Goal: Communication & Community: Answer question/provide support

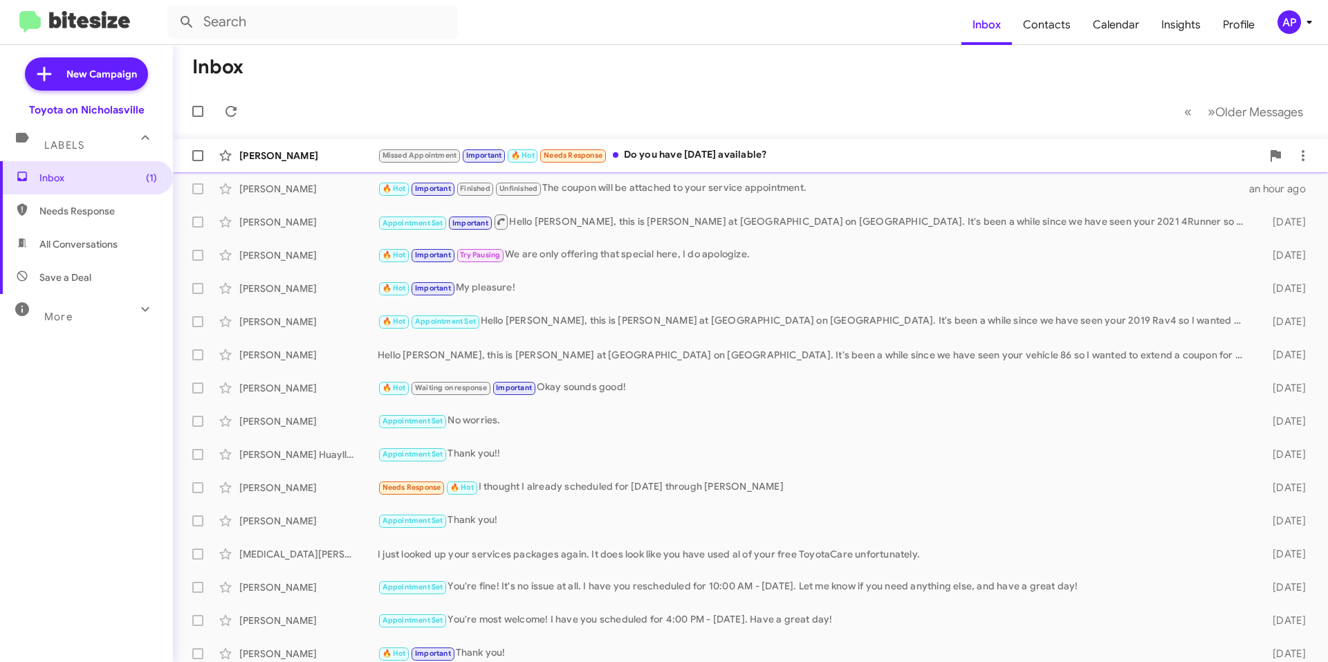
click at [889, 162] on div "Missed Appointment Important 🔥 Hot Needs Response Do you have [DATE] available?" at bounding box center [820, 155] width 884 height 16
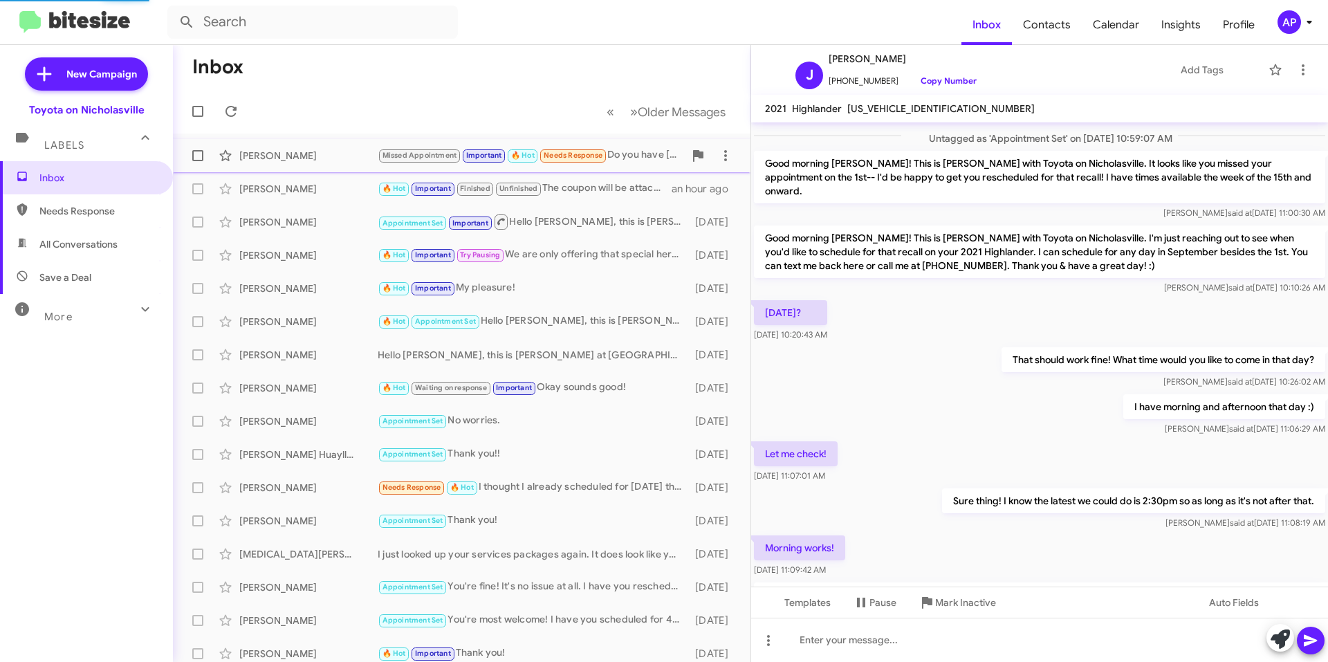
scroll to position [550, 0]
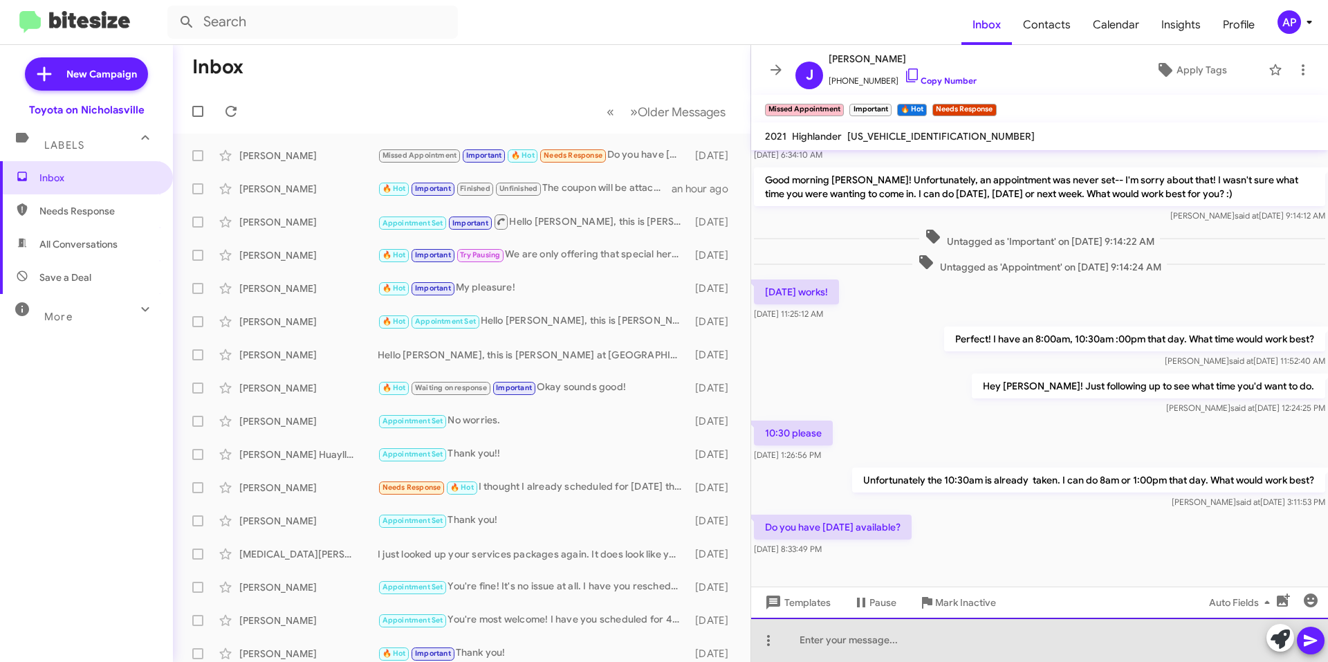
click at [872, 636] on div at bounding box center [1039, 640] width 577 height 44
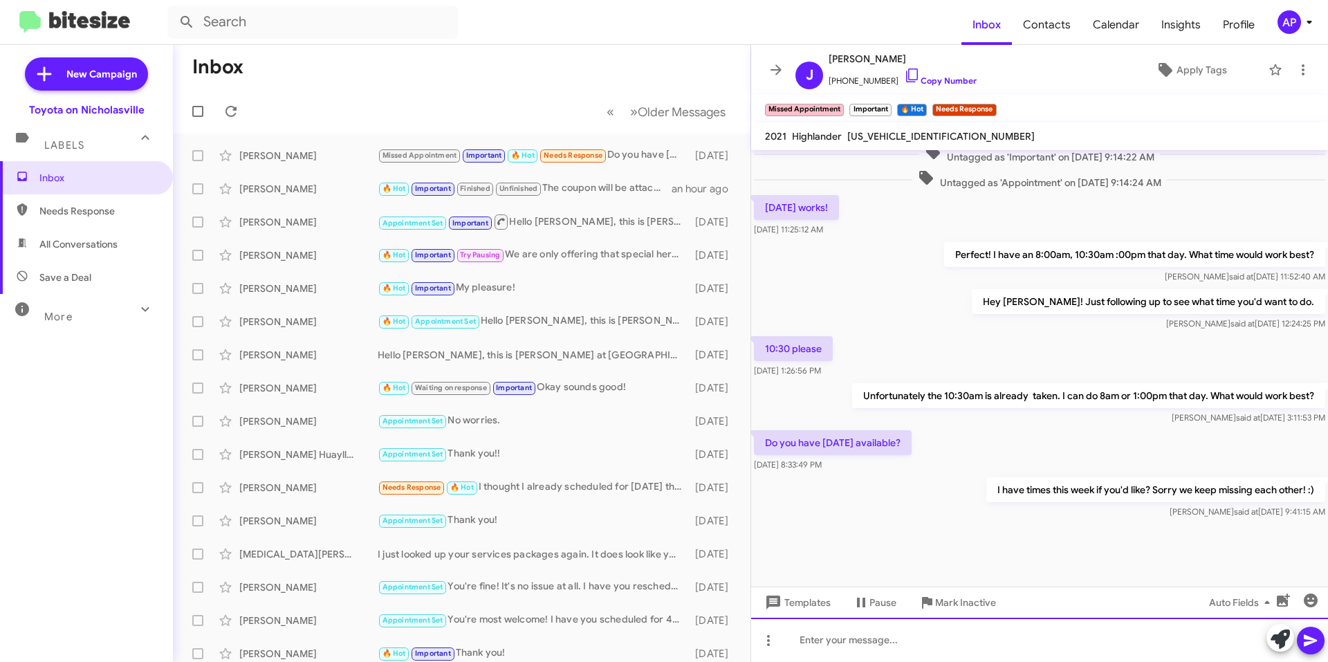
scroll to position [6246, 0]
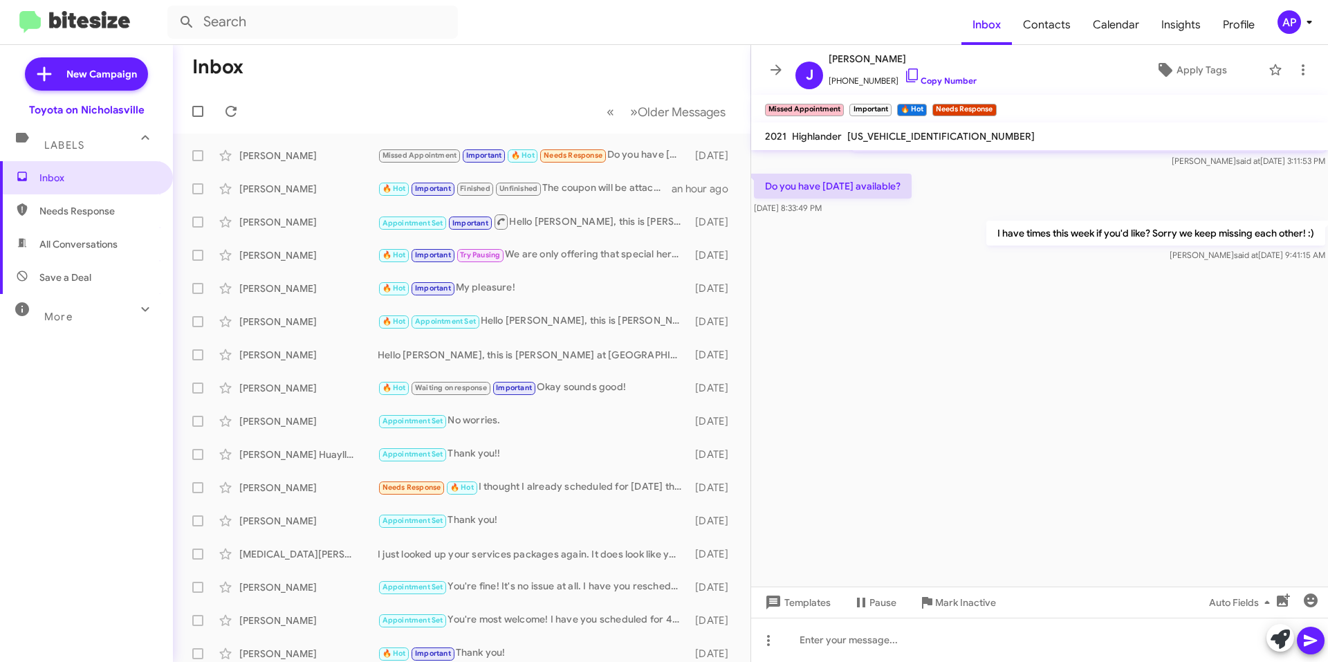
click at [777, 67] on icon at bounding box center [776, 70] width 17 height 17
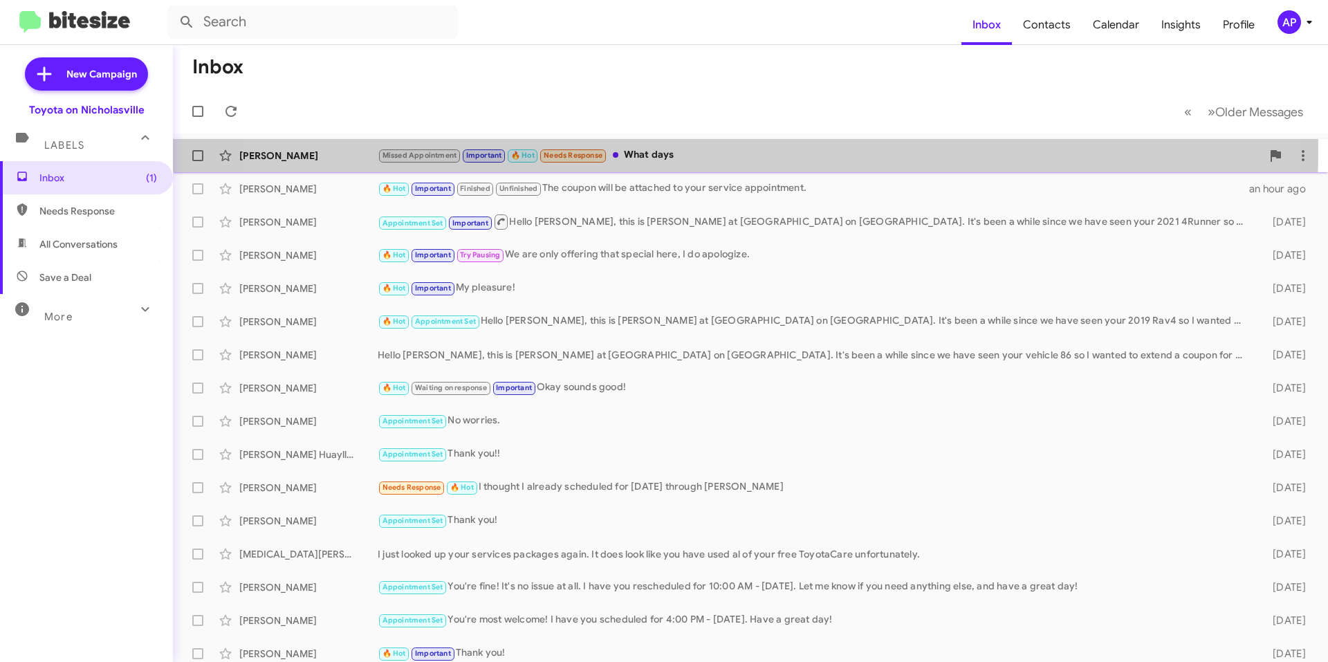
click at [693, 149] on div "Missed Appointment Important 🔥 Hot Needs Response What days" at bounding box center [820, 155] width 884 height 16
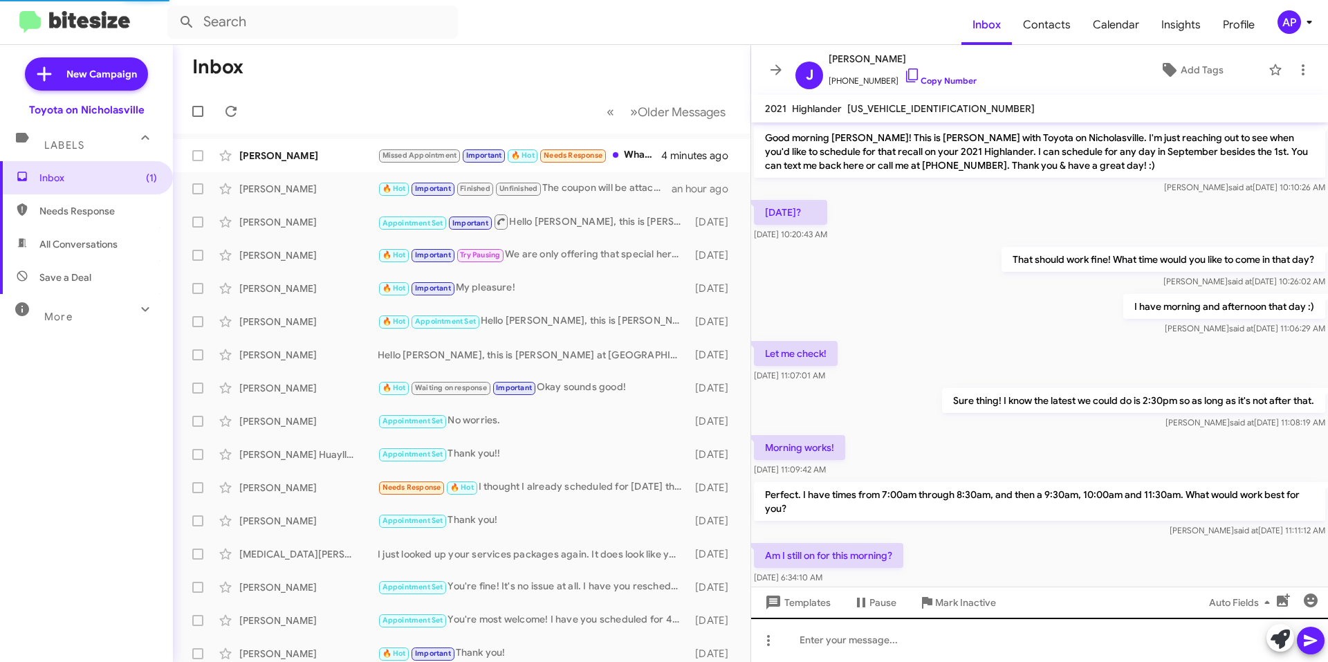
scroll to position [558, 0]
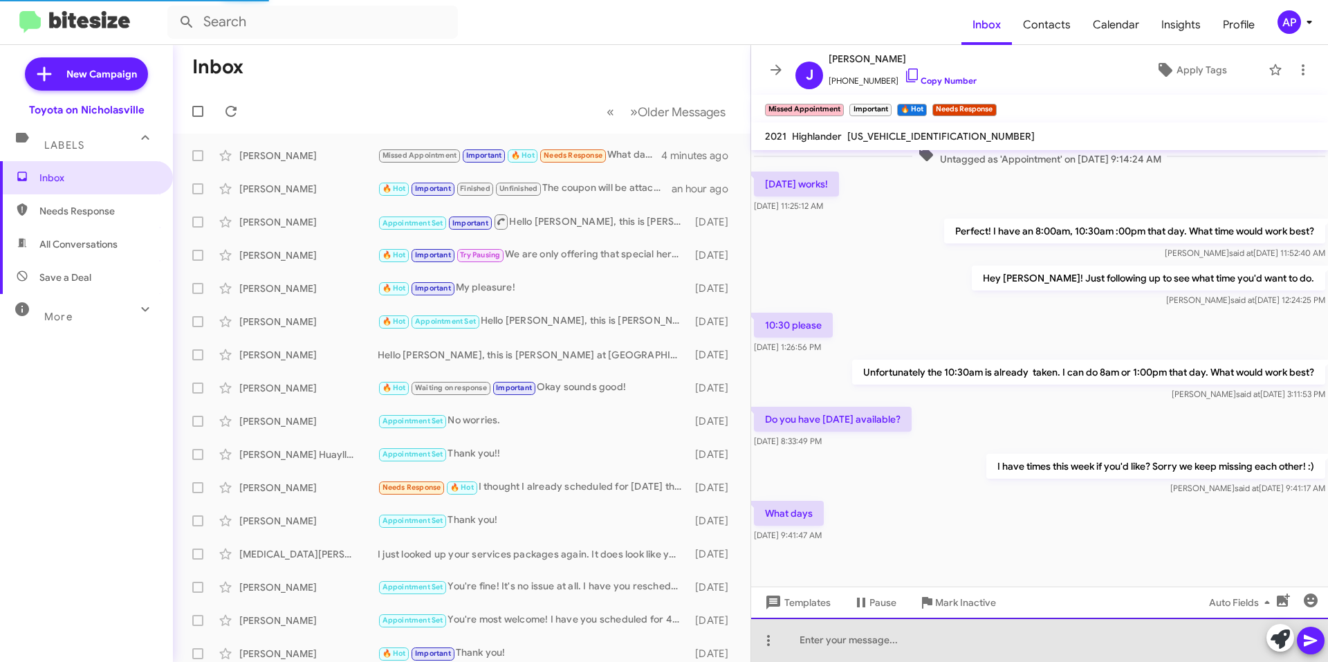
click at [1018, 641] on div at bounding box center [1039, 640] width 577 height 44
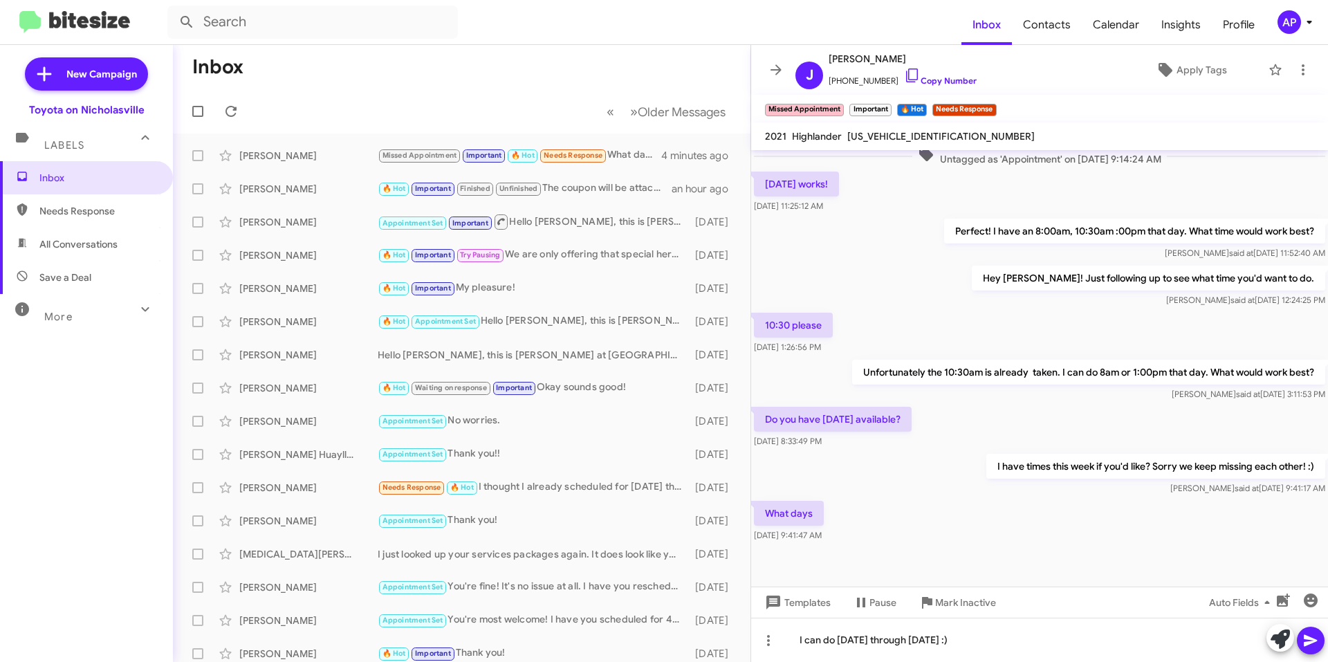
click at [898, 137] on span "[US_VEHICLE_IDENTIFICATION_NUMBER]" at bounding box center [940, 136] width 187 height 12
copy span "[US_VEHICLE_IDENTIFICATION_NUMBER]"
click at [1017, 645] on div "I can do [DATE] through [DATE] :)" at bounding box center [1039, 640] width 577 height 44
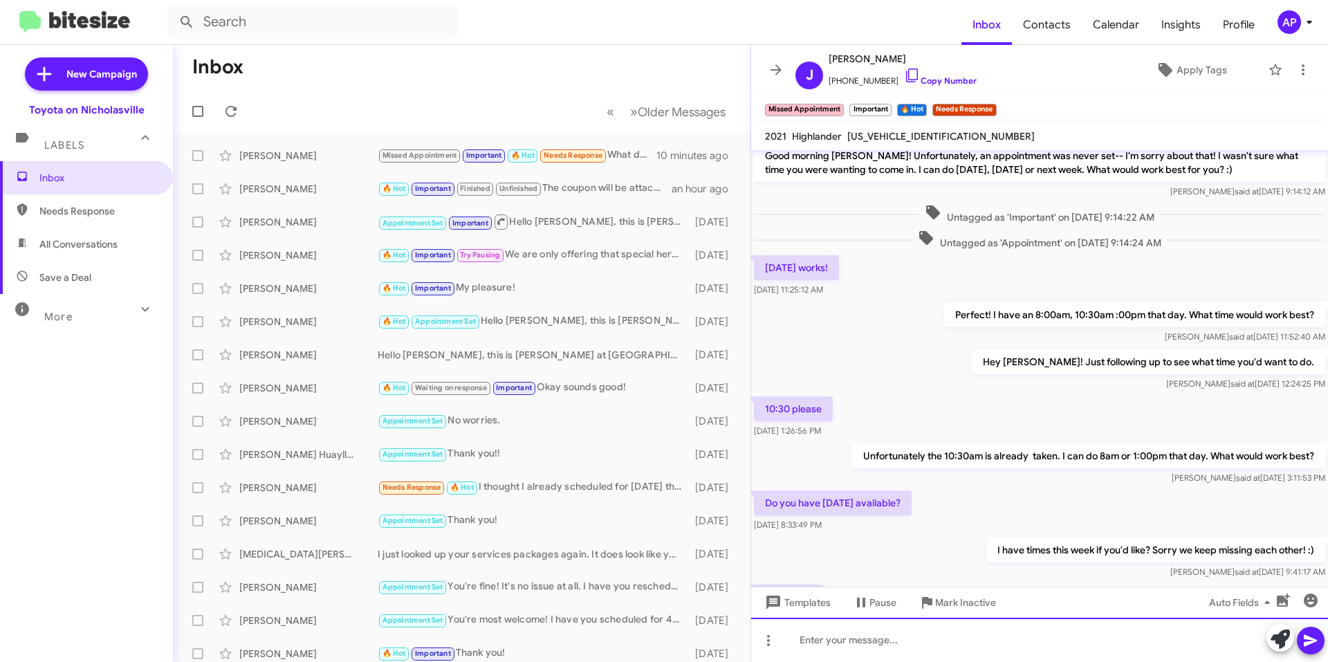
scroll to position [3750, 0]
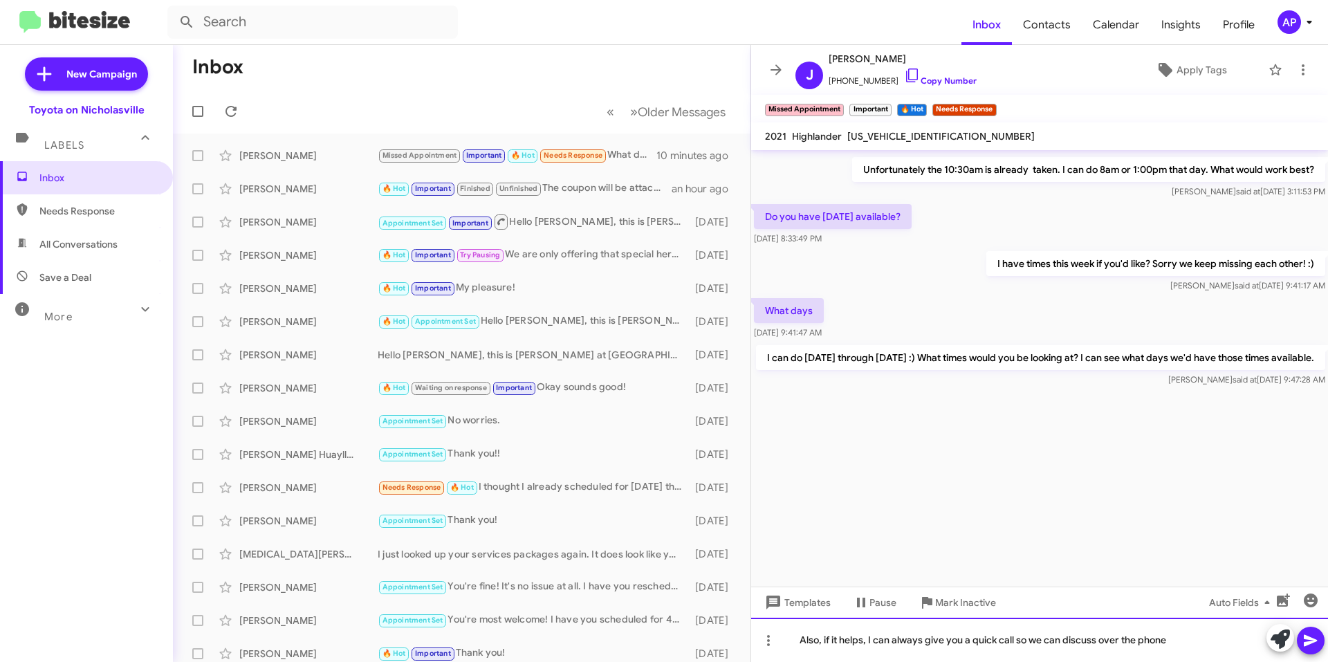
click at [898, 636] on div "Also, if it helps, I can always give you a quick call so we can discuss over th…" at bounding box center [1039, 640] width 577 height 44
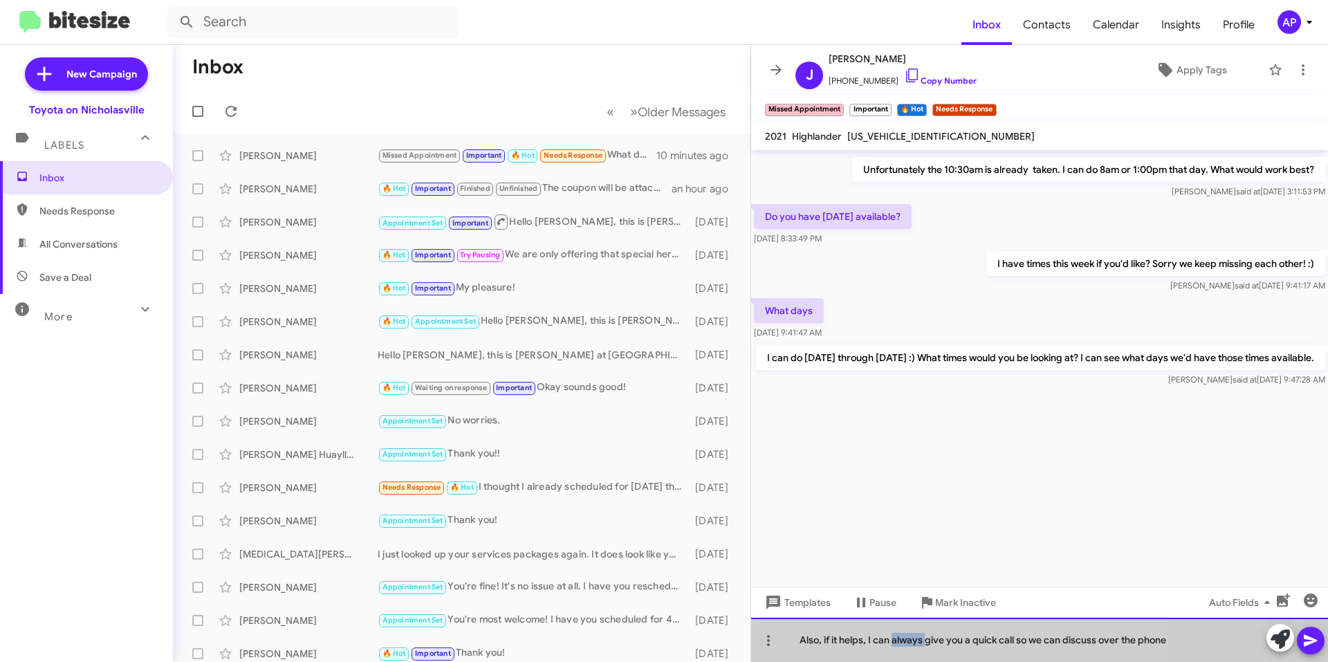
click at [898, 636] on div "Also, if it helps, I can always give you a quick call so we can discuss over th…" at bounding box center [1039, 640] width 577 height 44
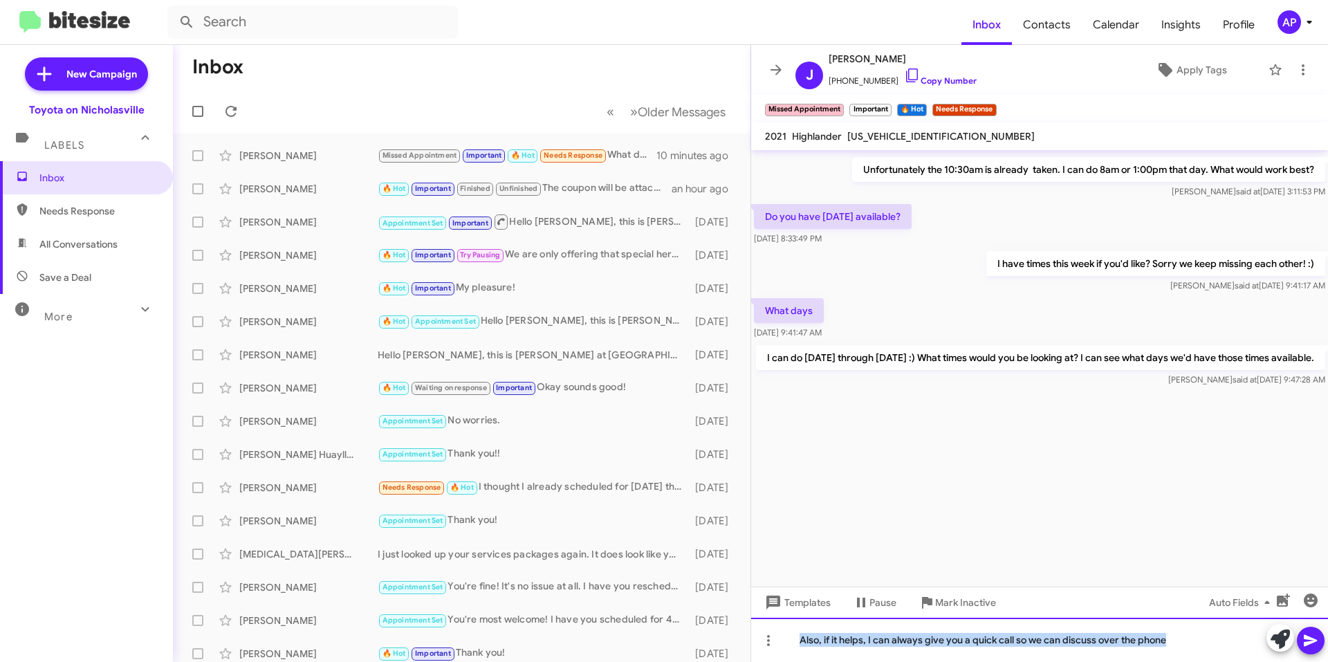
click at [898, 635] on div "Also, if it helps, I can always give you a quick call so we can discuss over th…" at bounding box center [1039, 640] width 577 height 44
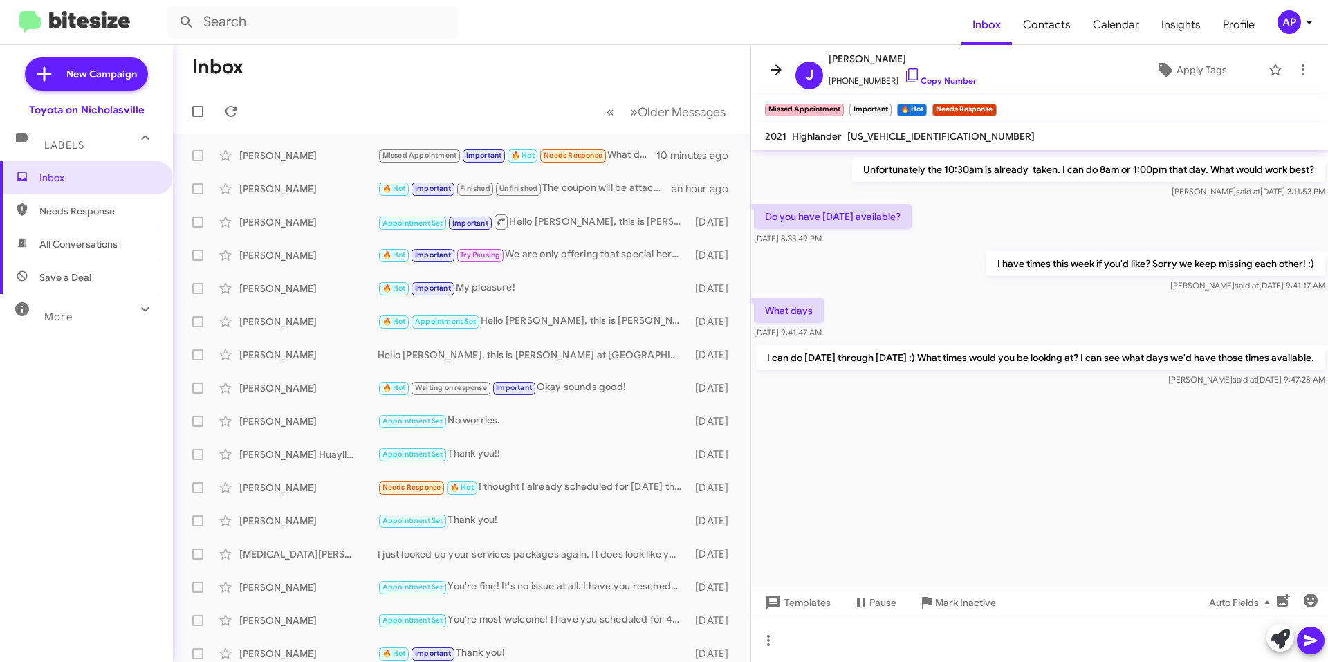
click at [777, 81] on button at bounding box center [776, 70] width 28 height 28
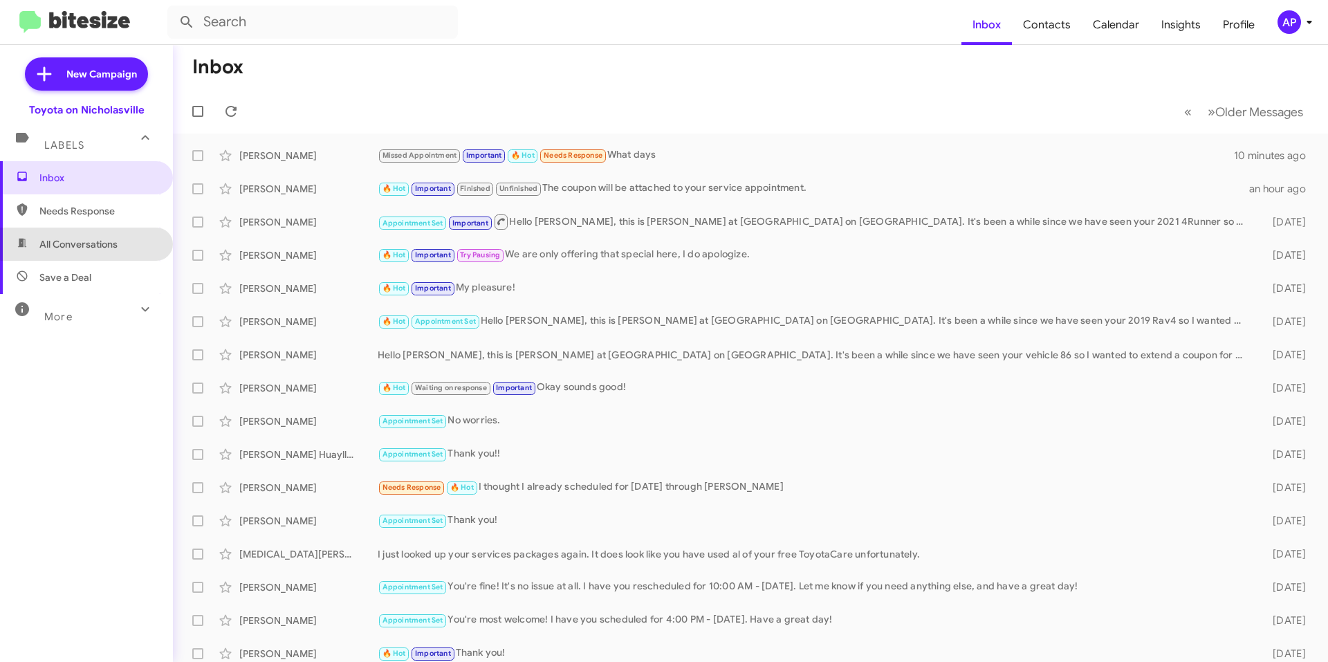
click at [99, 241] on span "All Conversations" at bounding box center [78, 244] width 78 height 14
type input "in:all-conversations"
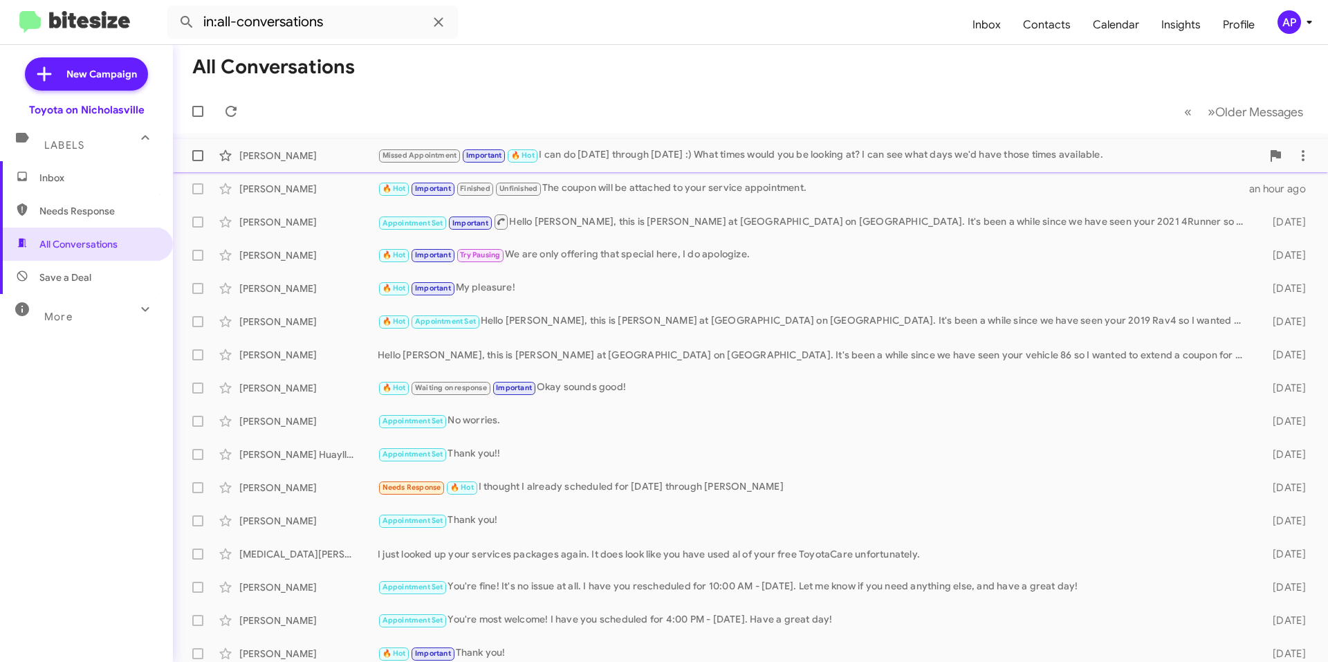
click at [555, 146] on div "[PERSON_NAME] Missed Appointment Important 🔥 Hot I can do [DATE] through [DATE]…" at bounding box center [750, 156] width 1133 height 28
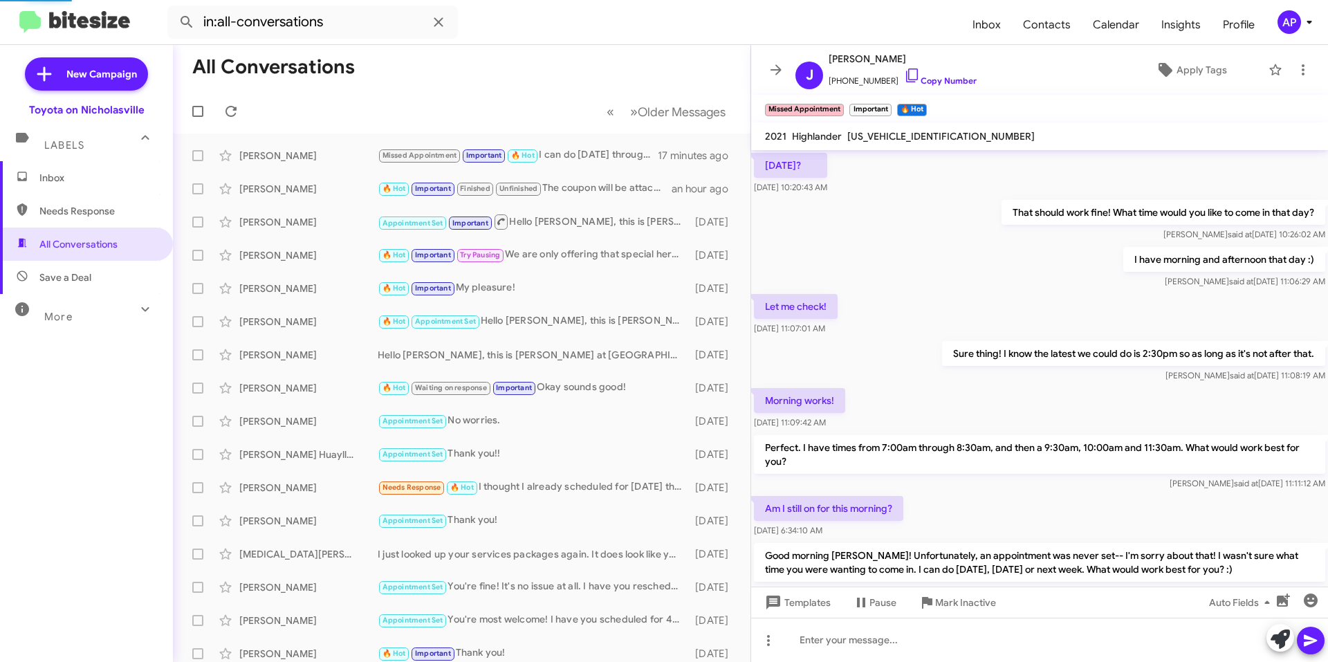
scroll to position [544, 0]
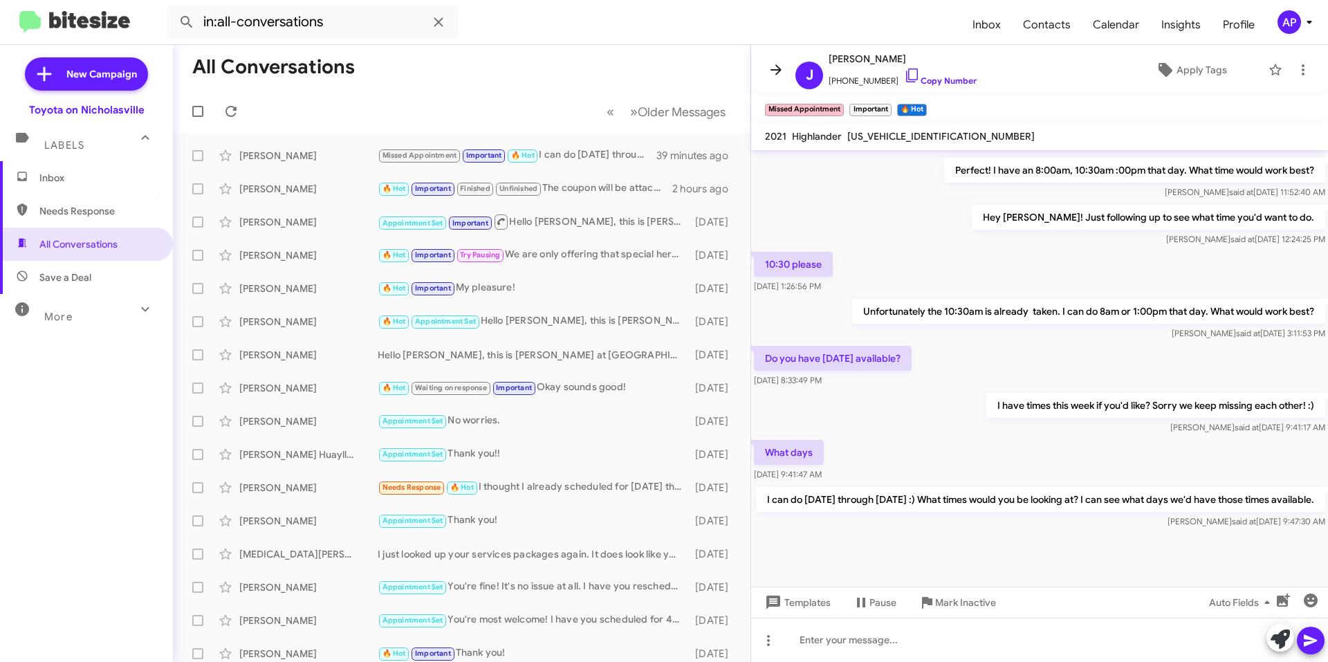
click at [772, 79] on button at bounding box center [776, 70] width 28 height 28
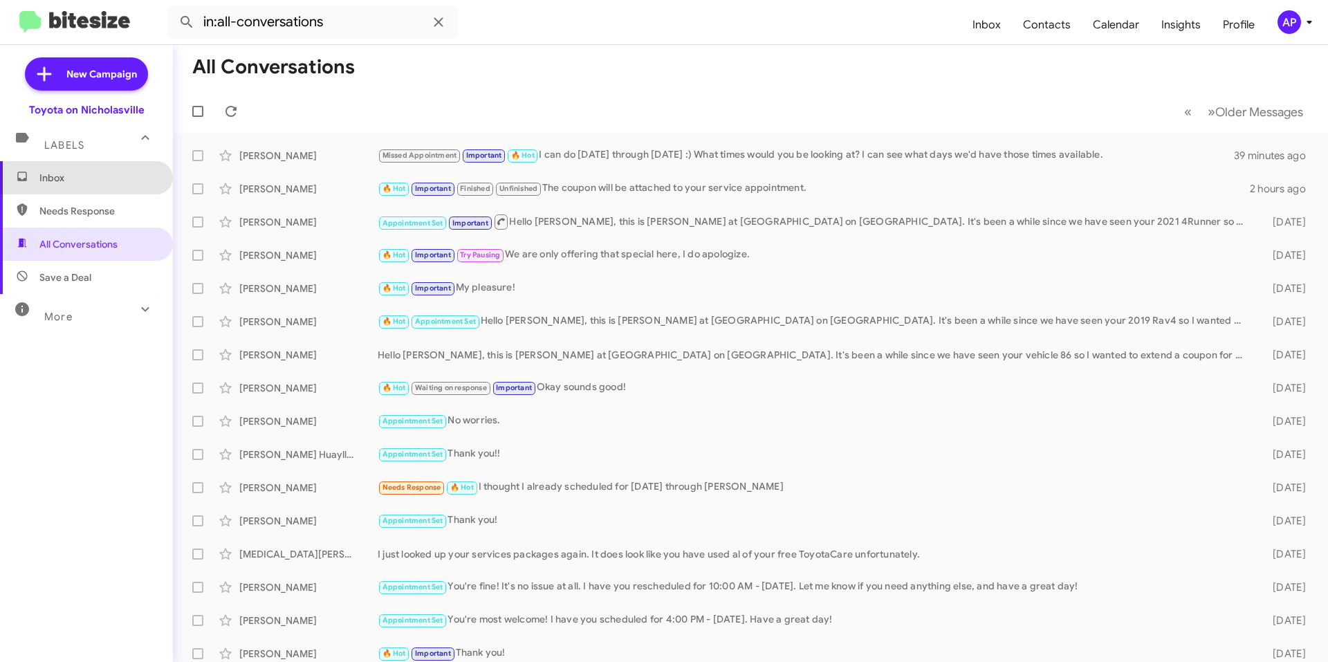
click at [91, 176] on span "Inbox" at bounding box center [98, 178] width 118 height 14
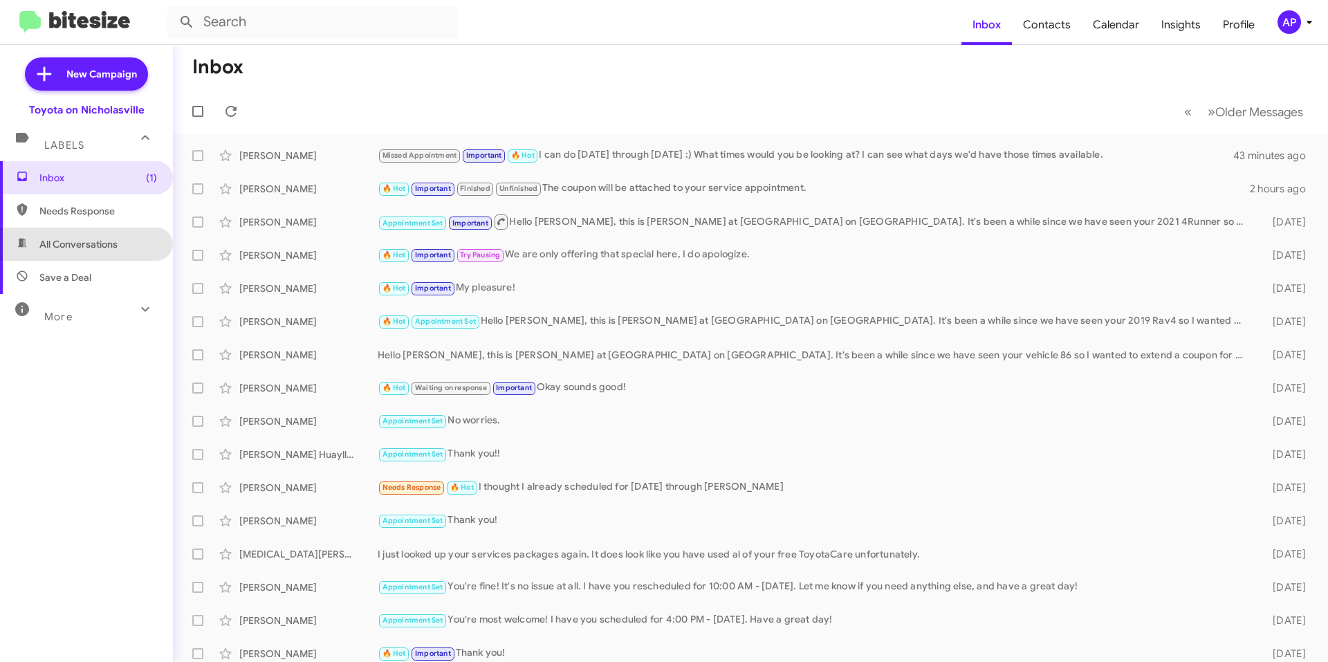
click at [94, 250] on span "All Conversations" at bounding box center [78, 244] width 78 height 14
type input "in:all-conversations"
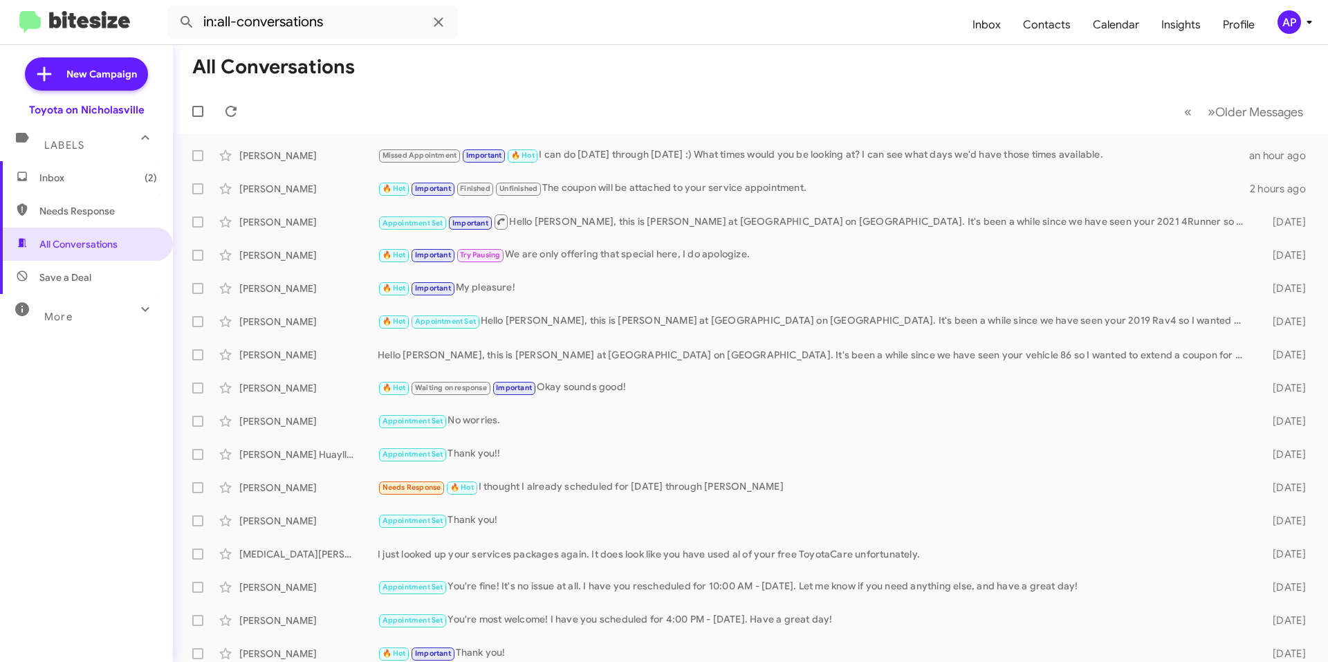
click at [98, 192] on span "Inbox (2)" at bounding box center [86, 177] width 173 height 33
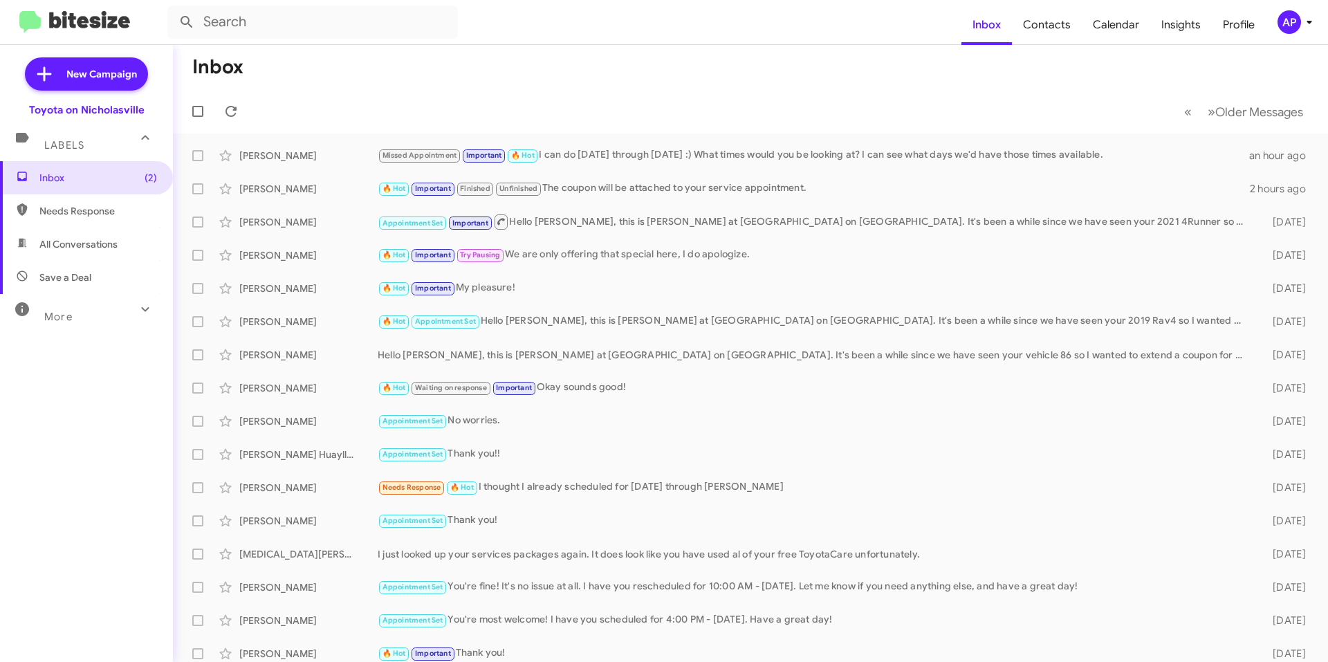
click at [654, 55] on mat-toolbar-row "Inbox" at bounding box center [750, 67] width 1155 height 44
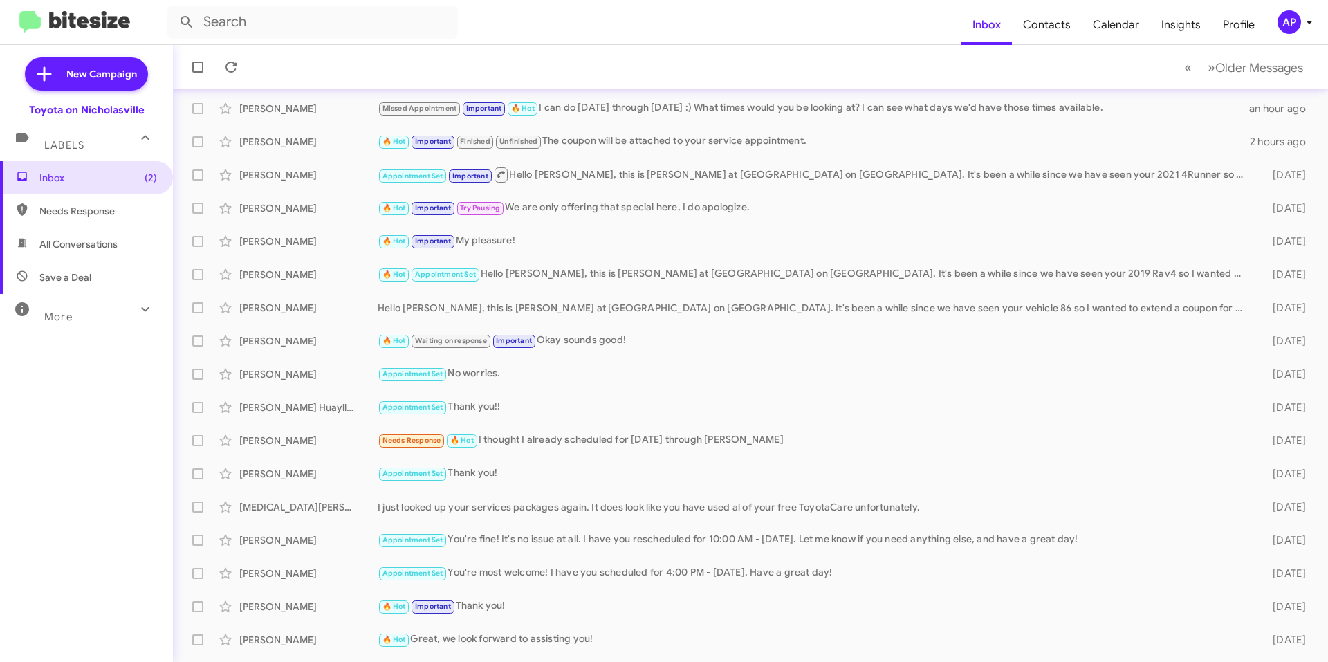
scroll to position [69, 0]
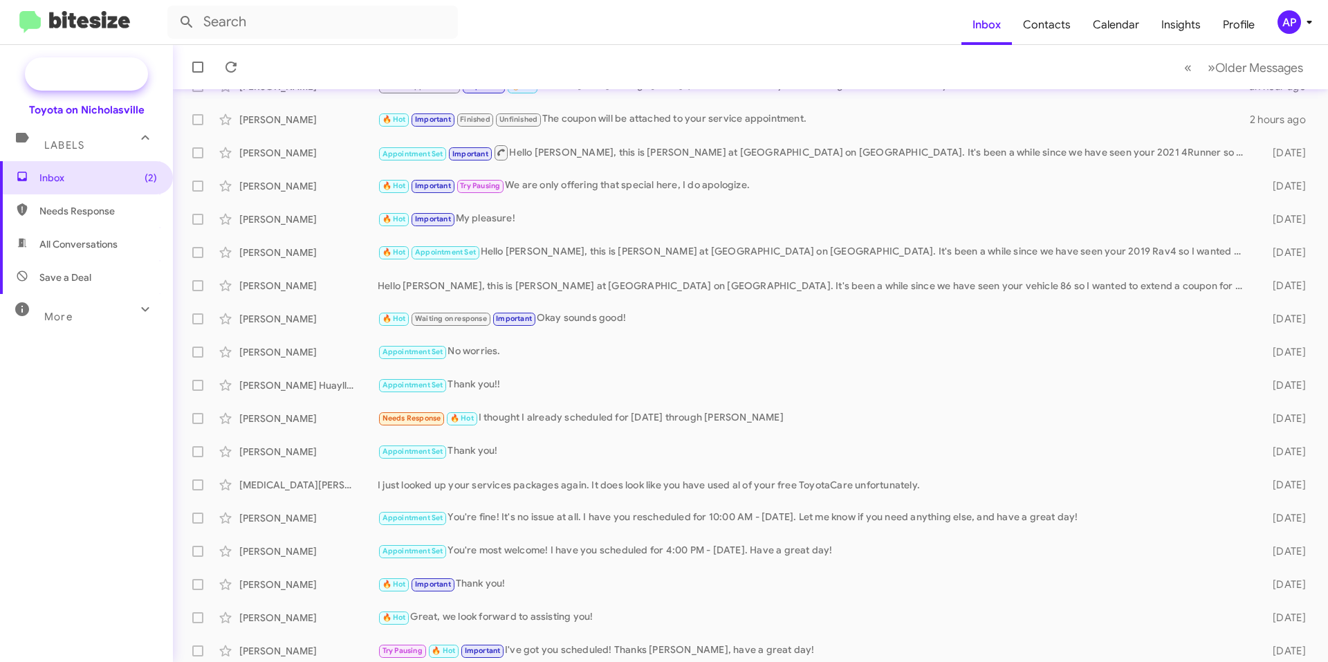
click at [118, 75] on span "New Campaign" at bounding box center [101, 74] width 71 height 14
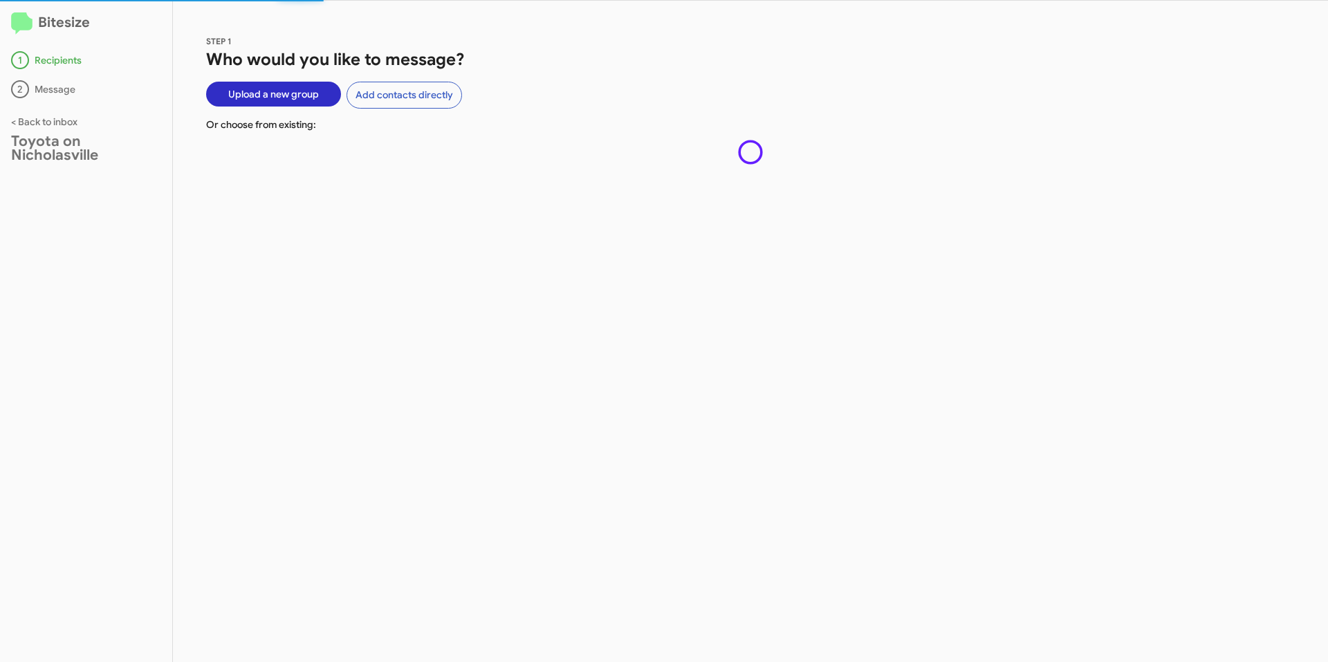
click at [274, 95] on span "Upload a new group" at bounding box center [273, 94] width 91 height 25
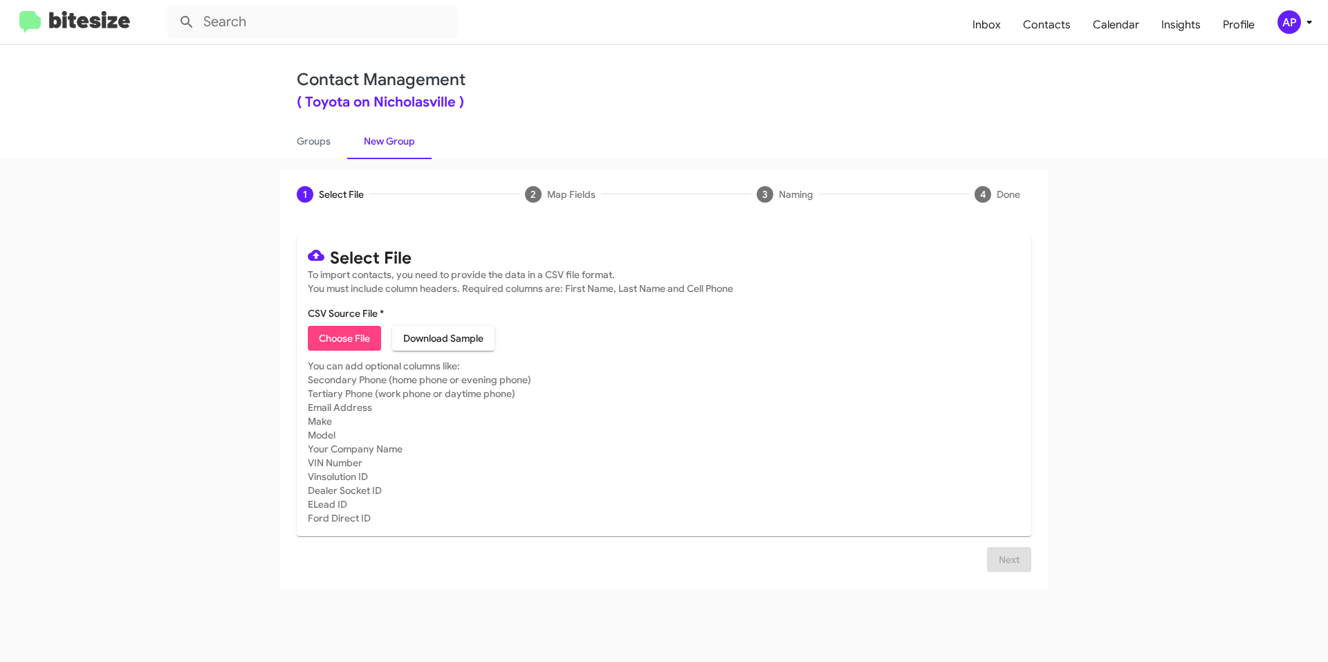
click at [335, 324] on mat-card-content "CSV Source File * Choose File Download Sample" at bounding box center [664, 328] width 712 height 44
click at [337, 331] on span "Choose File" at bounding box center [344, 338] width 51 height 25
type input "SEPT"
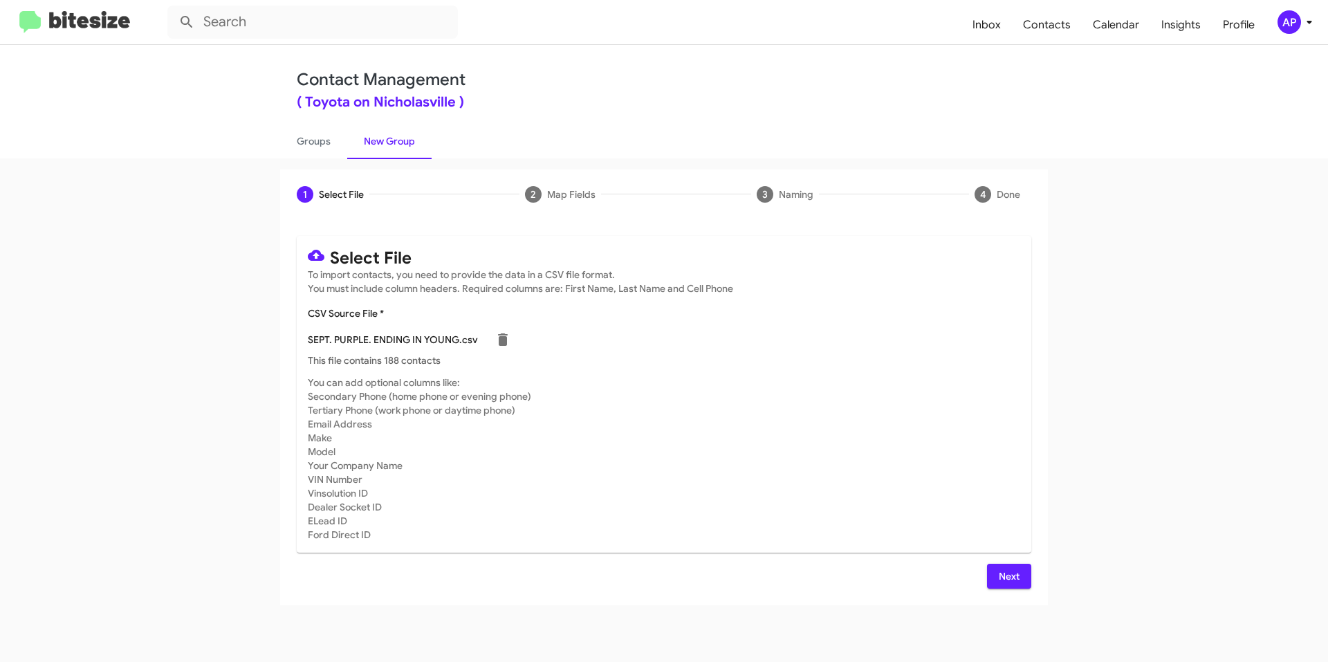
click at [1026, 570] on button "Next" at bounding box center [1009, 576] width 44 height 25
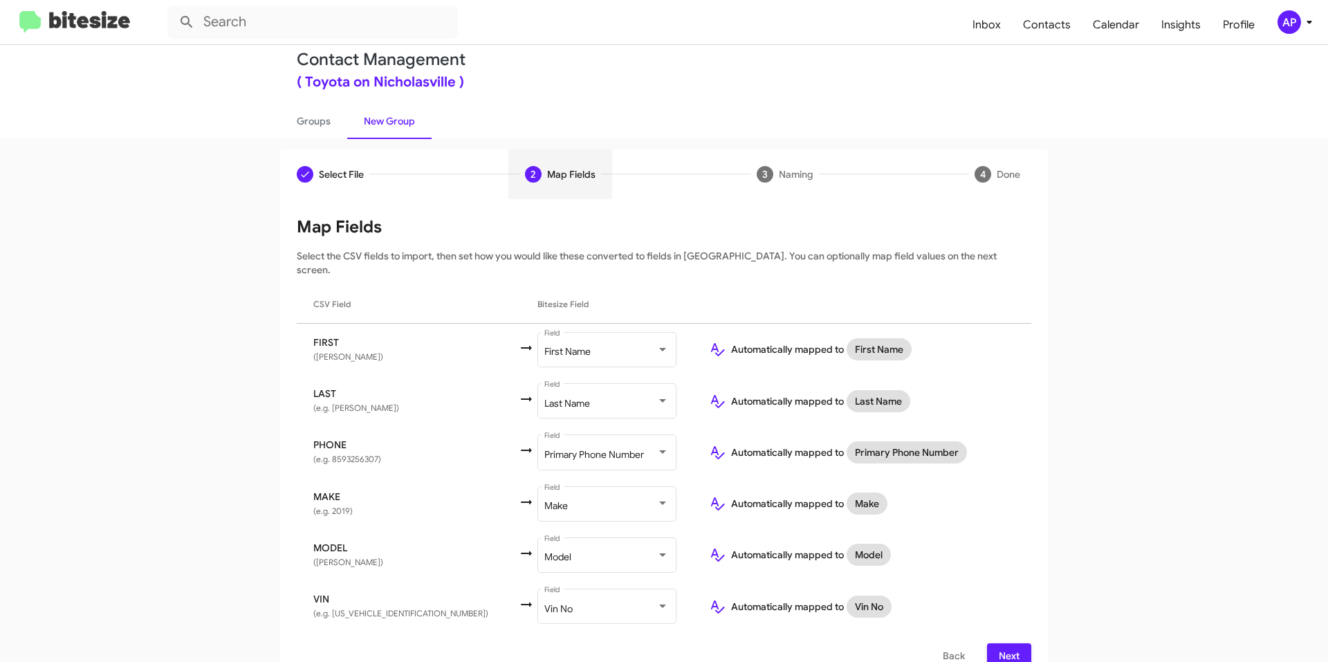
scroll to position [29, 0]
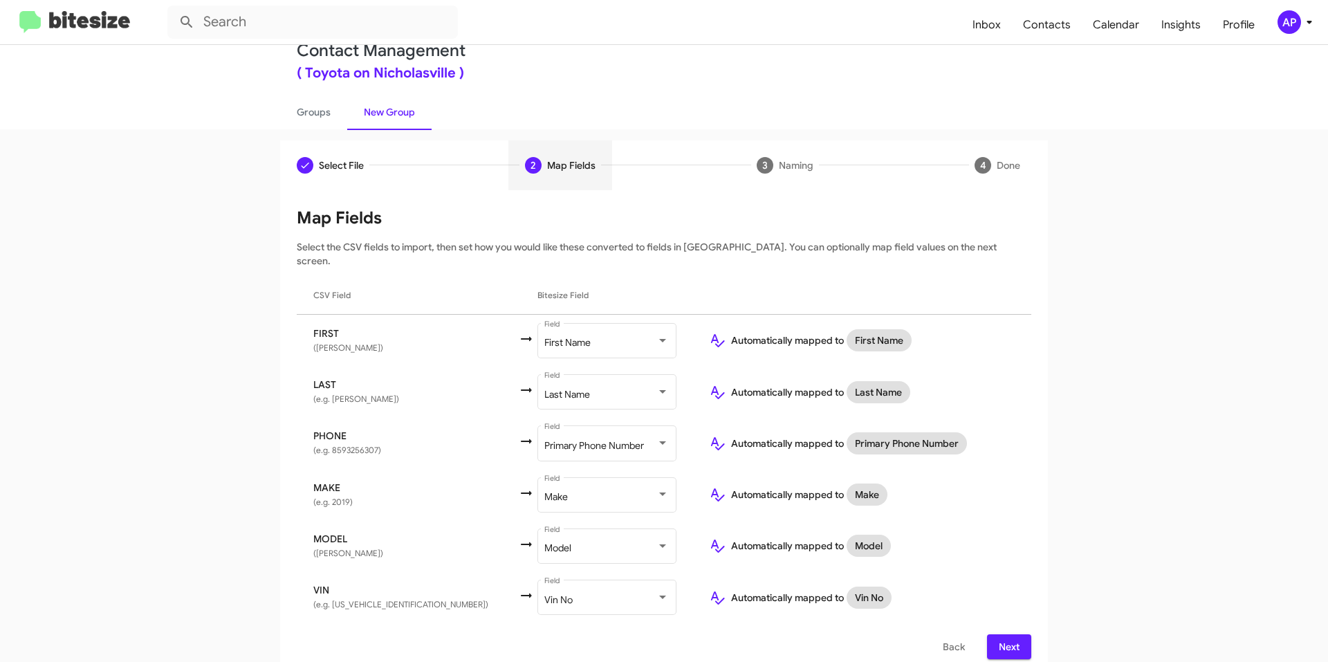
click at [1000, 634] on span "Next" at bounding box center [1009, 646] width 22 height 25
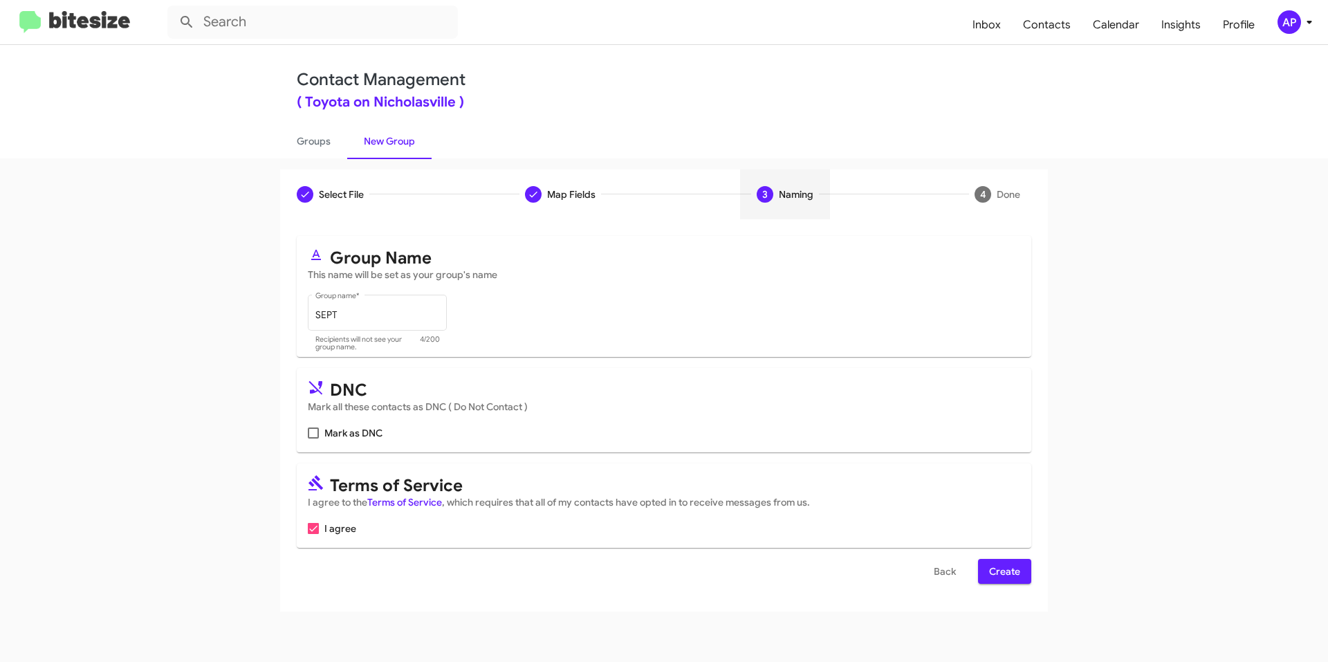
scroll to position [0, 0]
click at [1015, 570] on span "Create" at bounding box center [1004, 571] width 31 height 25
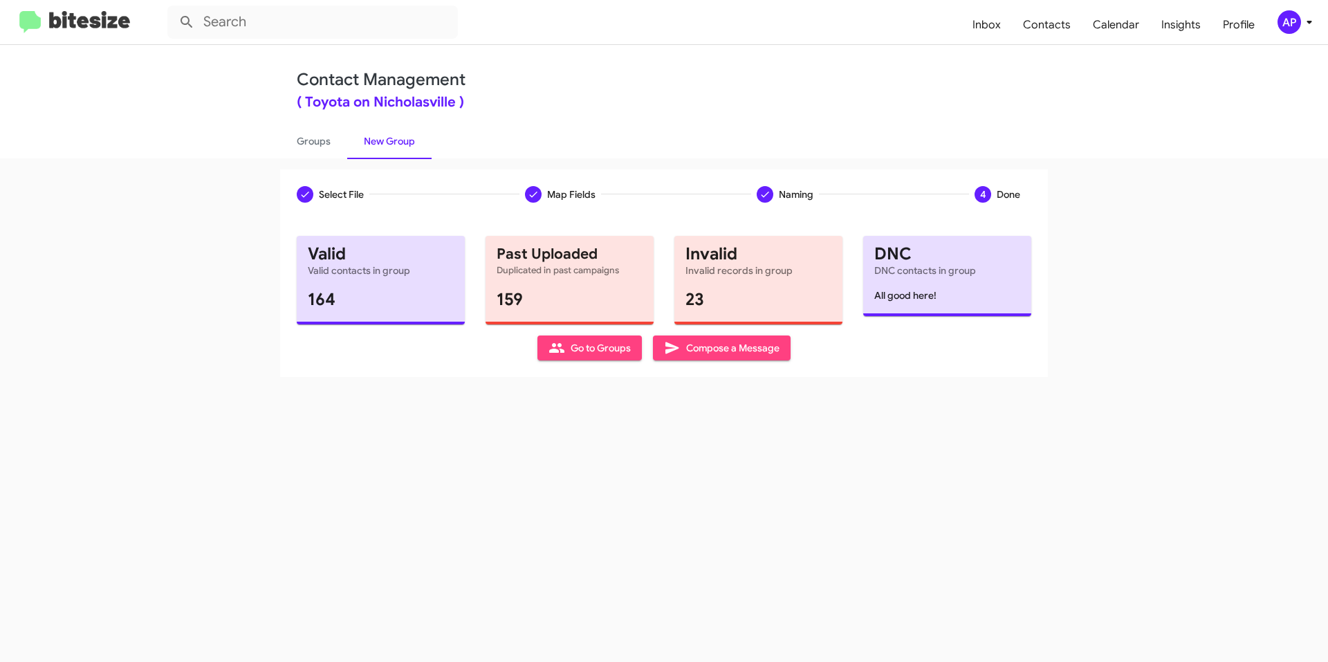
click at [714, 524] on div "Select File Map Fields Naming 4 Done Select File To import contacts, you need t…" at bounding box center [664, 409] width 1328 height 503
click at [775, 347] on span "Compose a Message" at bounding box center [721, 347] width 115 height 25
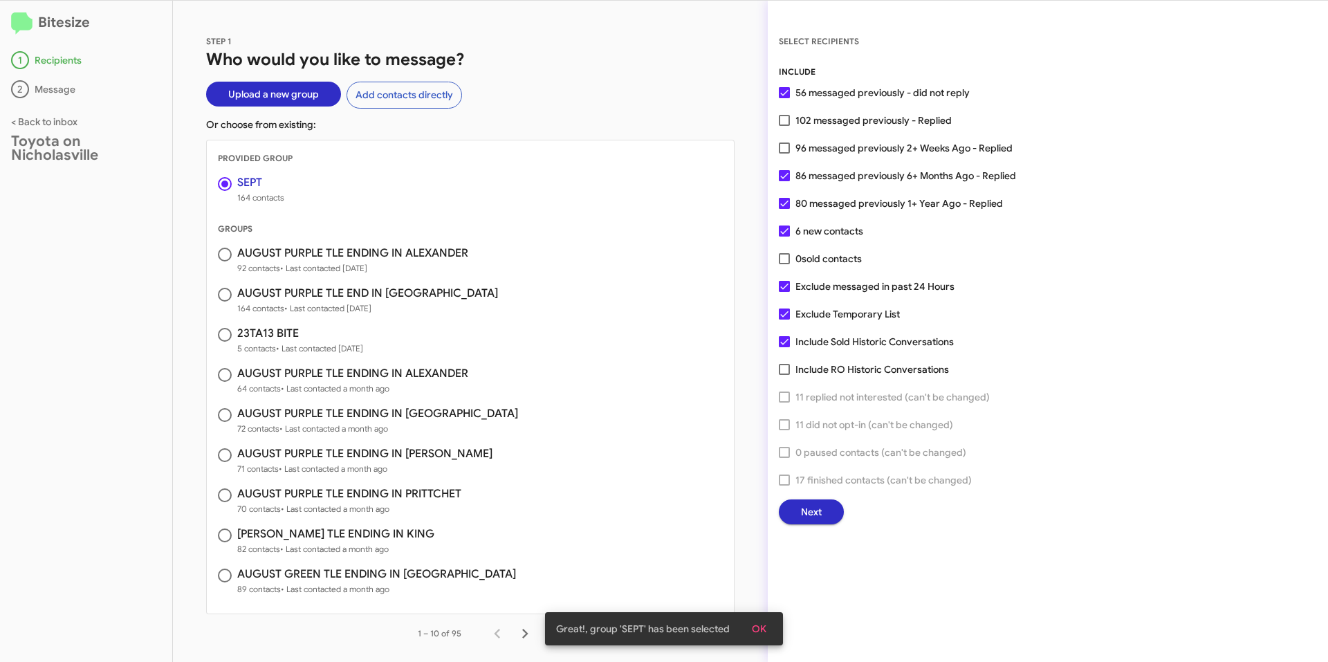
click at [786, 369] on span at bounding box center [784, 369] width 11 height 11
click at [784, 375] on input "Include RO Historic Conversations" at bounding box center [784, 375] width 1 height 1
checkbox input "true"
click at [788, 259] on span at bounding box center [784, 258] width 11 height 11
click at [784, 264] on input "0 sold contacts" at bounding box center [784, 264] width 1 height 1
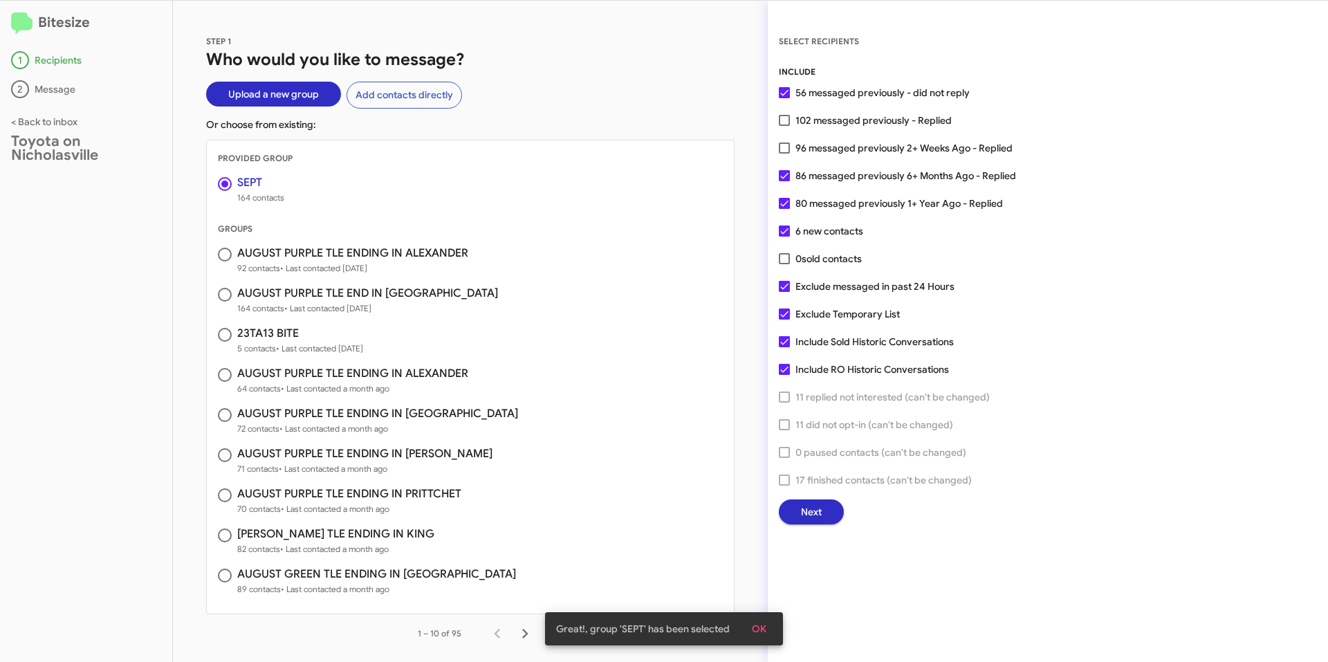
checkbox input "true"
click at [779, 143] on span at bounding box center [784, 147] width 11 height 11
click at [784, 154] on input "96 messaged previously 2+ Weeks Ago - Replied" at bounding box center [784, 154] width 1 height 1
checkbox input "true"
click at [779, 119] on span at bounding box center [784, 120] width 11 height 11
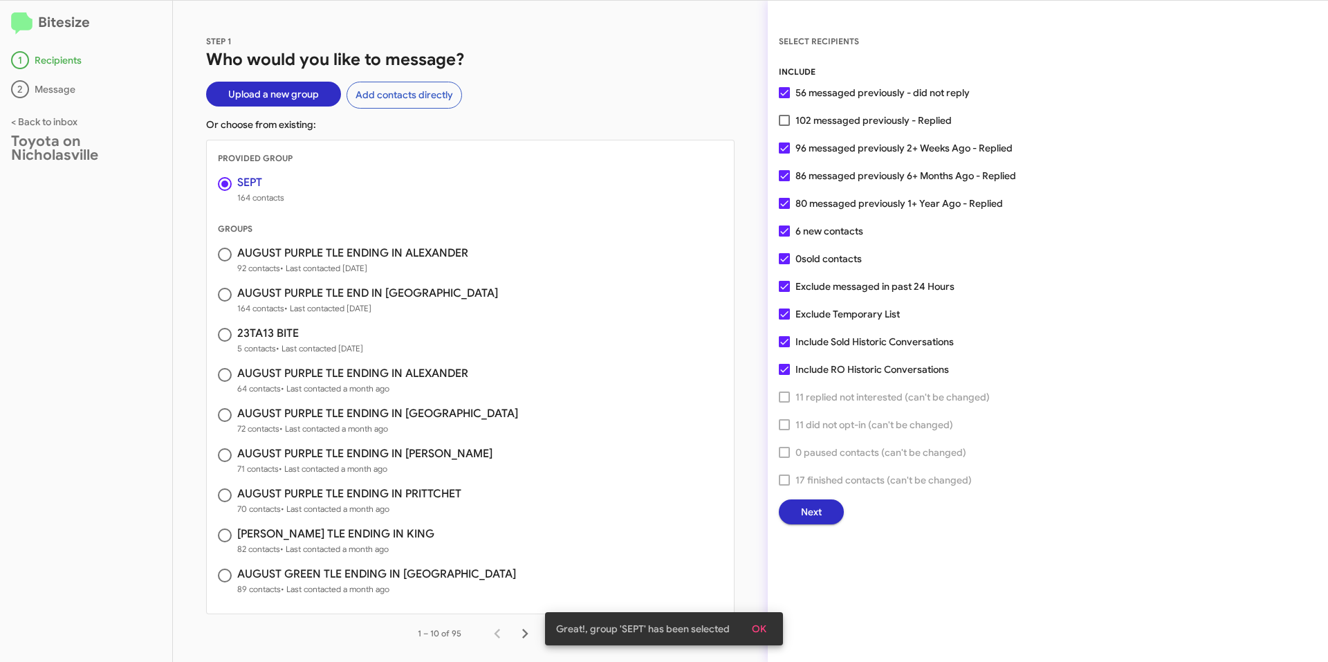
click at [784, 126] on input "102 messaged previously - Replied" at bounding box center [784, 126] width 1 height 1
checkbox input "true"
click at [784, 290] on span at bounding box center [784, 286] width 11 height 11
click at [784, 292] on input "Exclude messaged in past 24 Hours" at bounding box center [784, 292] width 1 height 1
checkbox input "false"
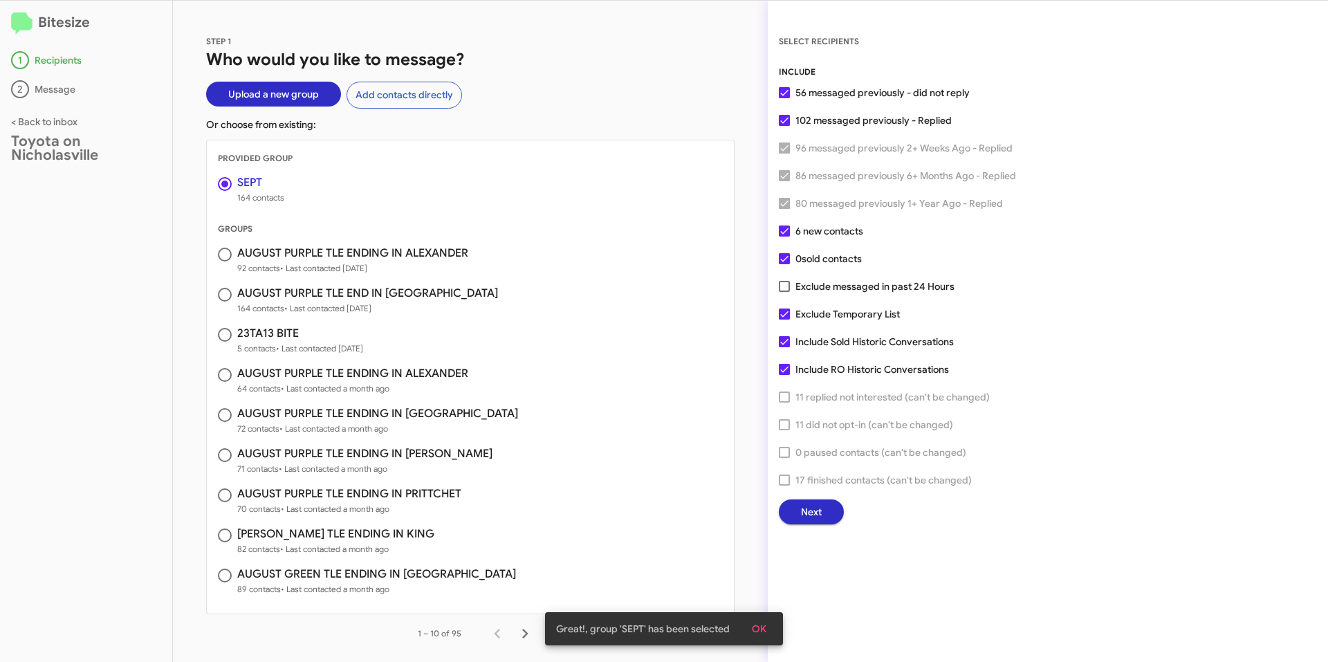
click at [783, 312] on span at bounding box center [784, 313] width 11 height 11
click at [784, 320] on input "Exclude Temporary List" at bounding box center [784, 320] width 1 height 1
checkbox input "false"
click at [795, 520] on button "Next" at bounding box center [811, 511] width 65 height 25
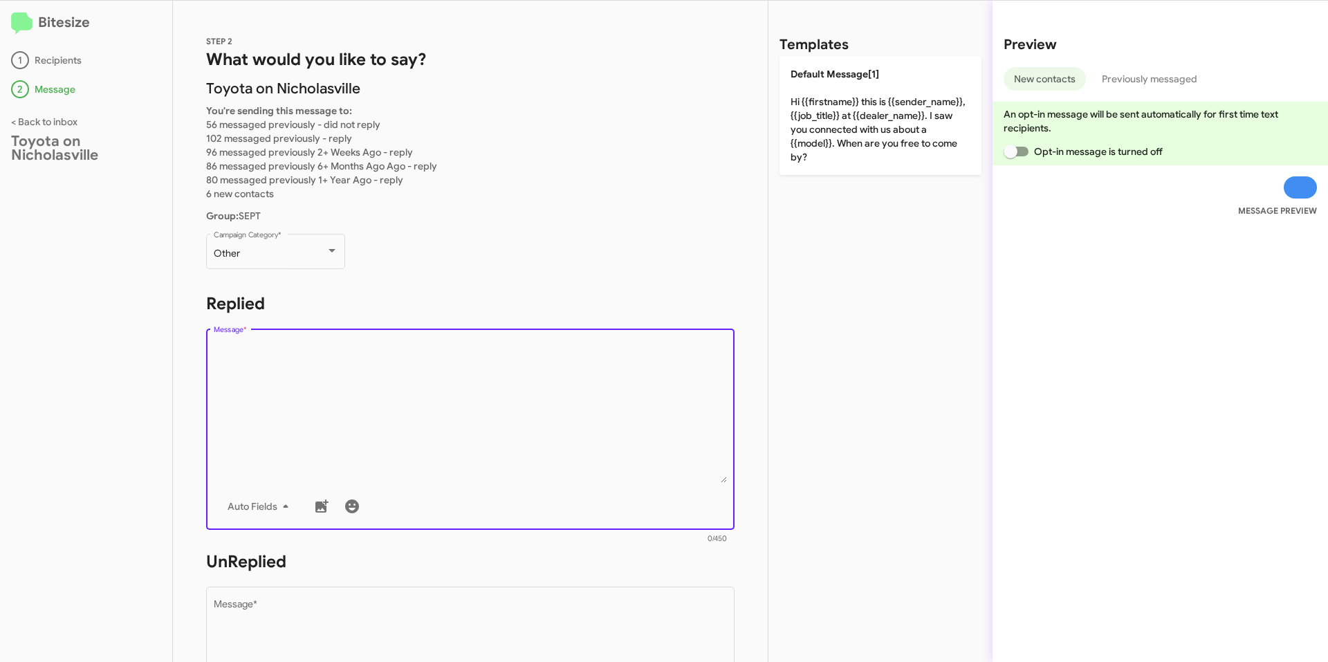
click at [299, 385] on textarea "Message *" at bounding box center [471, 412] width 514 height 141
paste textarea "Hi {{firstname}}! This is [PERSON_NAME] from Toyota on [GEOGRAPHIC_DATA]. We’ve…"
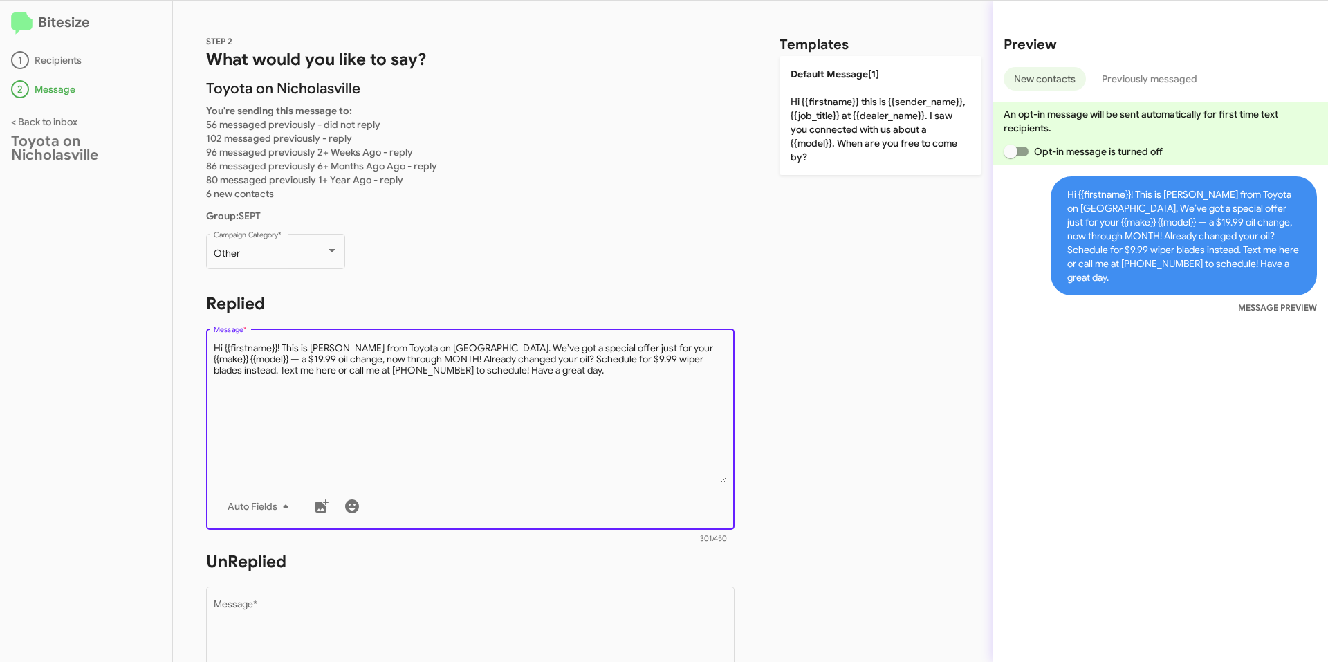
drag, startPoint x: 281, startPoint y: 346, endPoint x: 140, endPoint y: 346, distance: 140.4
click at [140, 346] on div "Bitesize 1 Recipients 2 Message < Back to inbox Toyota on Nicholasville STEP 2 …" at bounding box center [664, 331] width 1328 height 661
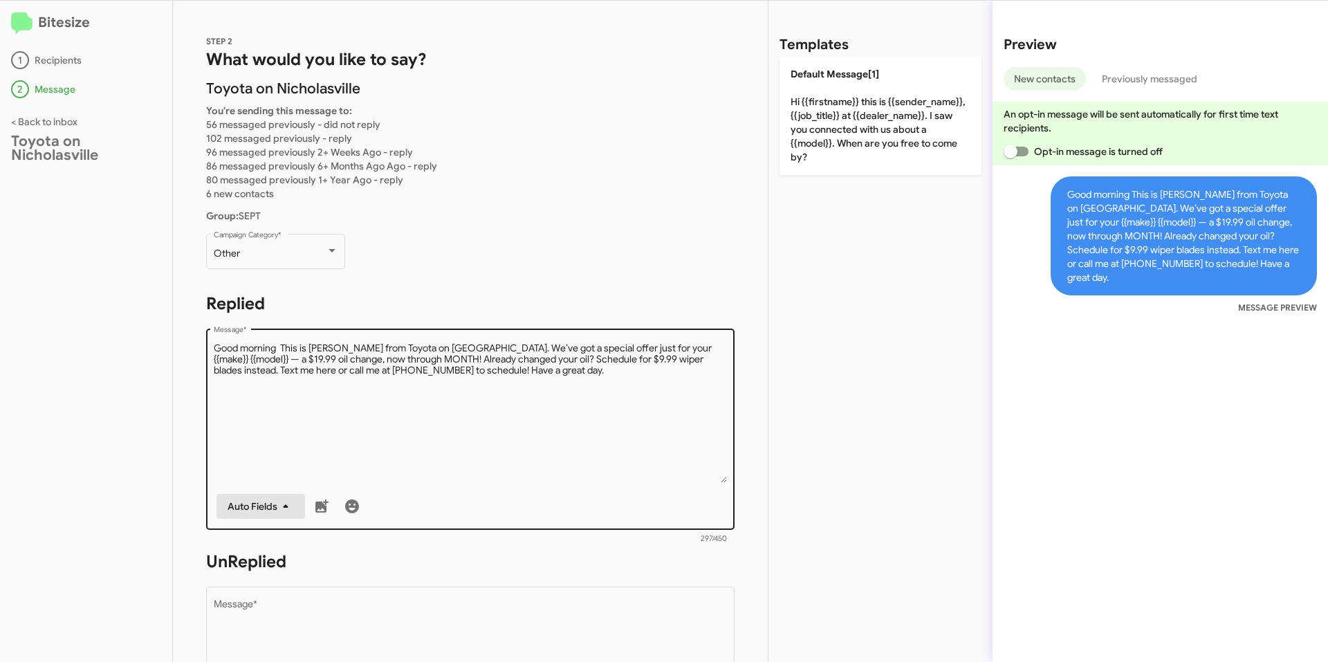
click at [243, 515] on span "Auto Fields" at bounding box center [261, 506] width 66 height 25
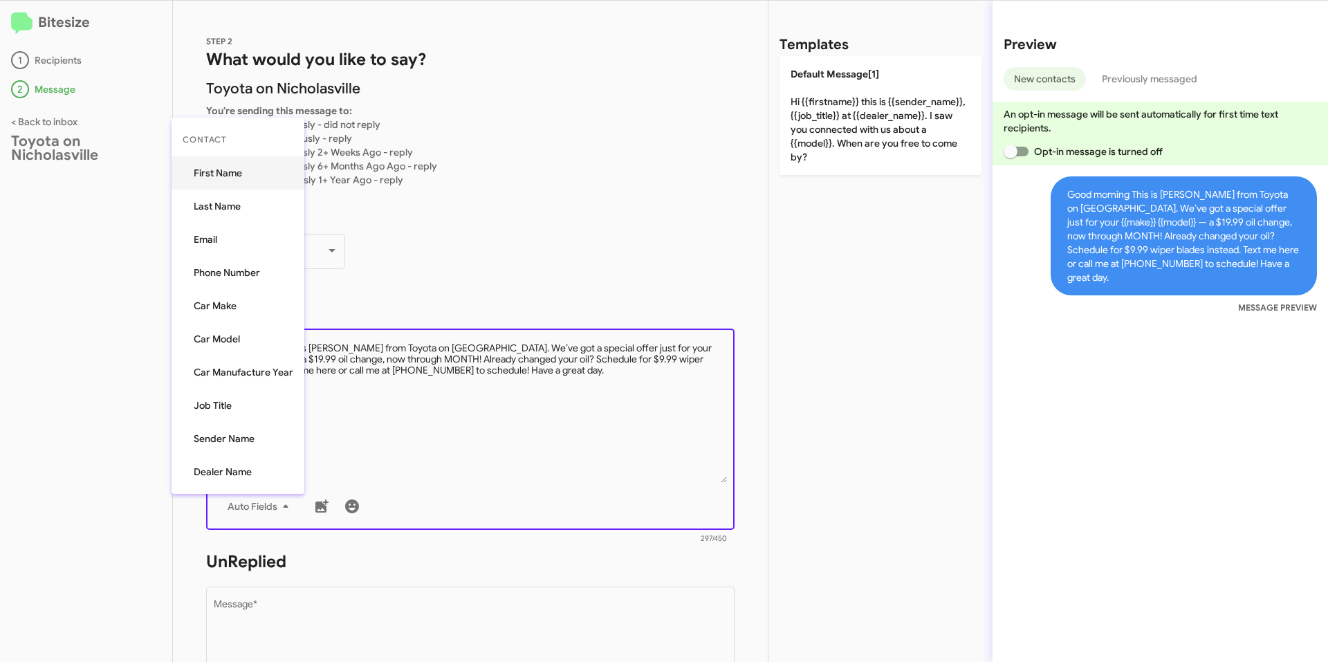
click at [257, 168] on button "First Name" at bounding box center [238, 172] width 133 height 33
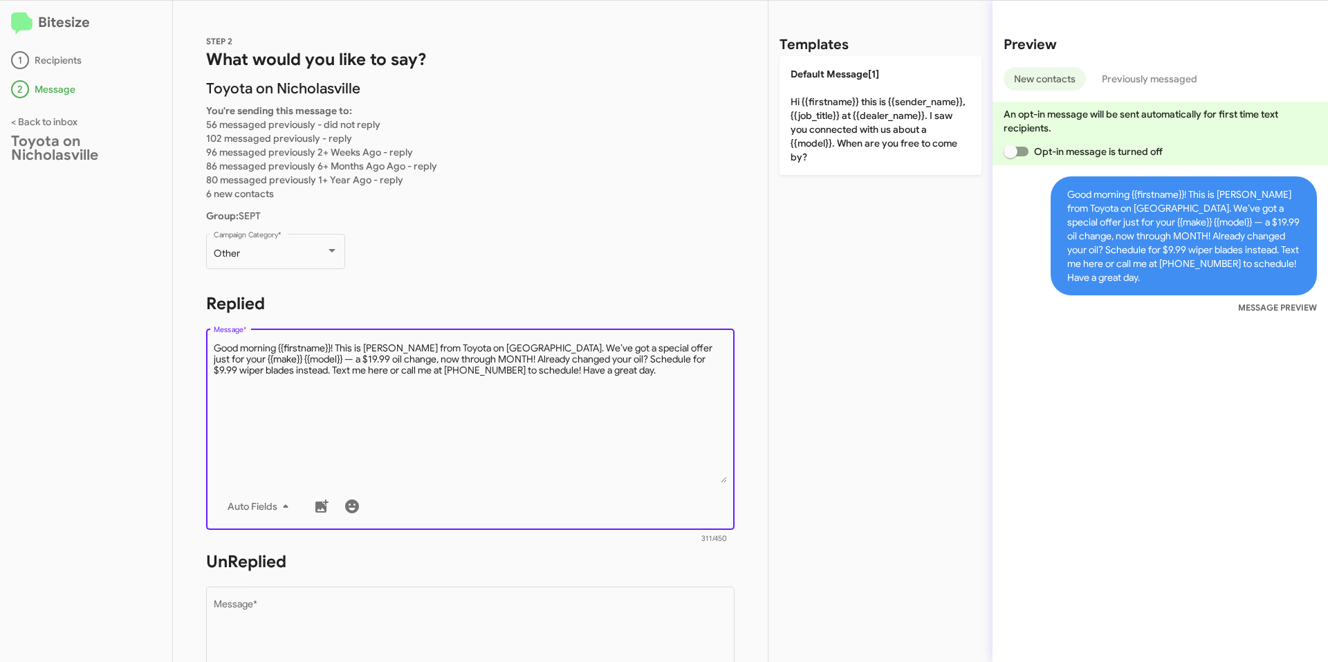
click at [485, 361] on textarea "Message *" at bounding box center [471, 412] width 514 height 141
drag, startPoint x: 660, startPoint y: 378, endPoint x: 581, endPoint y: 370, distance: 79.9
click at [581, 370] on textarea "Message *" at bounding box center [471, 412] width 514 height 141
click at [354, 516] on button "button" at bounding box center [352, 506] width 28 height 28
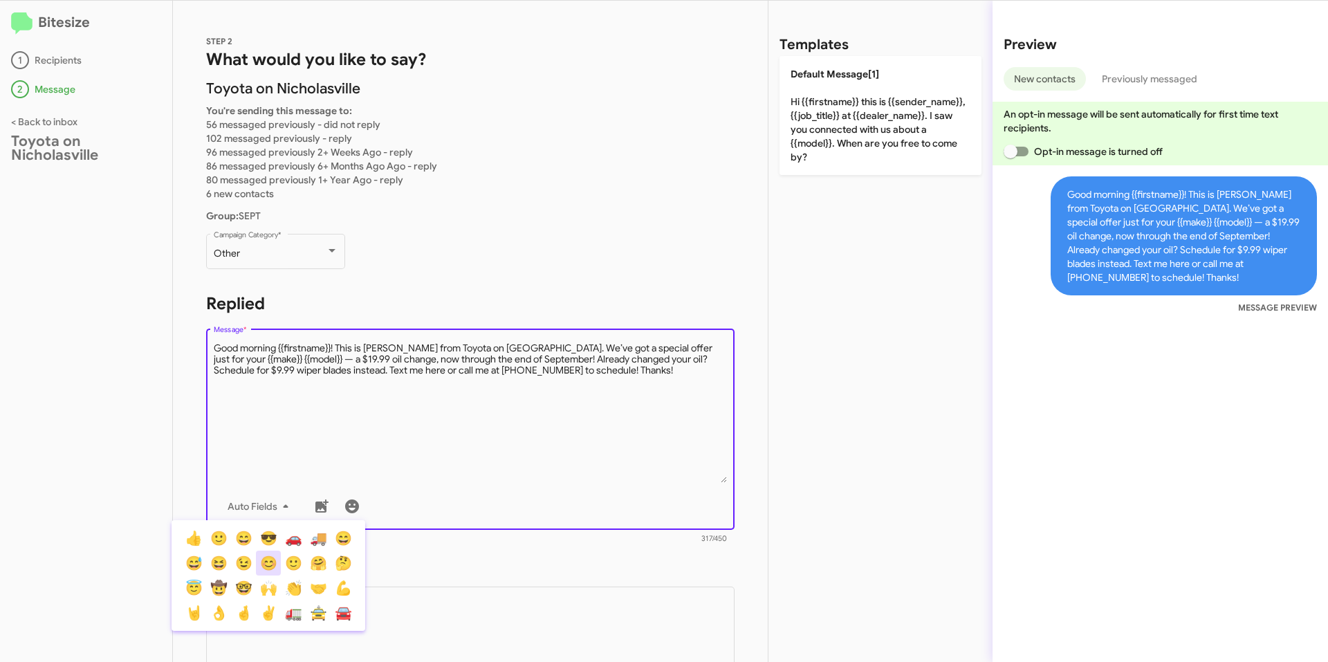
click at [263, 568] on button "😊" at bounding box center [268, 562] width 25 height 25
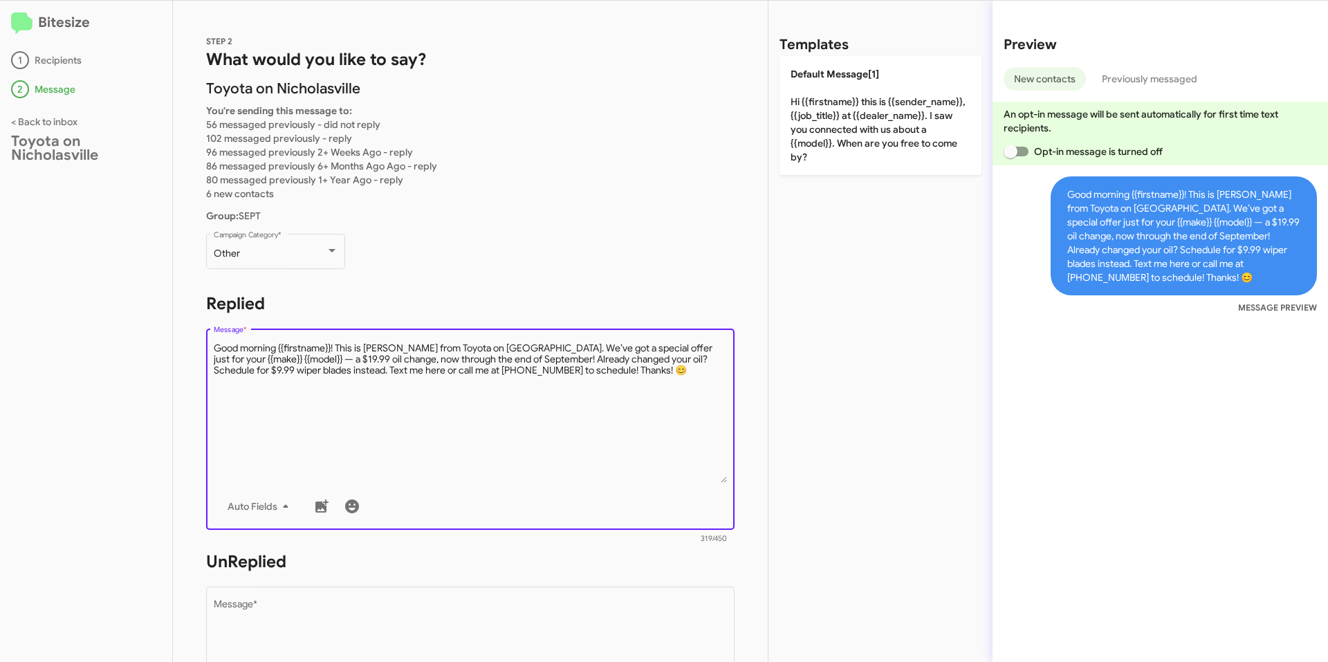
click at [662, 408] on textarea "Message *" at bounding box center [471, 412] width 514 height 141
click at [665, 384] on textarea "Message *" at bounding box center [471, 412] width 514 height 141
drag, startPoint x: 680, startPoint y: 389, endPoint x: 207, endPoint y: 315, distance: 478.1
click at [157, 306] on div "Bitesize 1 Recipients 2 Message < Back to inbox Toyota on Nicholasville STEP 2 …" at bounding box center [664, 331] width 1328 height 661
type textarea "Good morning {{firstname}}! This is [PERSON_NAME] from Toyota on [GEOGRAPHIC_DA…"
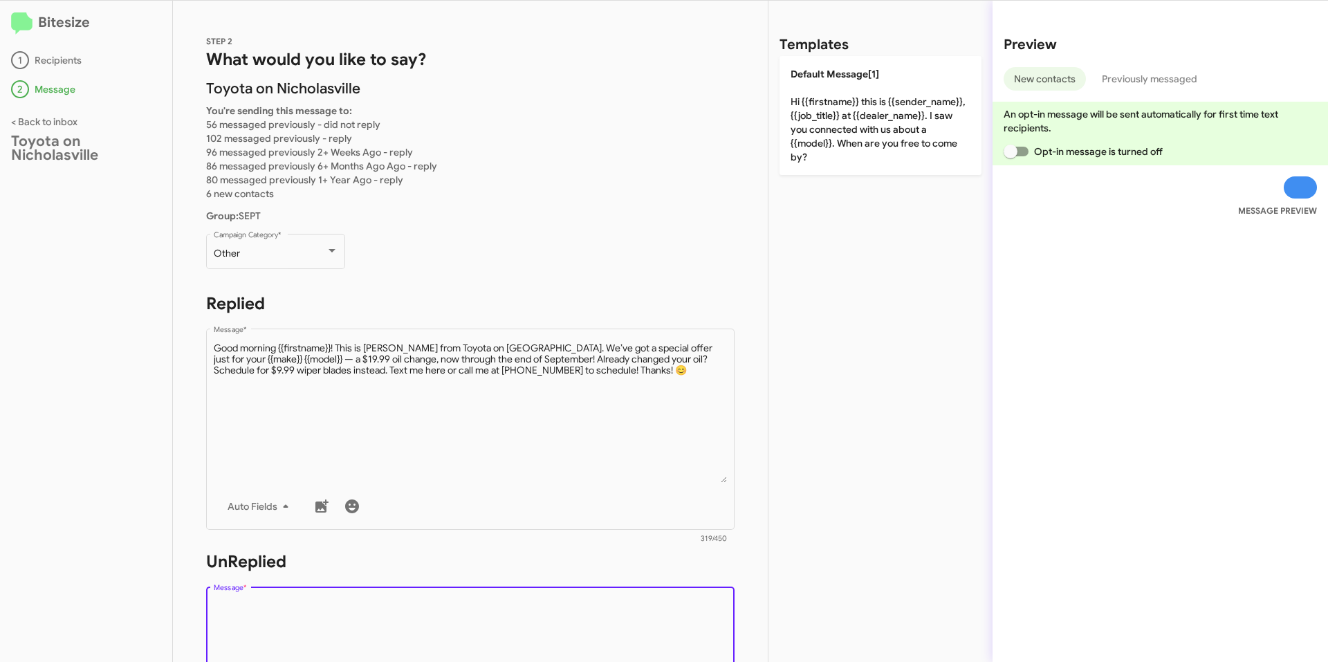
drag, startPoint x: 398, startPoint y: 651, endPoint x: 414, endPoint y: 622, distance: 33.7
click at [400, 651] on textarea "Message *" at bounding box center [471, 670] width 514 height 141
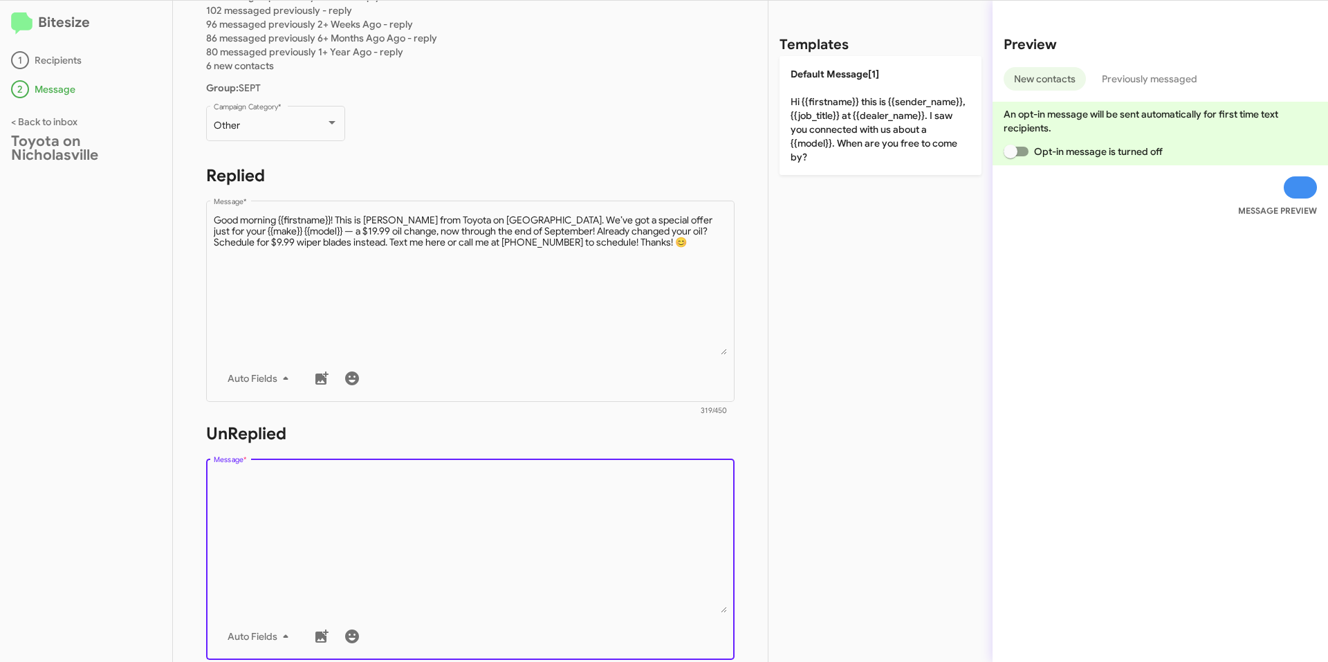
scroll to position [277, 0]
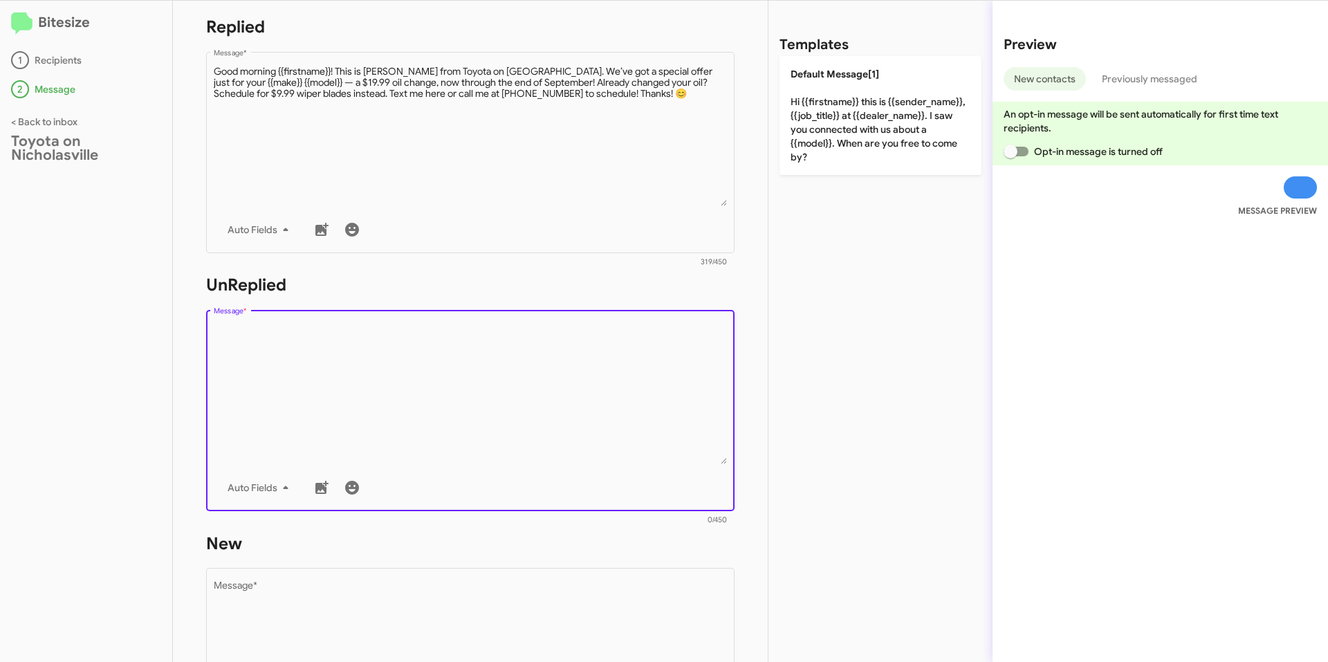
paste textarea "Good morning {{firstname}}! This is [PERSON_NAME] from Toyota on [GEOGRAPHIC_DA…"
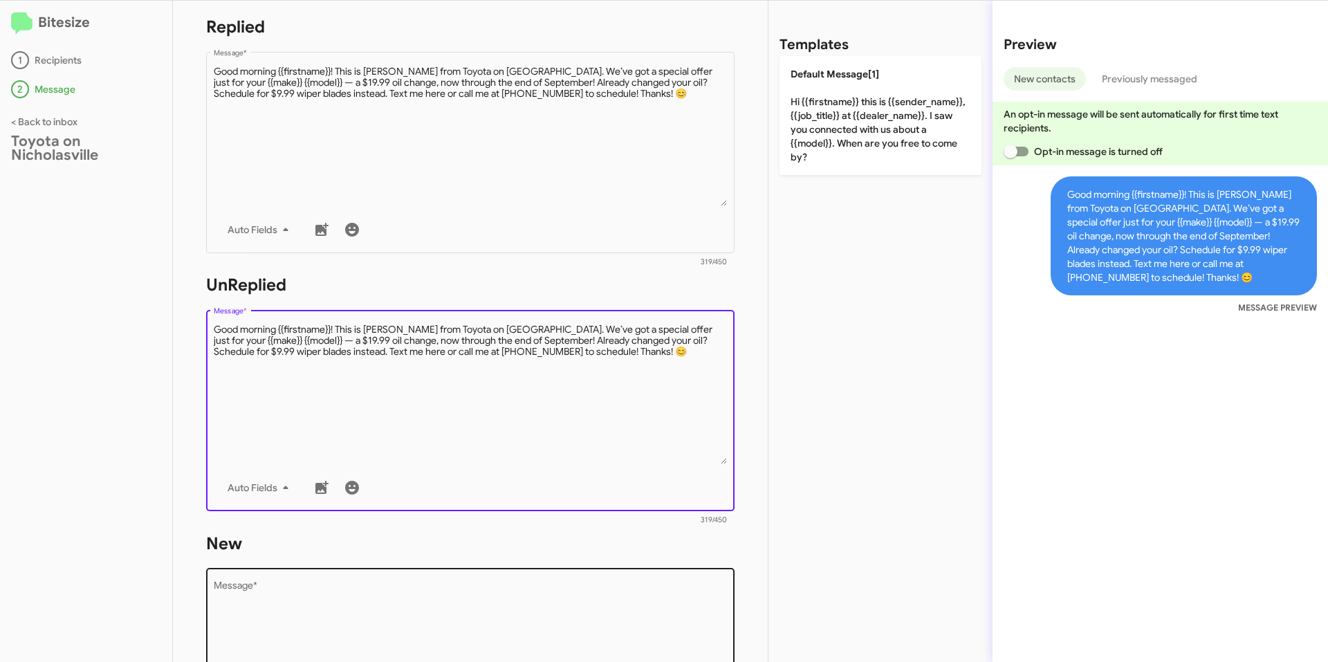
type textarea "Good morning {{firstname}}! This is [PERSON_NAME] from Toyota on [GEOGRAPHIC_DA…"
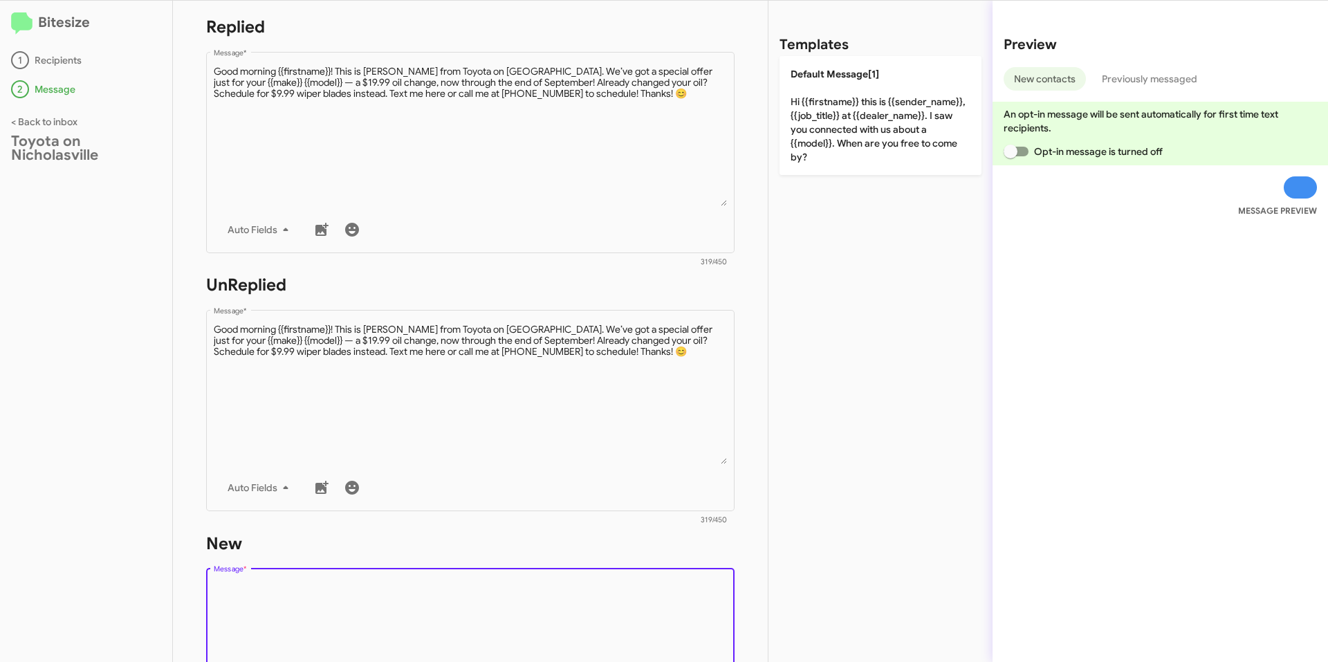
click at [407, 598] on textarea "Message *" at bounding box center [471, 652] width 514 height 141
paste textarea "Good morning {{firstname}}! This is [PERSON_NAME] from Toyota on [GEOGRAPHIC_DA…"
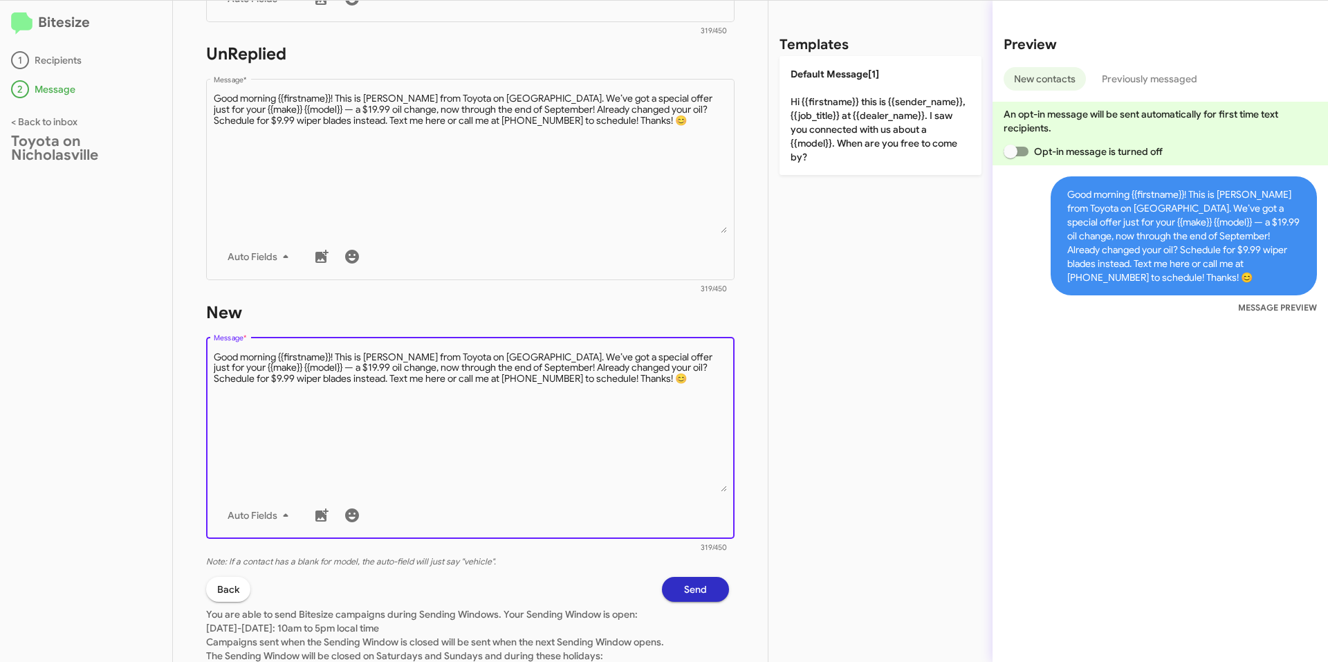
scroll to position [553, 0]
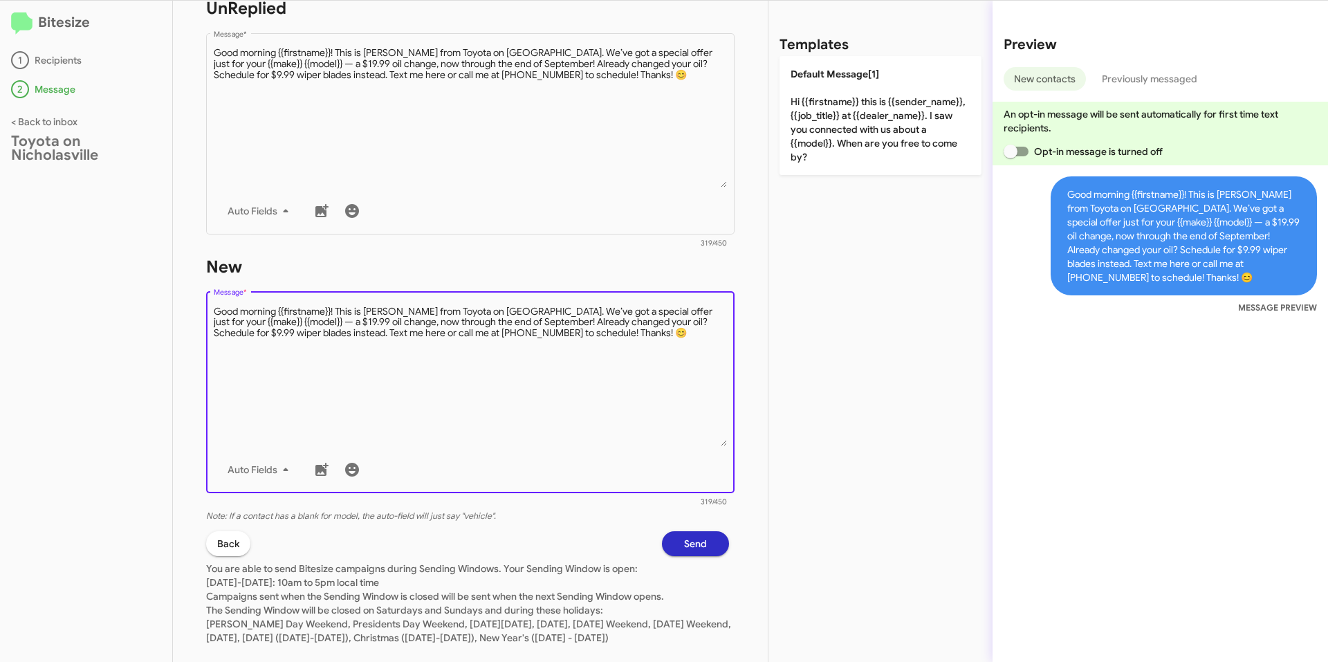
type textarea "Good morning {{firstname}}! This is [PERSON_NAME] from Toyota on [GEOGRAPHIC_DA…"
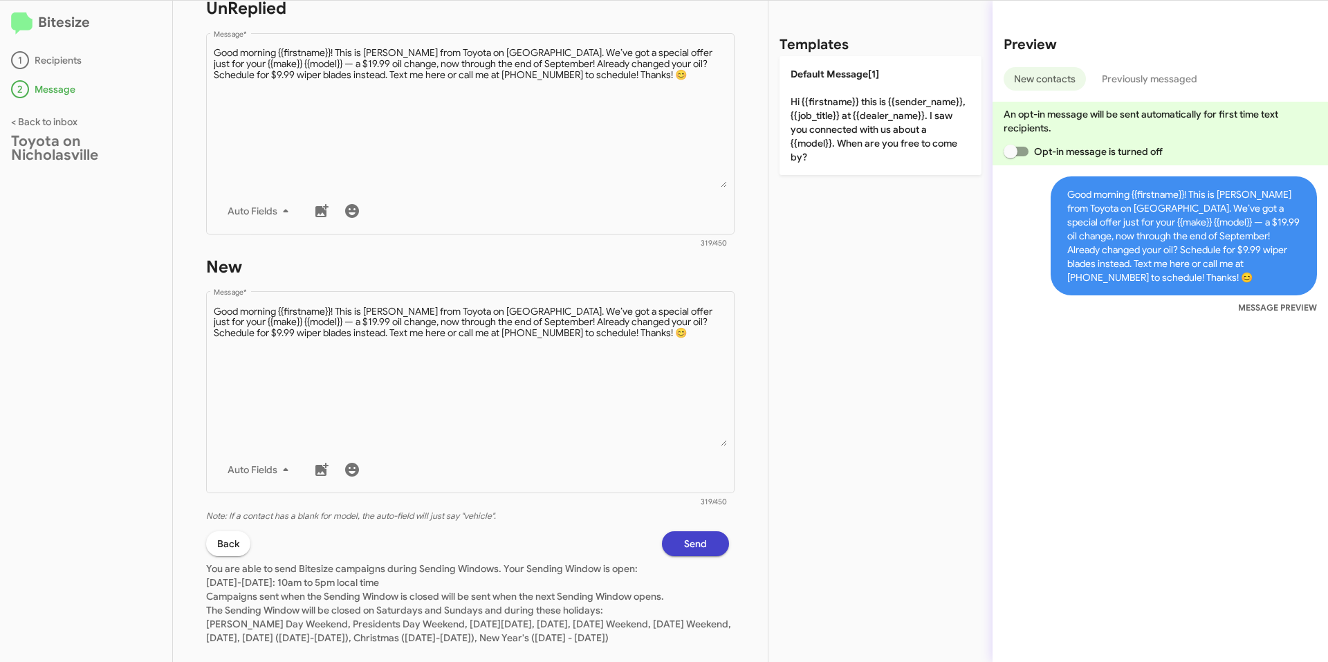
click at [701, 539] on button "Send" at bounding box center [695, 543] width 67 height 25
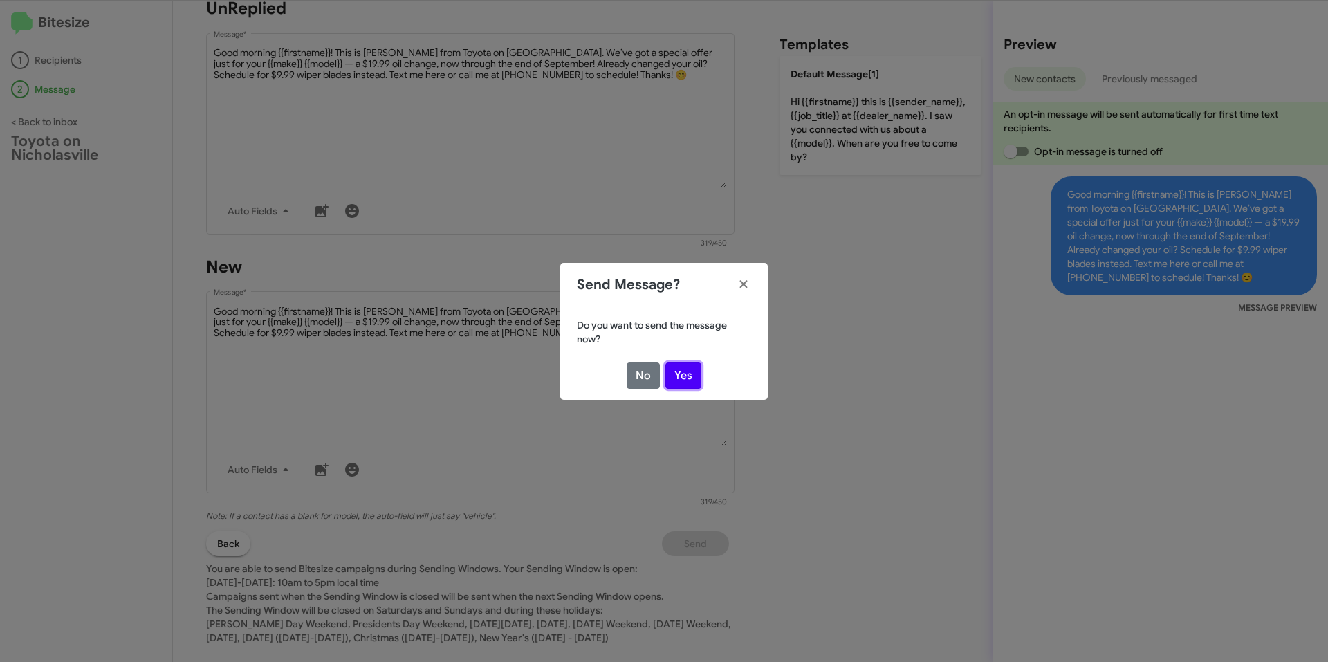
click at [692, 379] on button "Yes" at bounding box center [683, 375] width 36 height 26
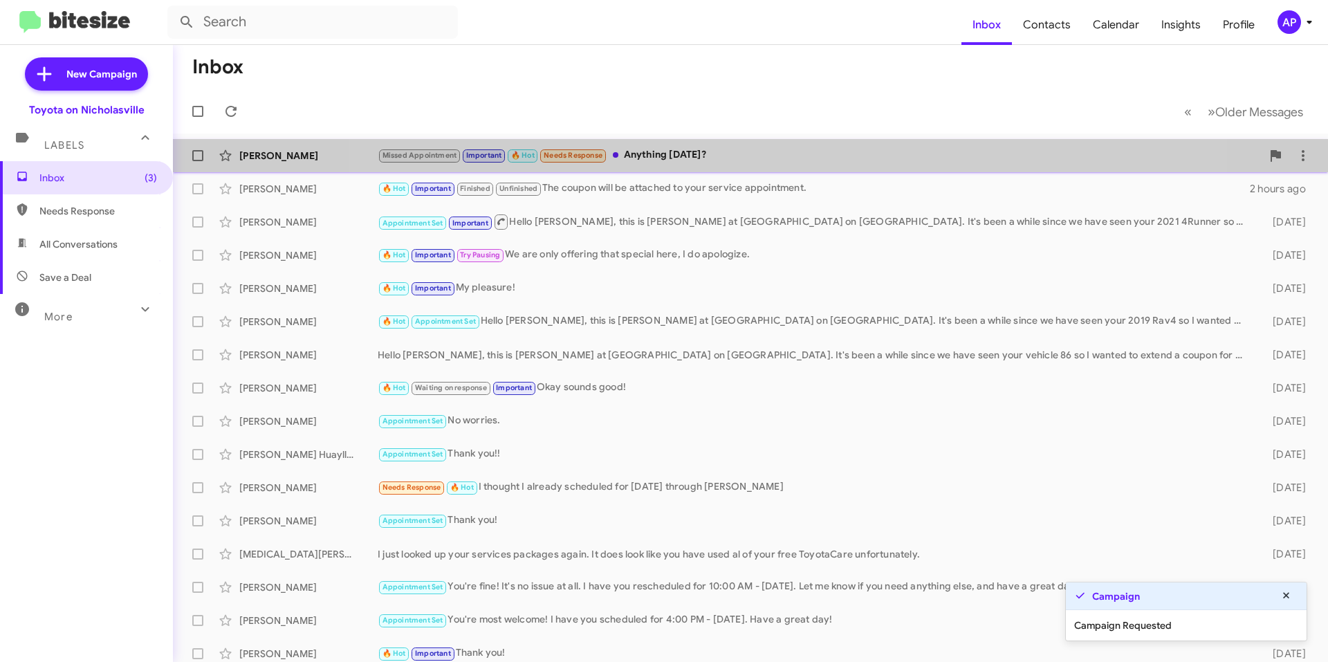
click at [751, 163] on div "Missed Appointment Important 🔥 Hot Needs Response Anything [DATE]?" at bounding box center [820, 155] width 884 height 16
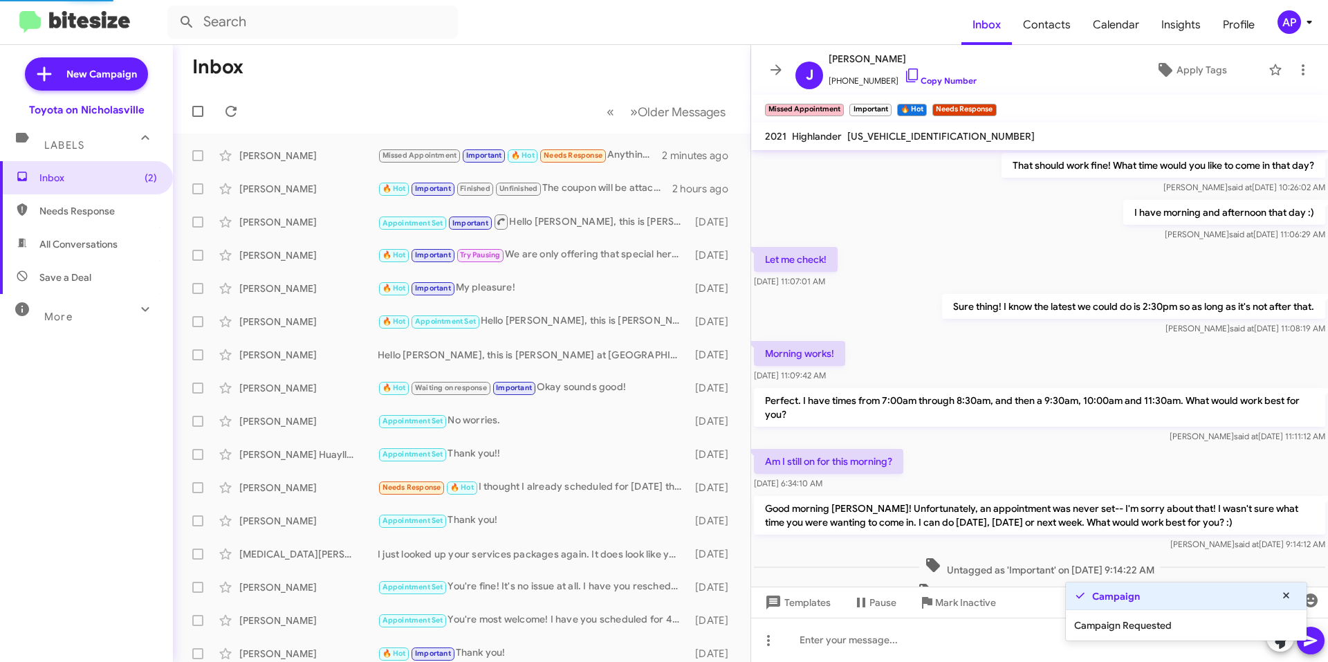
scroll to position [572, 0]
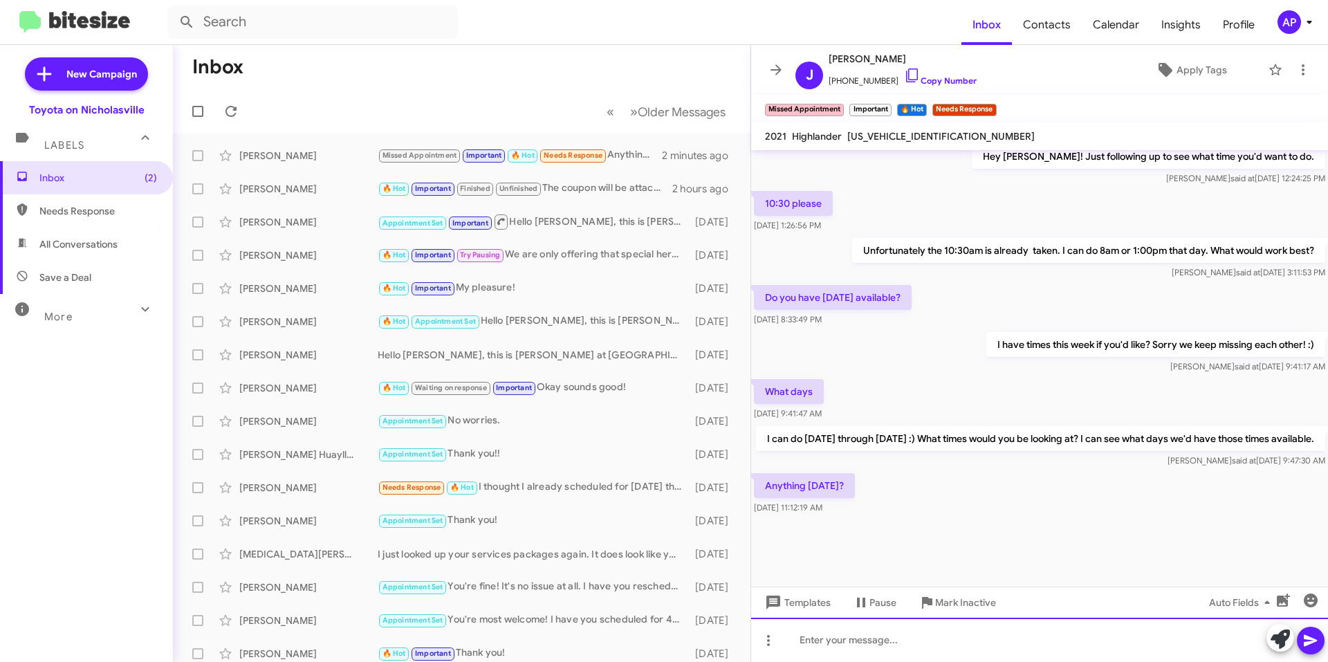
click at [869, 643] on div at bounding box center [1039, 640] width 577 height 44
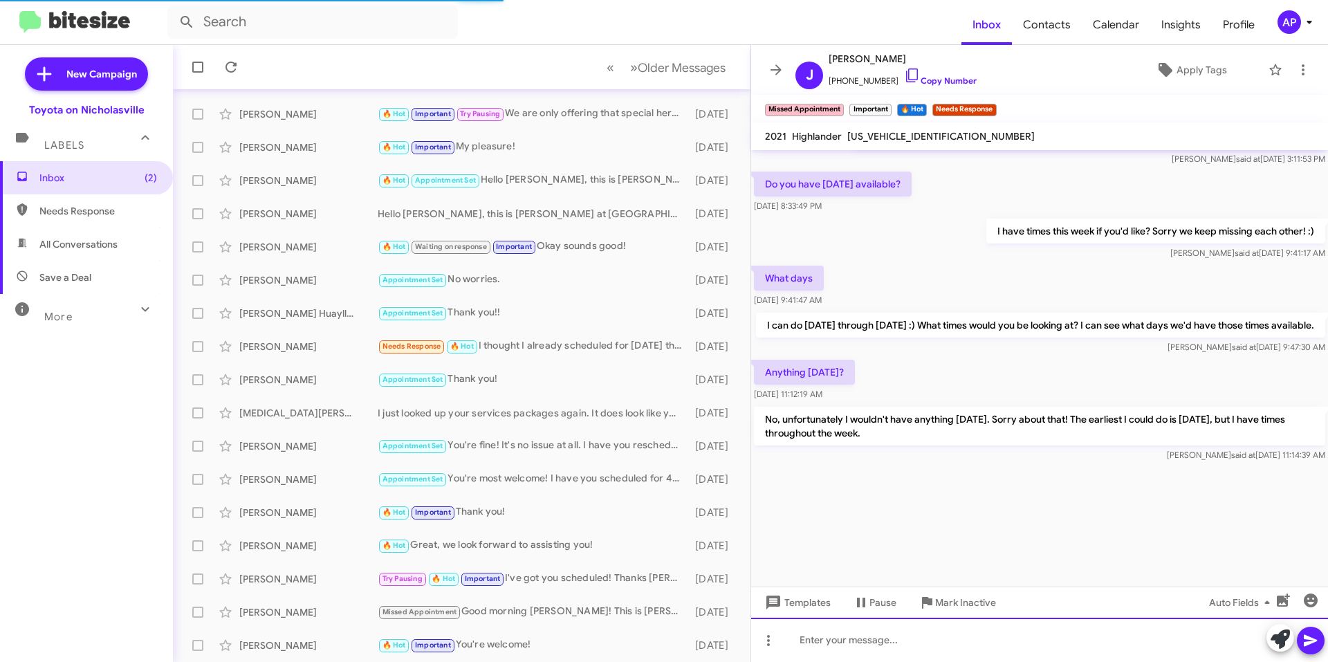
scroll to position [1586, 0]
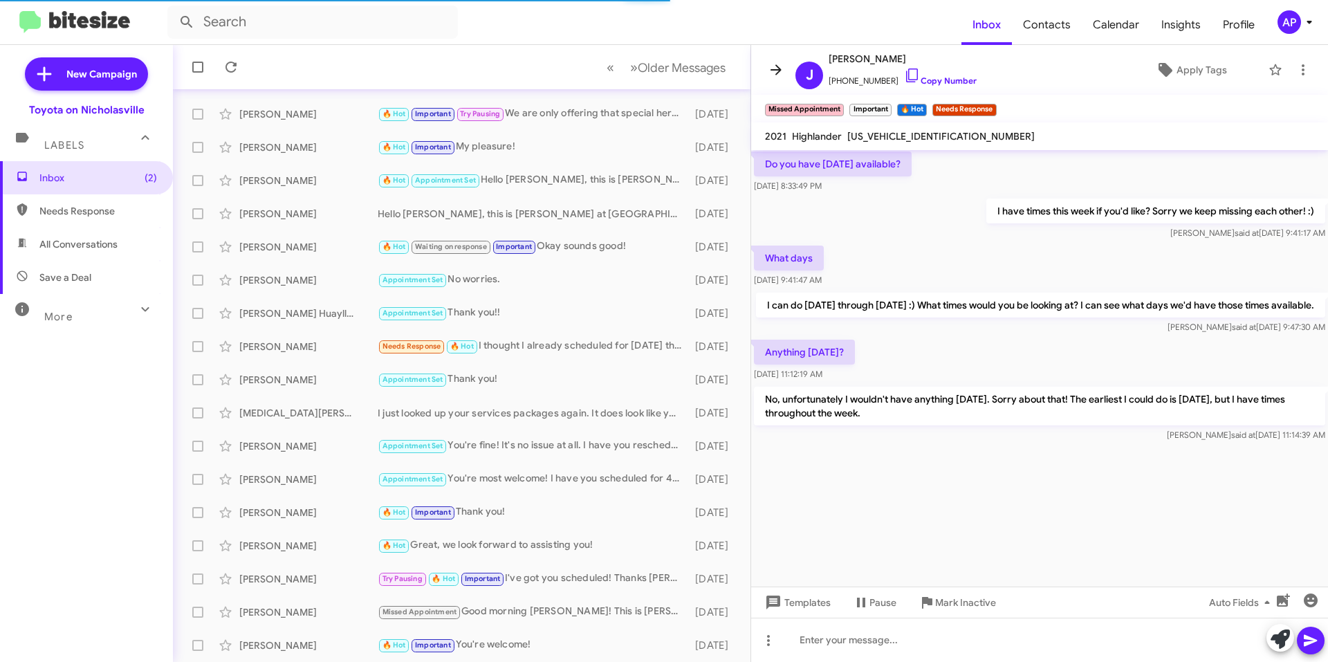
click at [767, 73] on span at bounding box center [776, 70] width 28 height 17
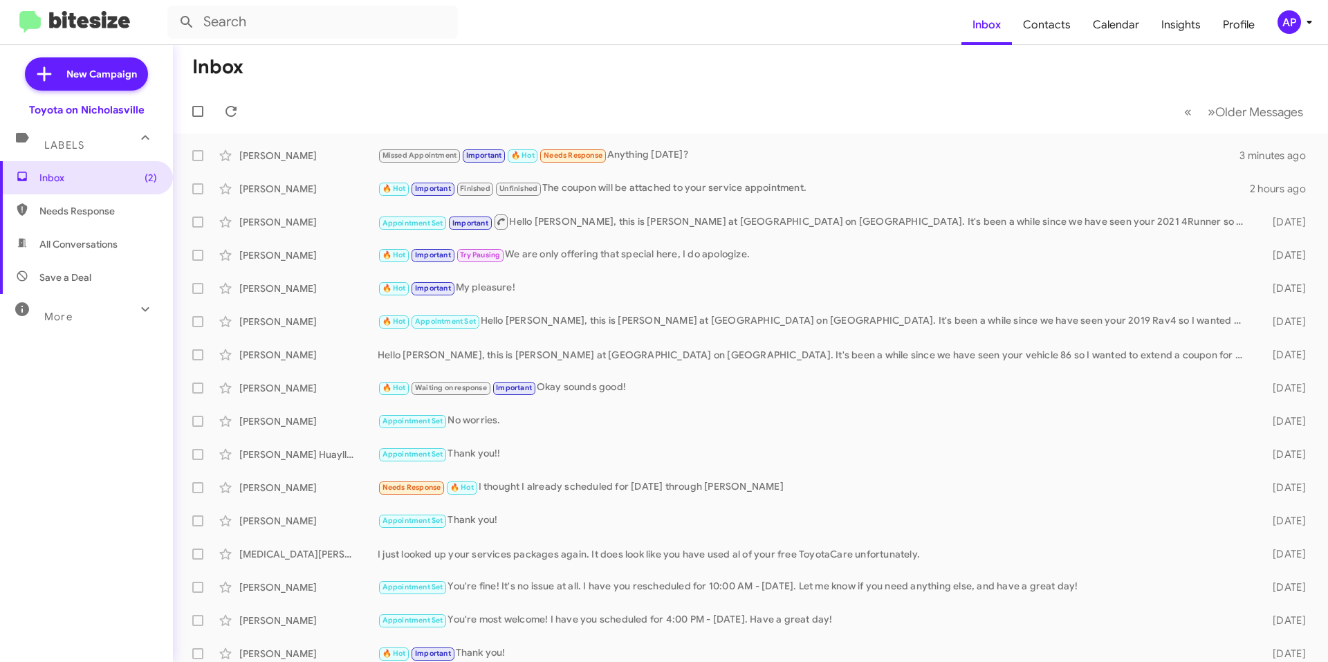
click at [119, 247] on span "All Conversations" at bounding box center [86, 244] width 173 height 33
type input "in:all-conversations"
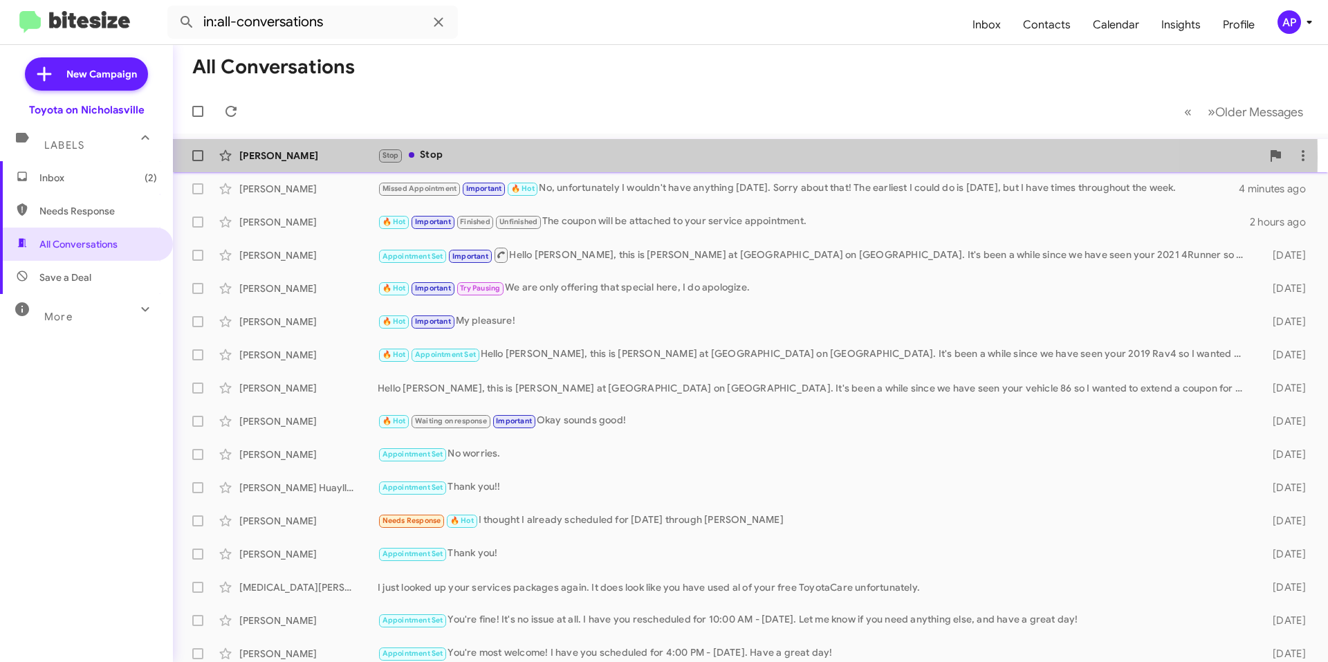
click at [545, 157] on div "Stop Stop" at bounding box center [820, 155] width 884 height 16
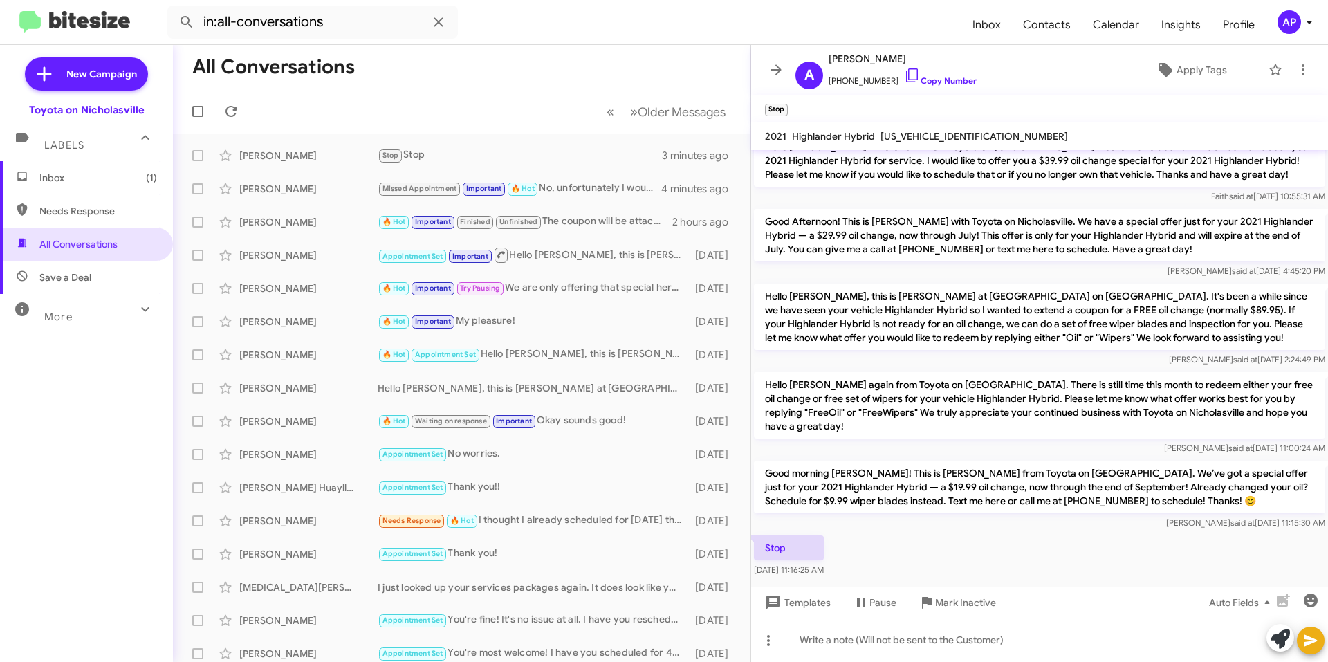
scroll to position [138, 0]
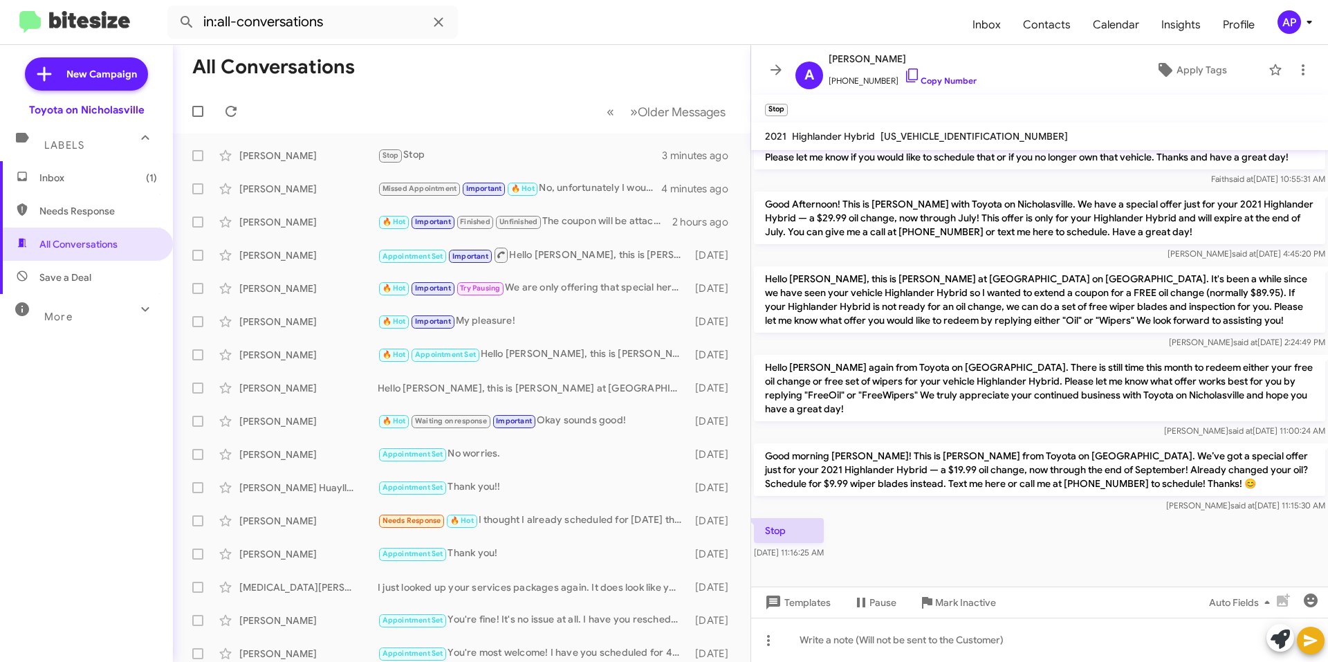
click at [965, 136] on span "[US_VEHICLE_IDENTIFICATION_NUMBER]" at bounding box center [973, 136] width 187 height 12
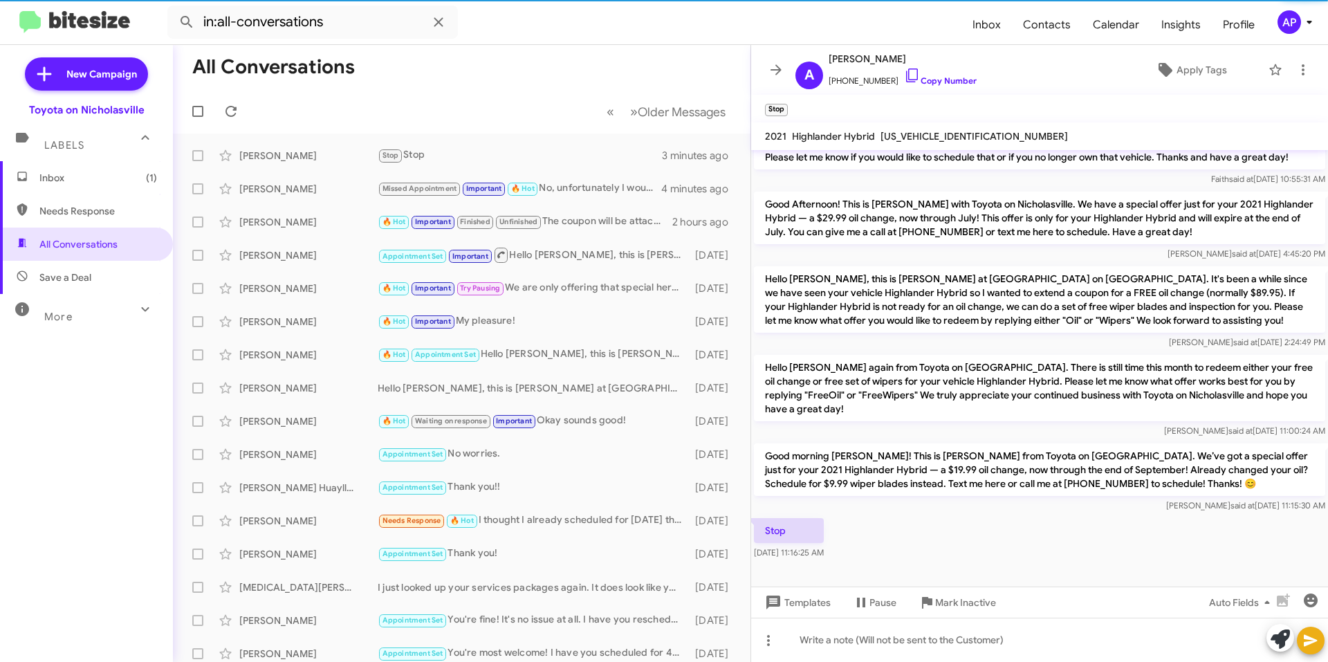
copy span "[US_VEHICLE_IDENTIFICATION_NUMBER]"
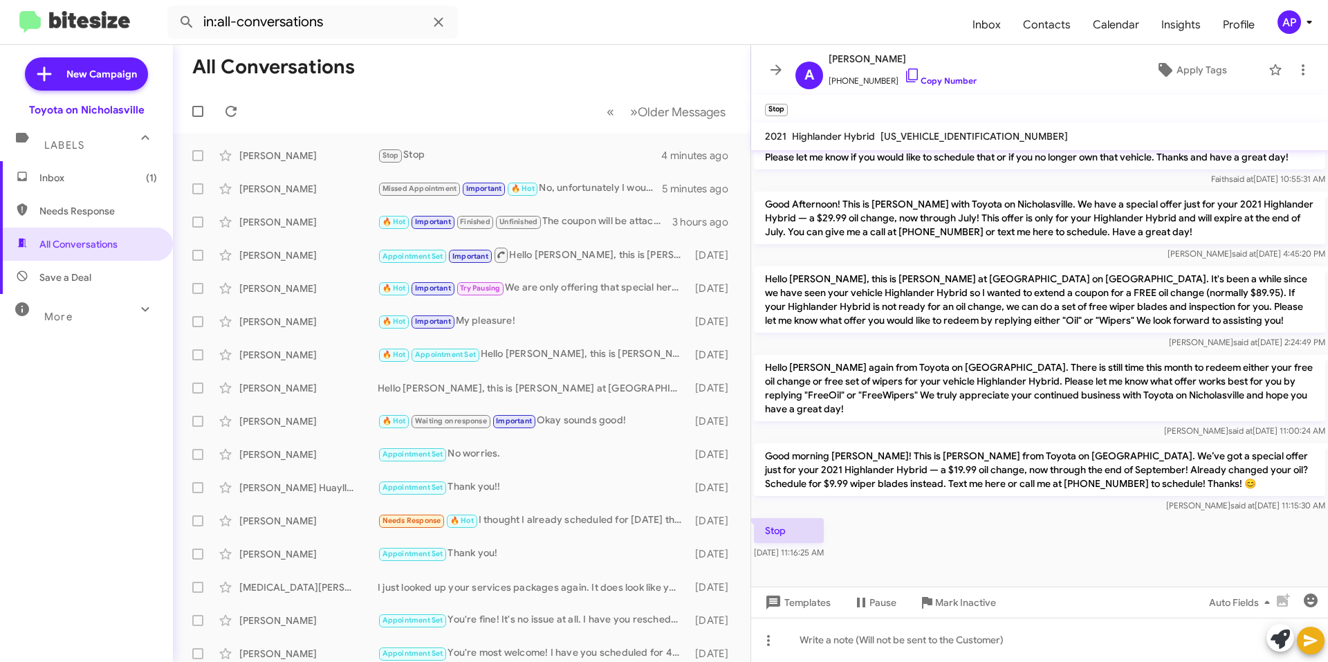
click at [761, 67] on mat-toolbar "A [PERSON_NAME] [PHONE_NUMBER] Copy Number Apply Tags" at bounding box center [1039, 70] width 577 height 50
click at [778, 71] on icon at bounding box center [776, 70] width 17 height 17
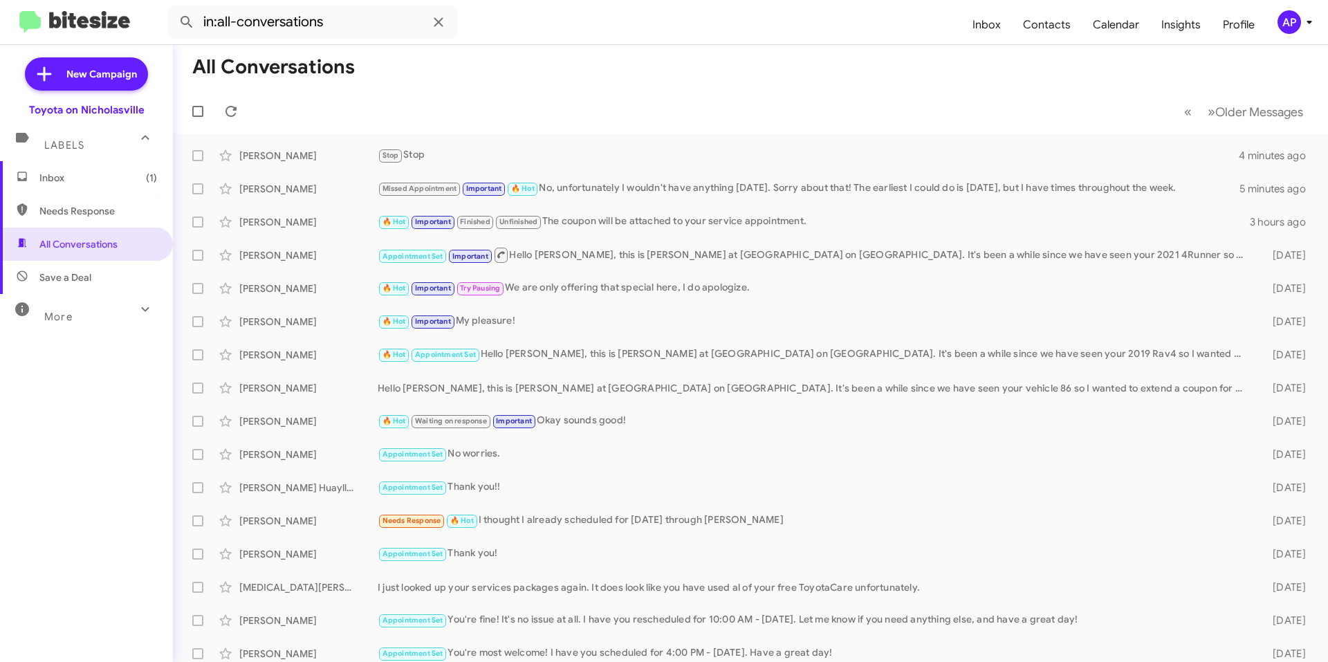
click at [85, 185] on span "Inbox (1)" at bounding box center [86, 177] width 173 height 33
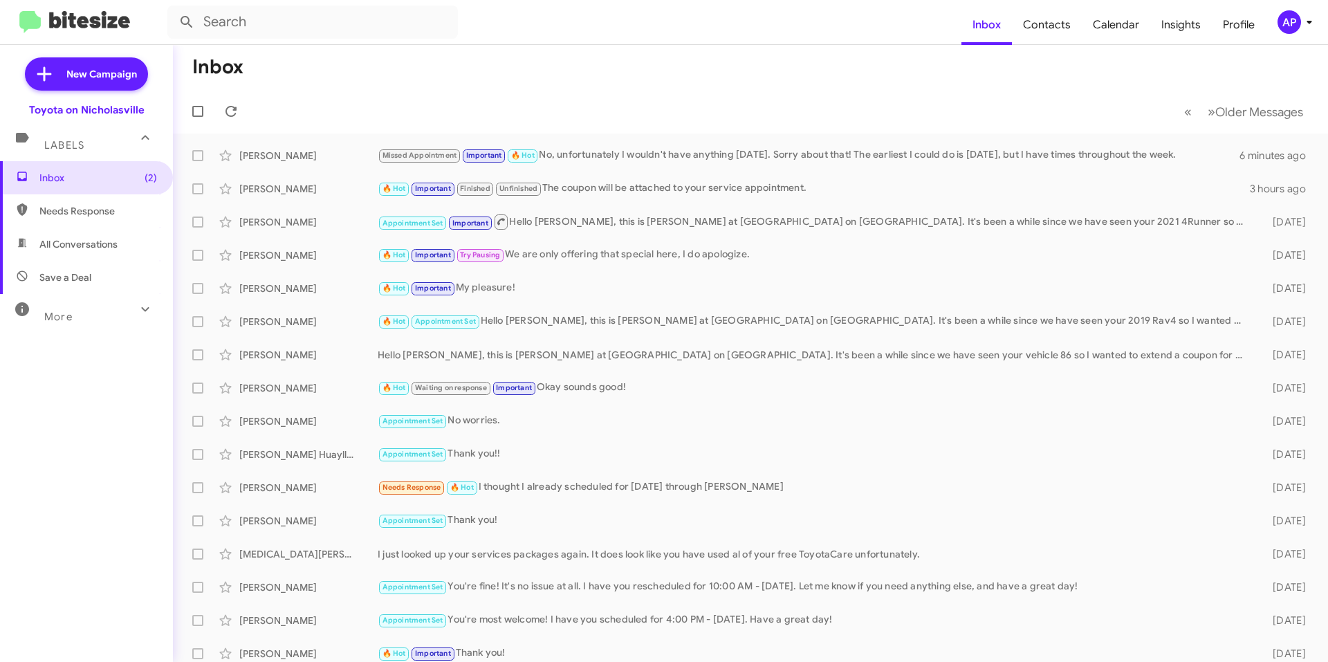
click at [102, 243] on span "All Conversations" at bounding box center [78, 244] width 78 height 14
type input "in:all-conversations"
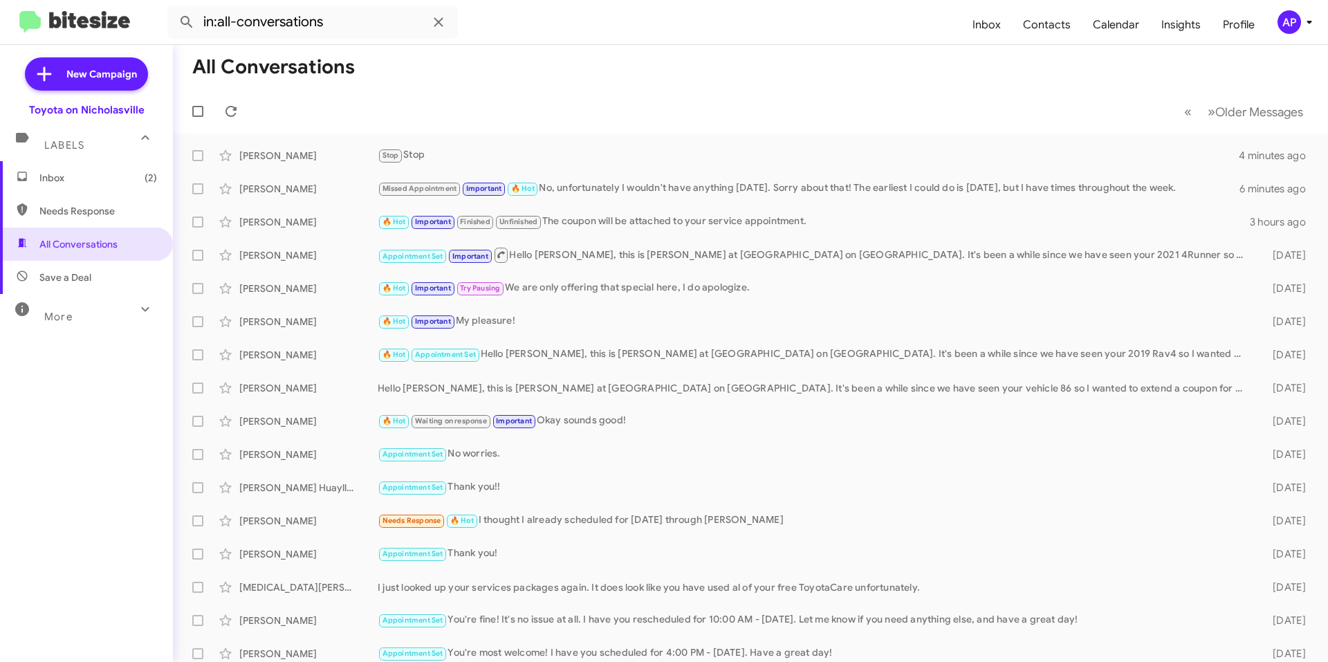
click at [637, 100] on mat-toolbar-row "« Previous » Next Older Messages" at bounding box center [750, 111] width 1155 height 44
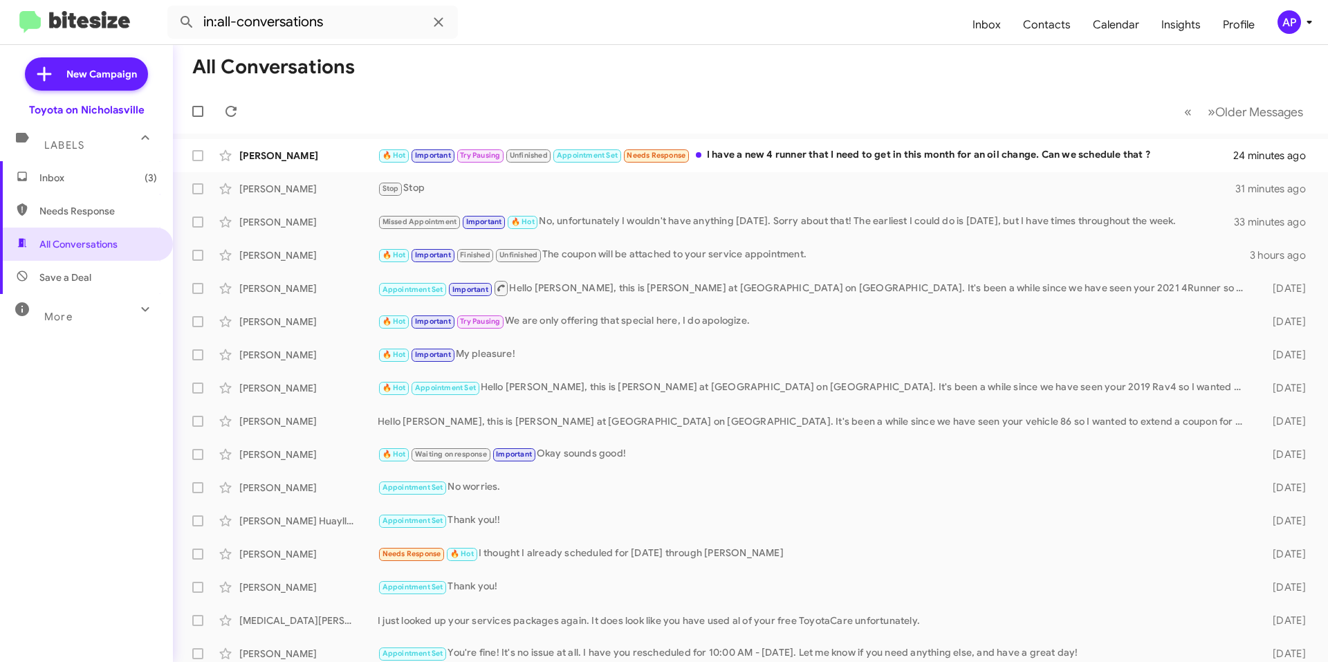
click at [851, 94] on mat-toolbar-row "« Previous » Next Older Messages" at bounding box center [750, 111] width 1155 height 44
click at [707, 90] on mat-toolbar-row "« Previous » Next Older Messages" at bounding box center [750, 111] width 1155 height 44
click at [794, 144] on div "[PERSON_NAME] 🔥 Hot Important Try Pausing Unfinished Appointment Set Needs Resp…" at bounding box center [750, 156] width 1133 height 28
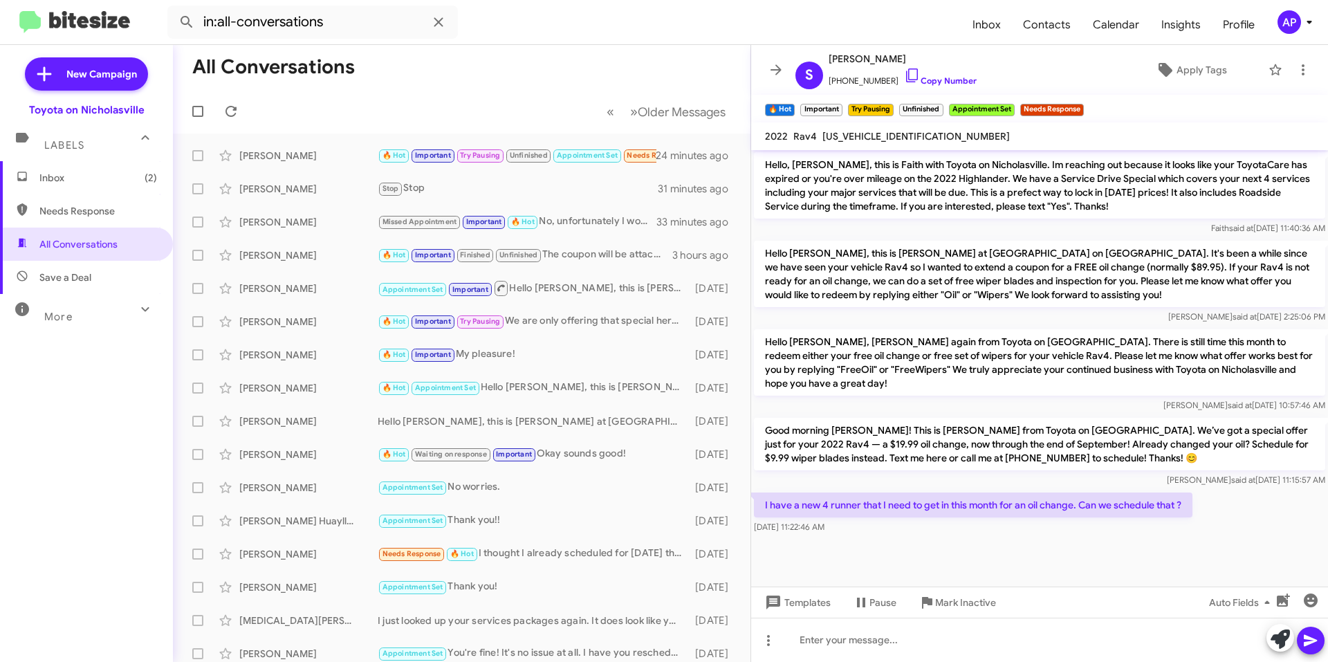
scroll to position [808, 0]
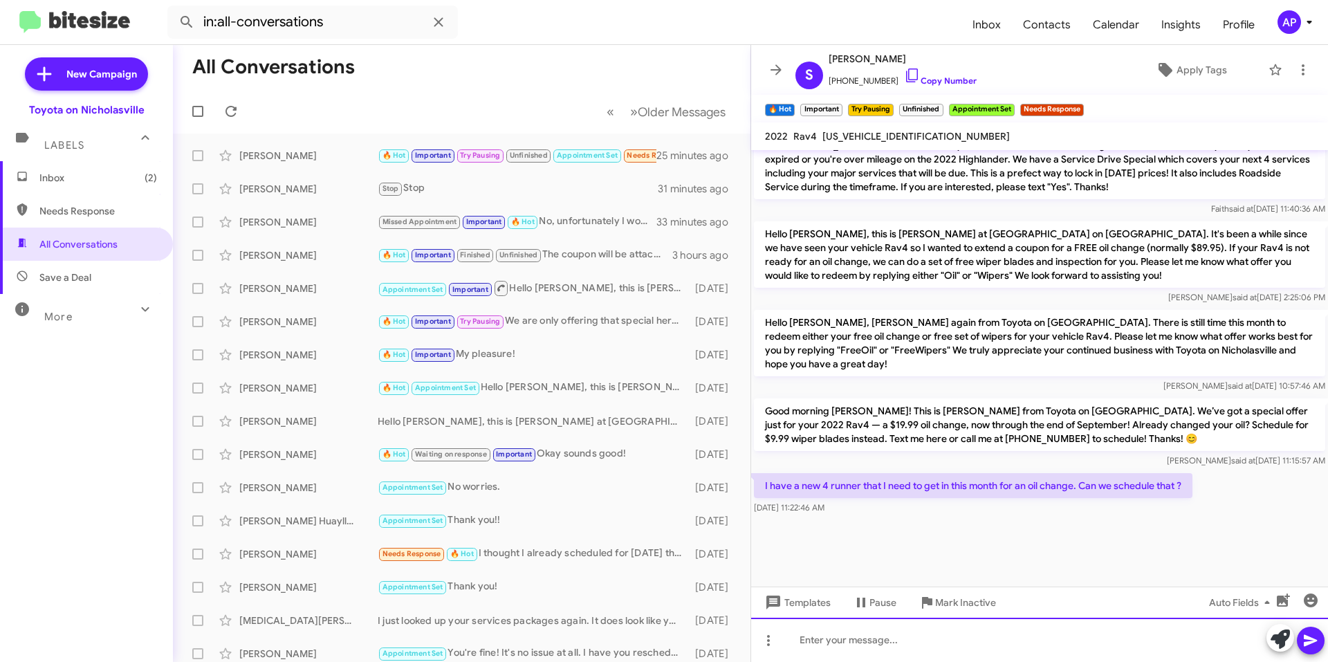
click at [876, 656] on div at bounding box center [1039, 640] width 577 height 44
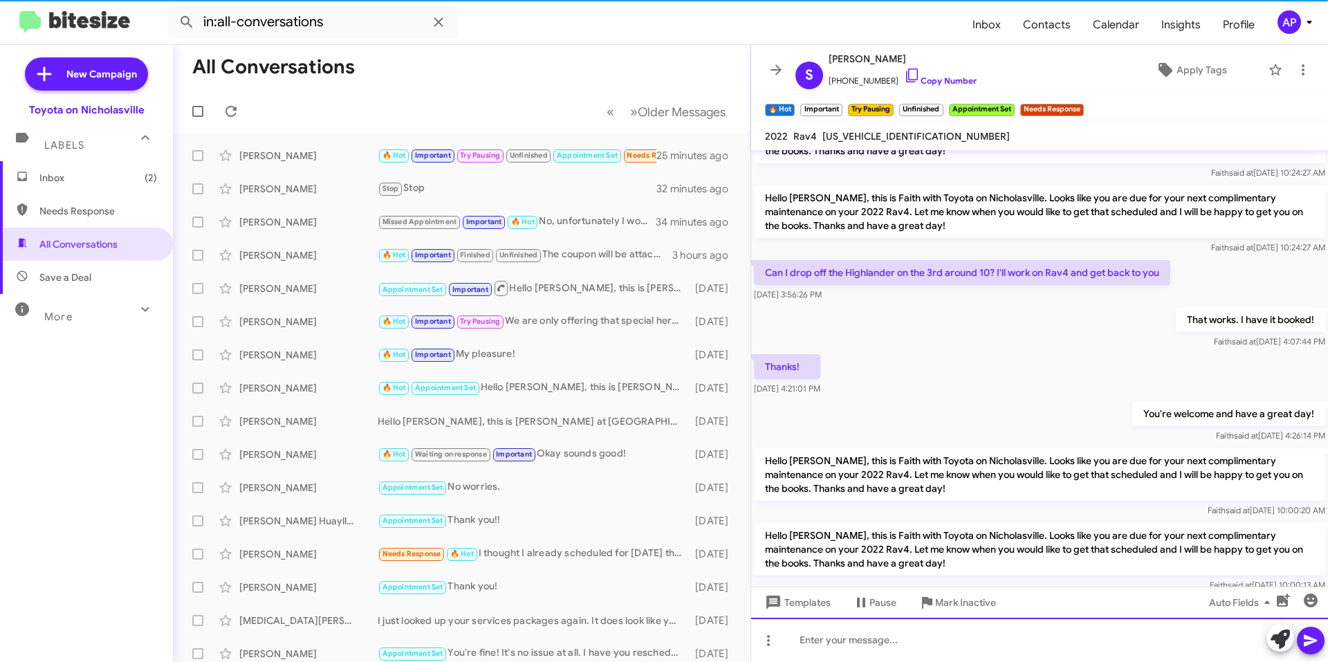
scroll to position [2062, 0]
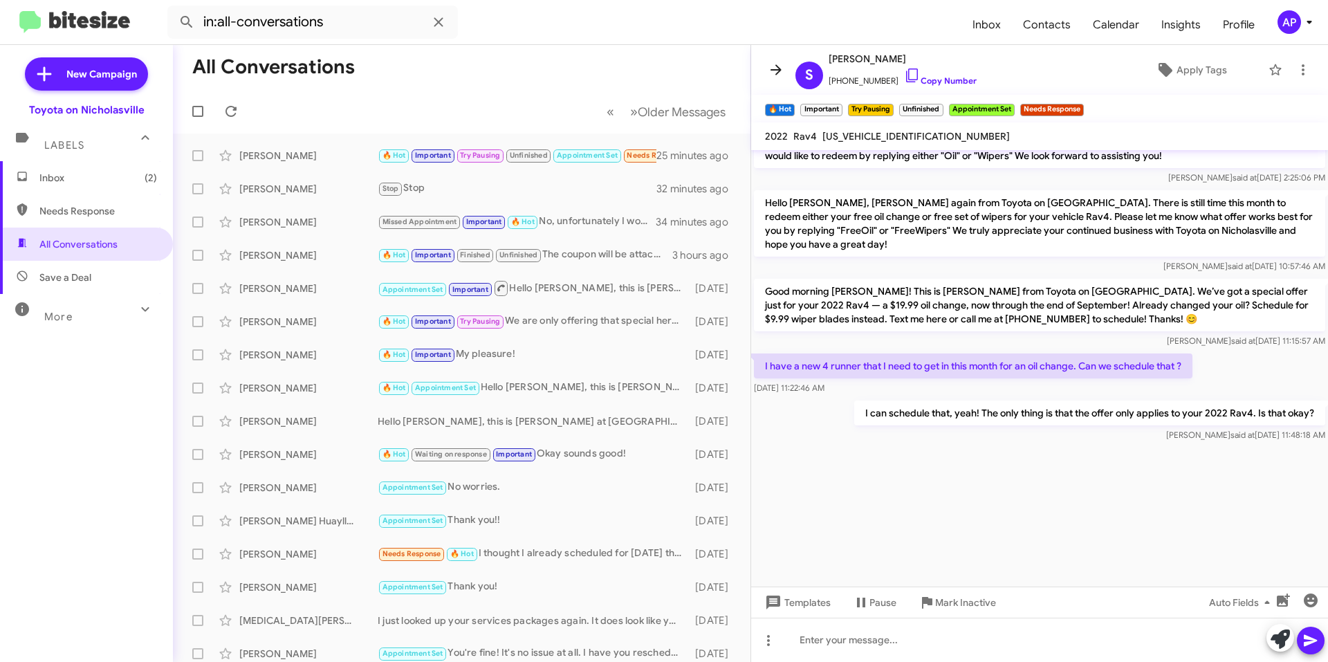
click at [768, 72] on icon at bounding box center [776, 70] width 17 height 17
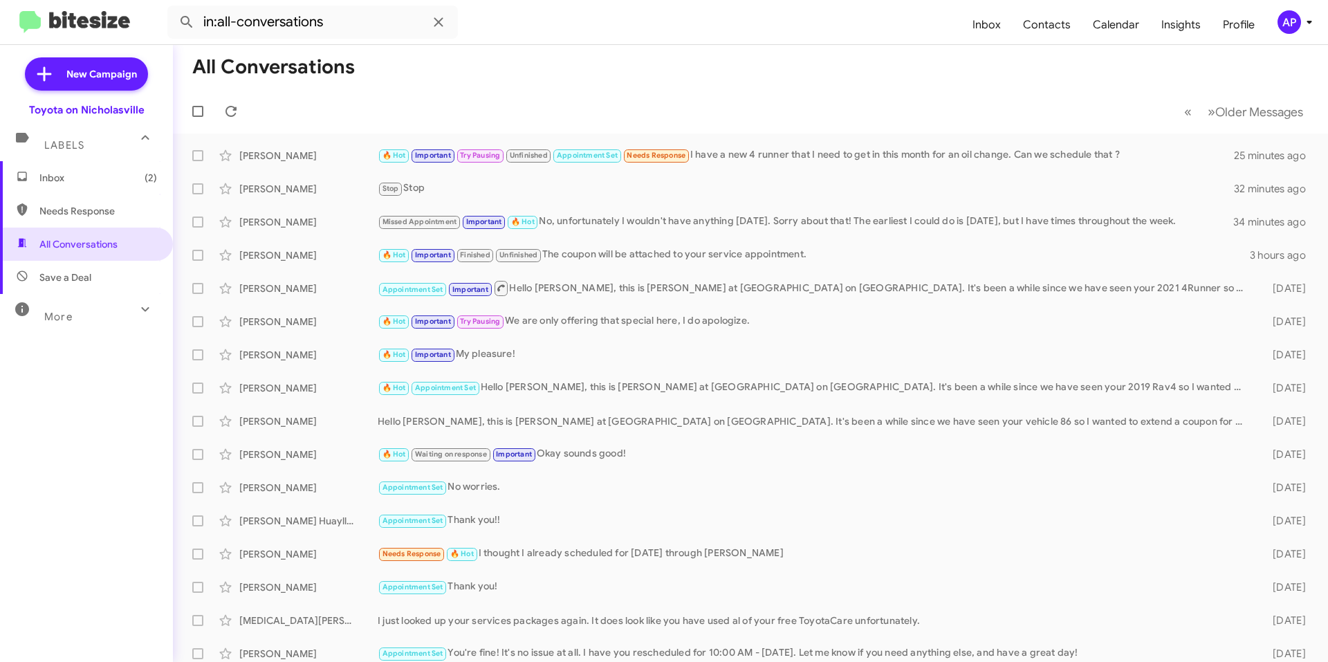
click at [59, 163] on span "Inbox (2)" at bounding box center [86, 177] width 173 height 33
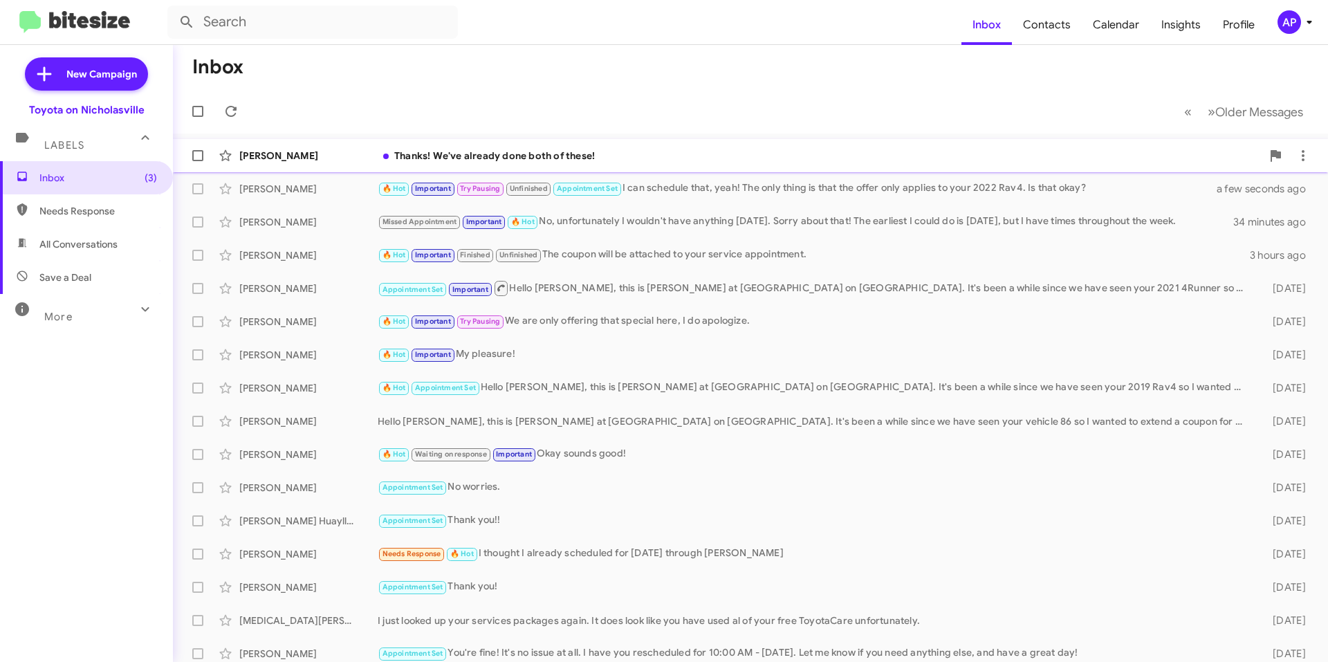
click at [751, 143] on div "[PERSON_NAME] Thanks! We've already done both of these! 22 minutes ago" at bounding box center [750, 156] width 1133 height 28
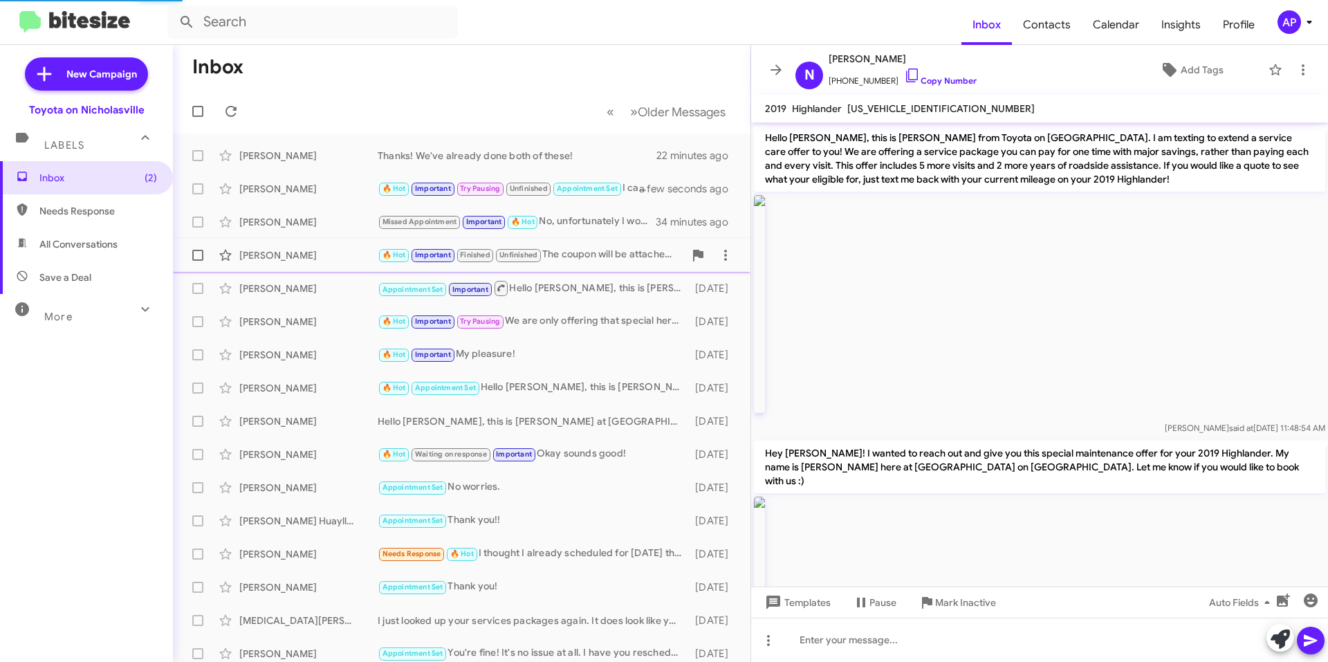
scroll to position [1112, 0]
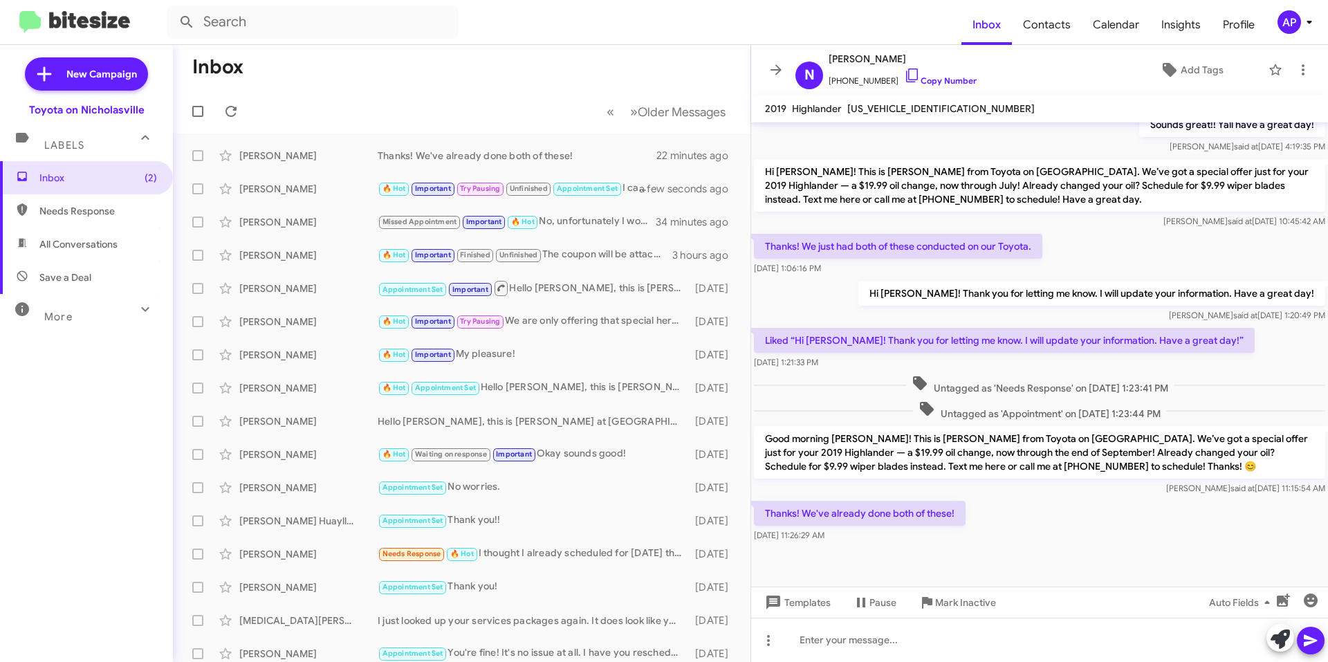
click at [922, 109] on span "[US_VEHICLE_IDENTIFICATION_NUMBER]" at bounding box center [940, 108] width 187 height 12
copy span "[US_VEHICLE_IDENTIFICATION_NUMBER]"
click at [772, 67] on icon at bounding box center [776, 70] width 17 height 17
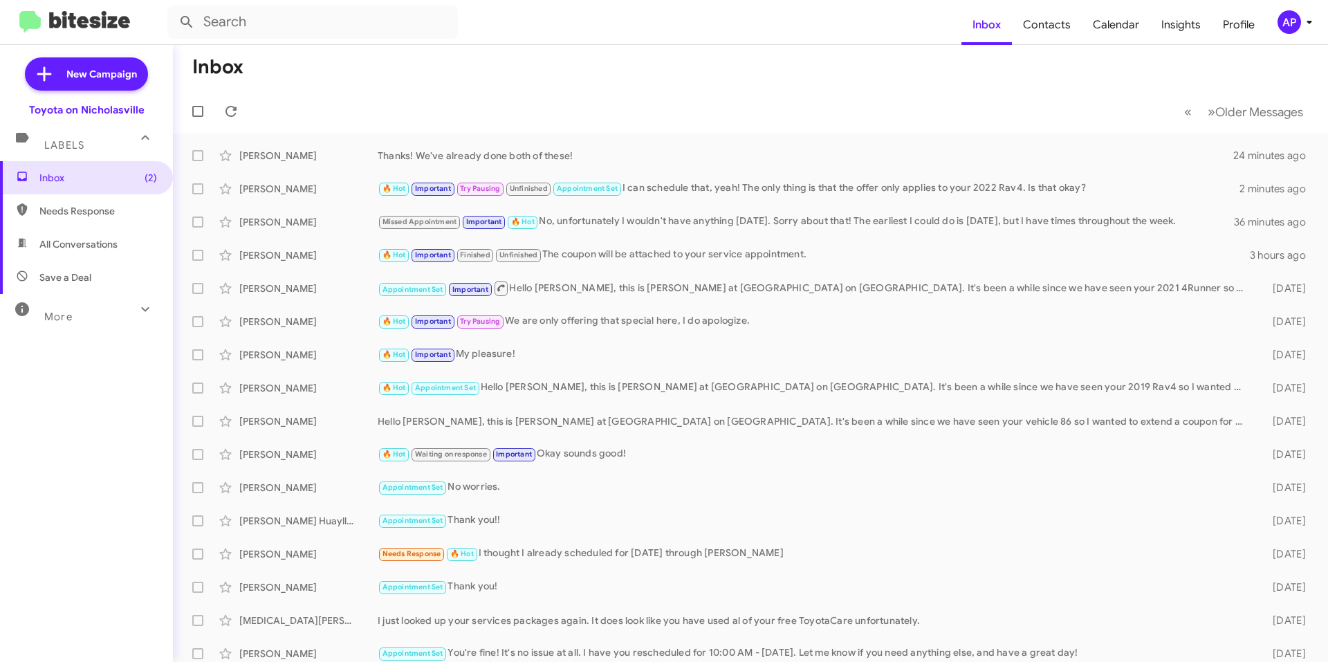
click at [115, 251] on span "All Conversations" at bounding box center [86, 244] width 173 height 33
type input "in:all-conversations"
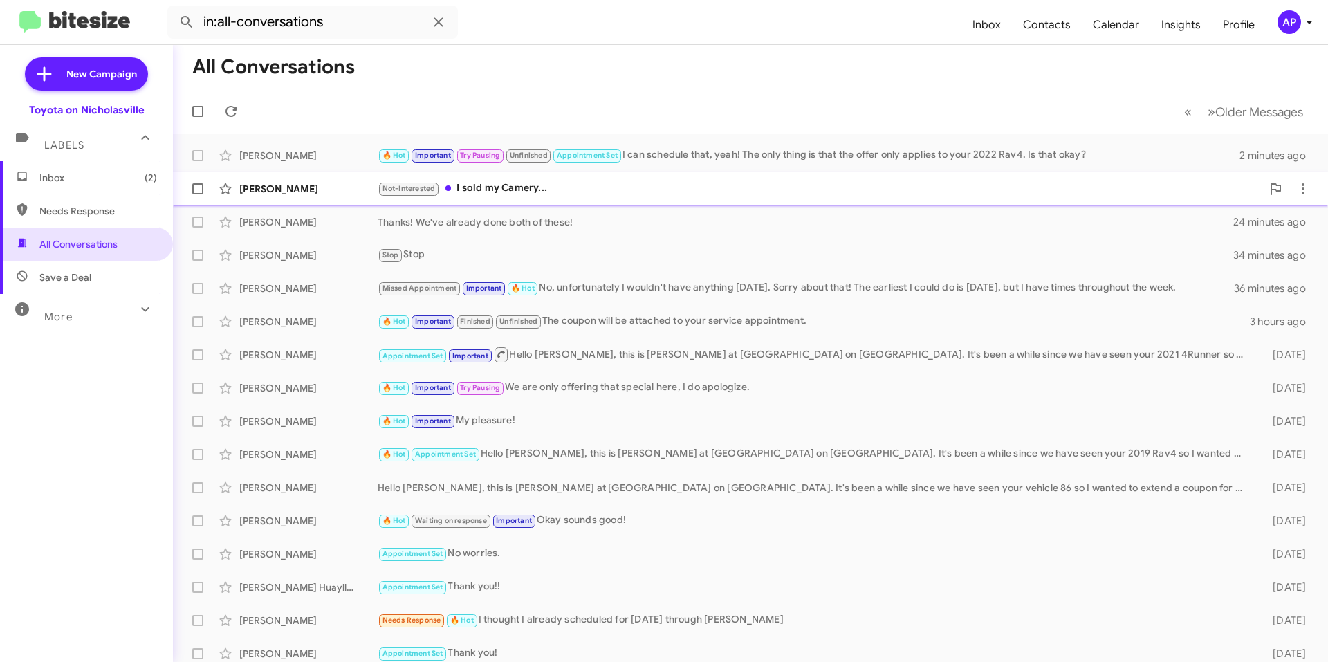
click at [586, 197] on div "[PERSON_NAME] Not-Interested I sold my Camery... 14 minutes ago" at bounding box center [750, 189] width 1133 height 28
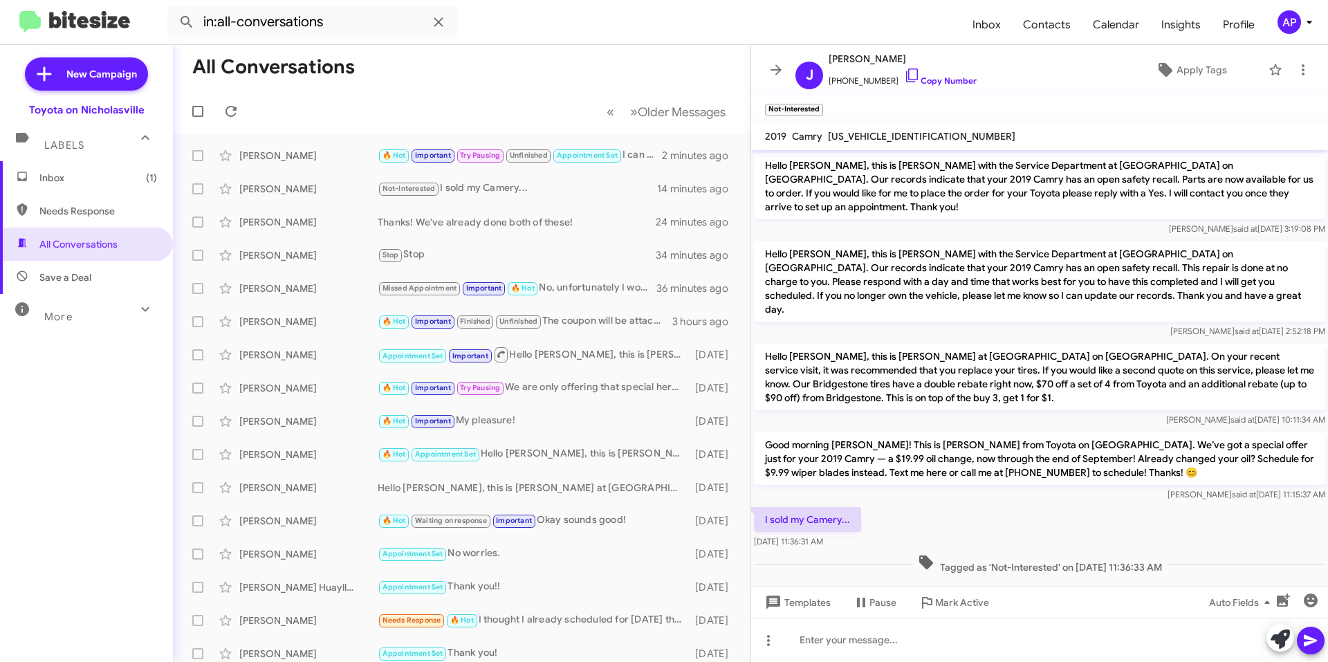
click at [868, 136] on span "[US_VEHICLE_IDENTIFICATION_NUMBER]" at bounding box center [921, 136] width 187 height 12
copy span "[US_VEHICLE_IDENTIFICATION_NUMBER]"
click at [766, 63] on span at bounding box center [776, 70] width 28 height 17
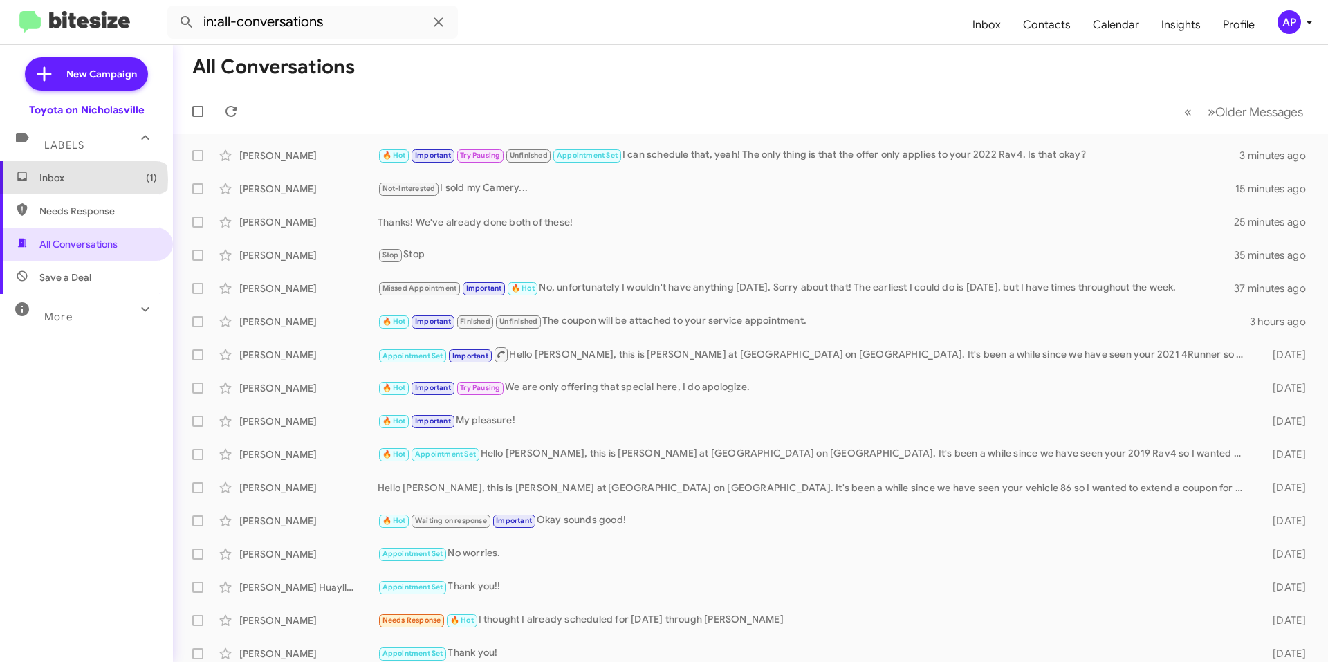
click at [83, 180] on span "Inbox (1)" at bounding box center [98, 178] width 118 height 14
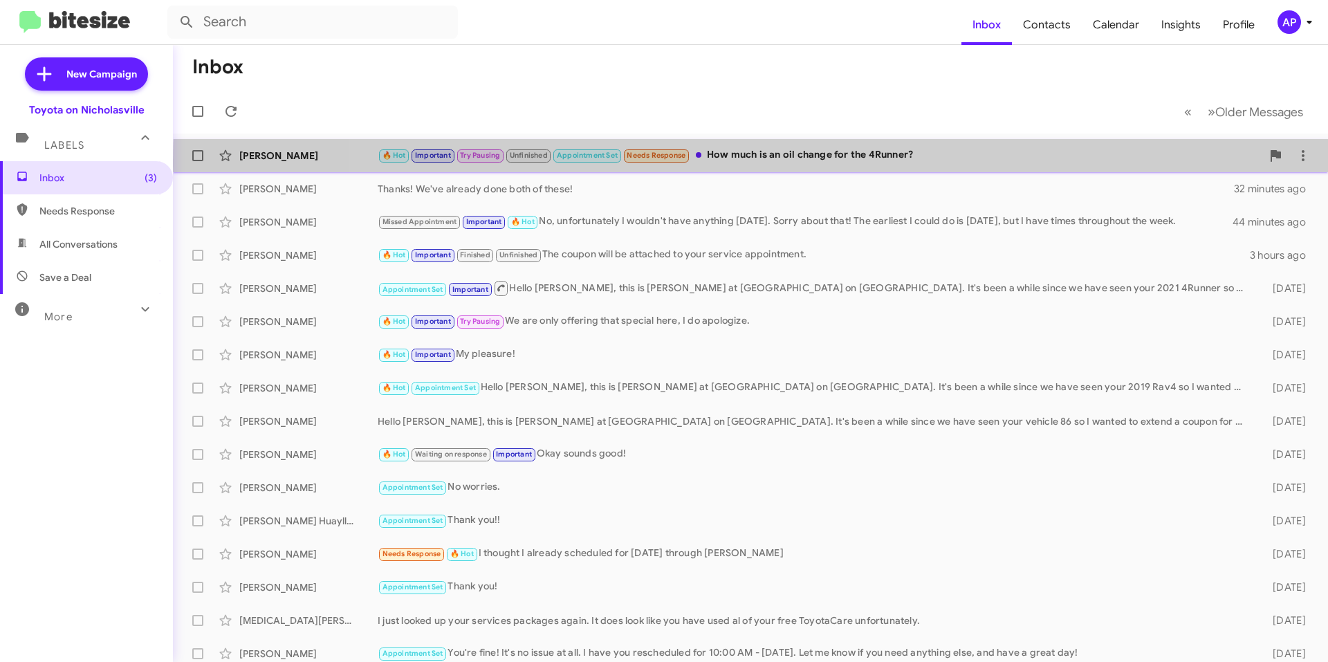
click at [866, 161] on div "🔥 Hot Important Try Pausing Unfinished Appointment Set Needs Response How much …" at bounding box center [820, 155] width 884 height 16
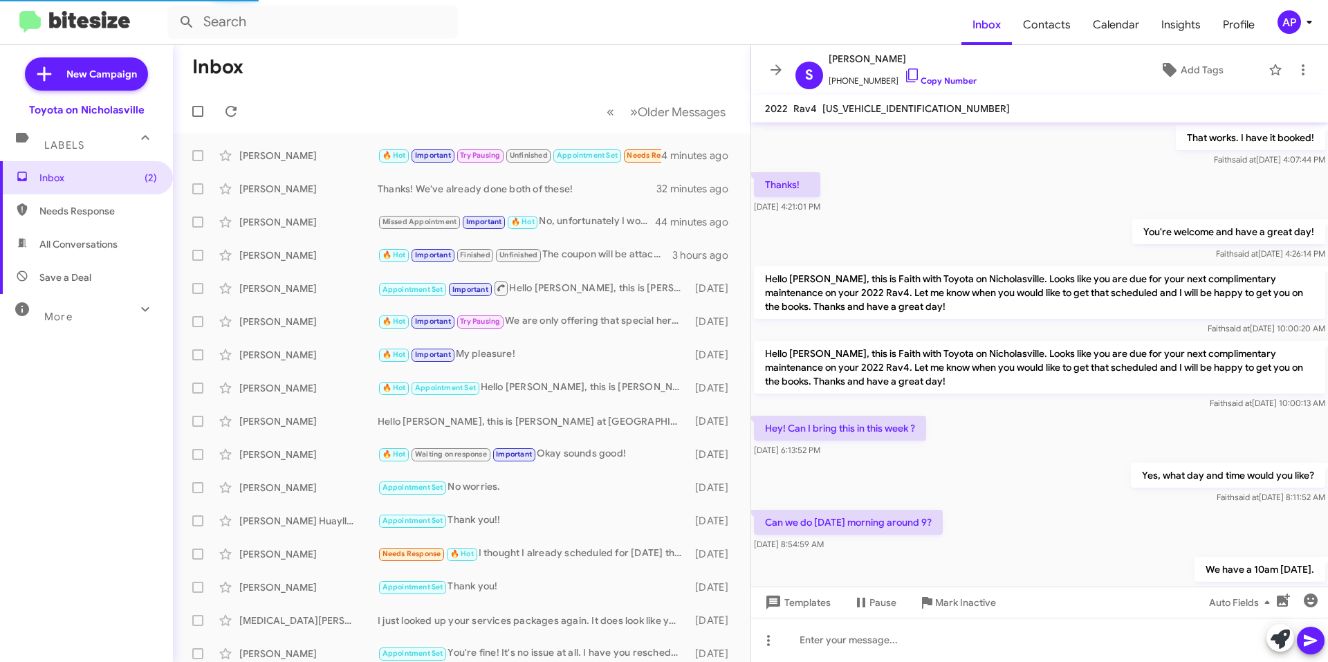
scroll to position [725, 0]
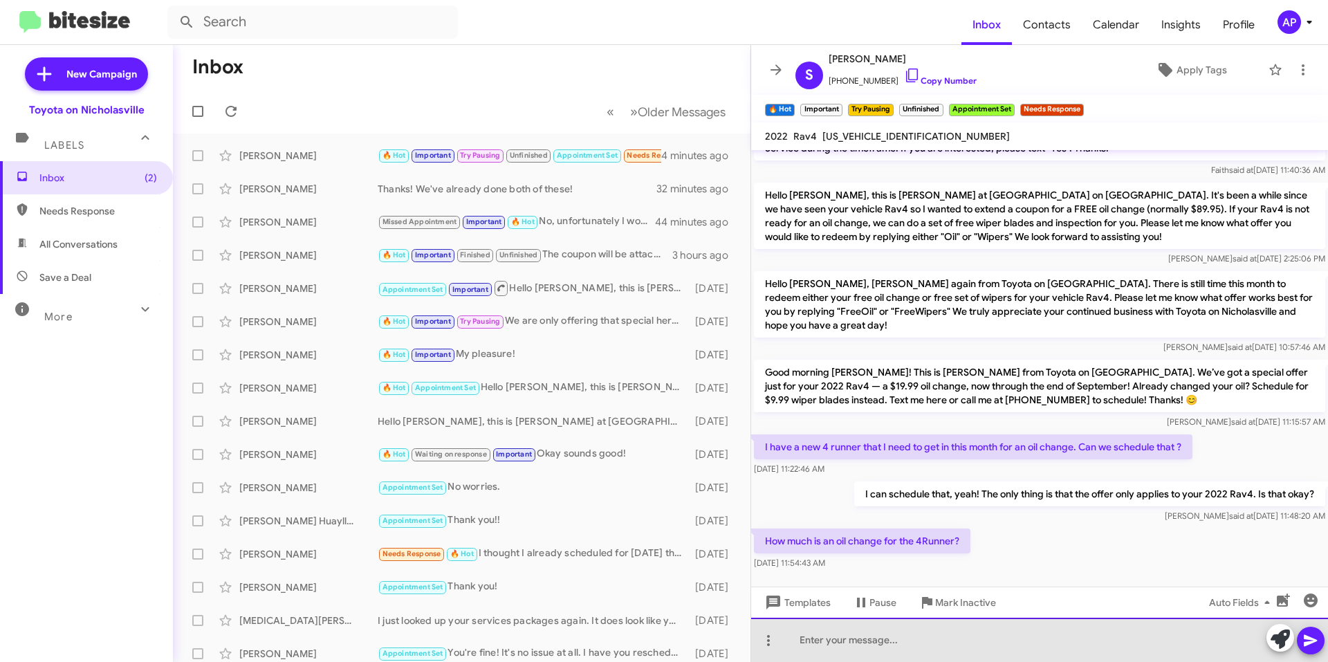
click at [966, 647] on div at bounding box center [1039, 640] width 577 height 44
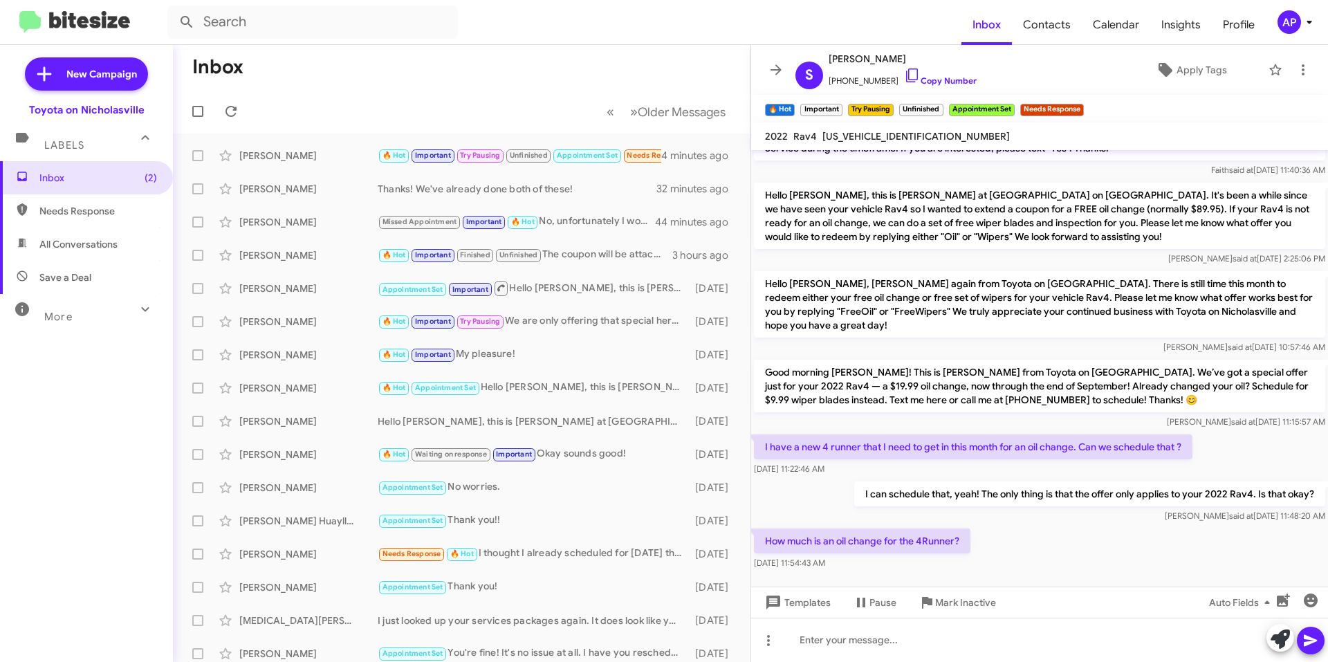
click at [889, 133] on span "[US_VEHICLE_IDENTIFICATION_NUMBER]" at bounding box center [915, 136] width 187 height 12
drag, startPoint x: 889, startPoint y: 133, endPoint x: 934, endPoint y: 80, distance: 69.7
click at [934, 80] on link "Copy Number" at bounding box center [940, 80] width 73 height 10
copy span "[US_VEHICLE_IDENTIFICATION_NUMBER]"
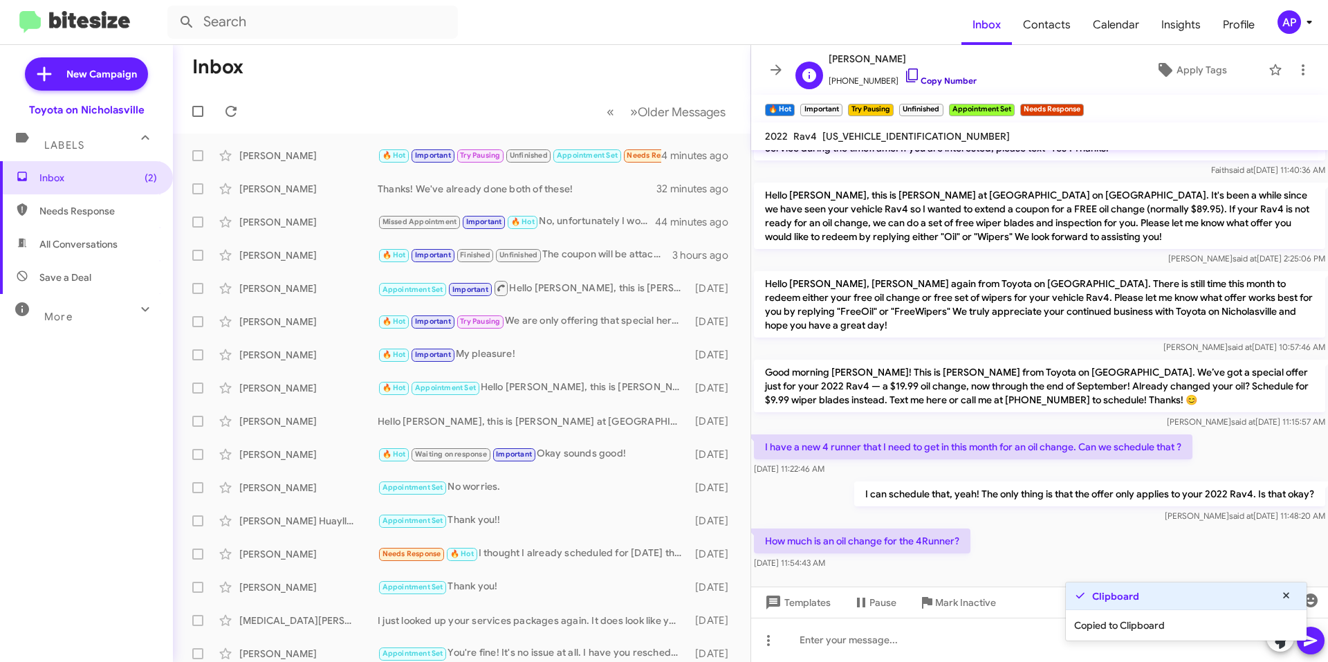
click at [934, 80] on link "Copy Number" at bounding box center [940, 80] width 73 height 10
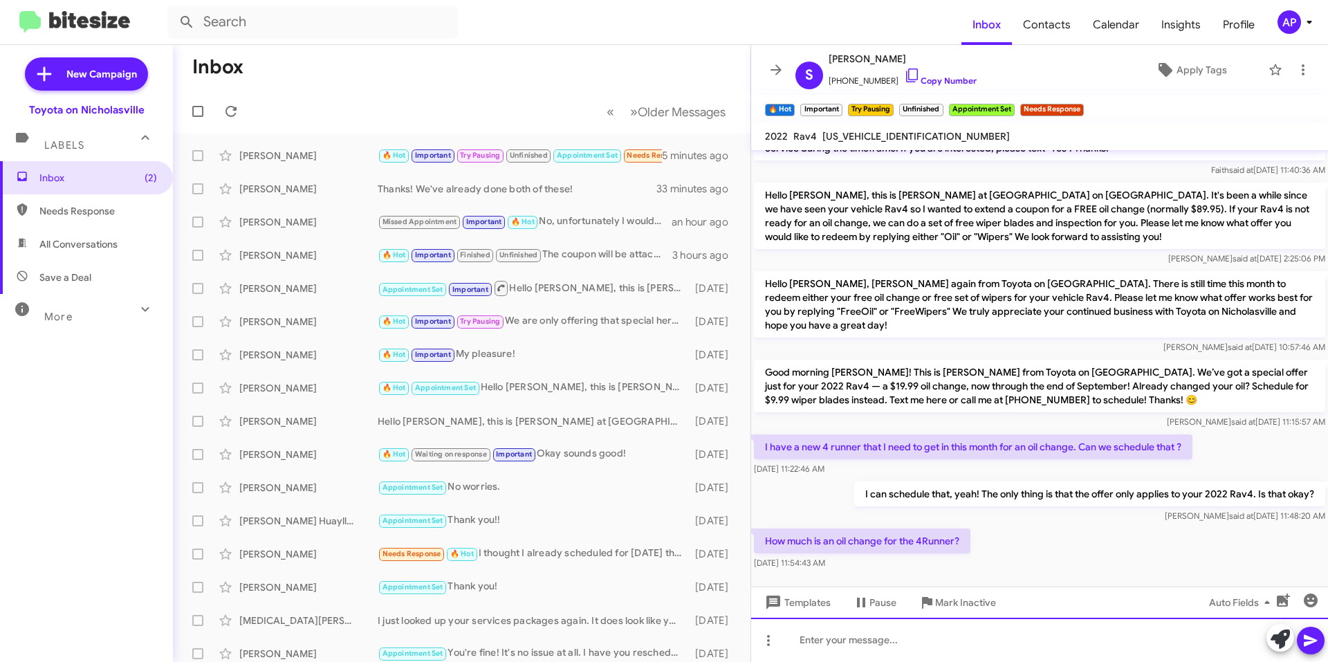
click at [965, 643] on div at bounding box center [1039, 640] width 577 height 44
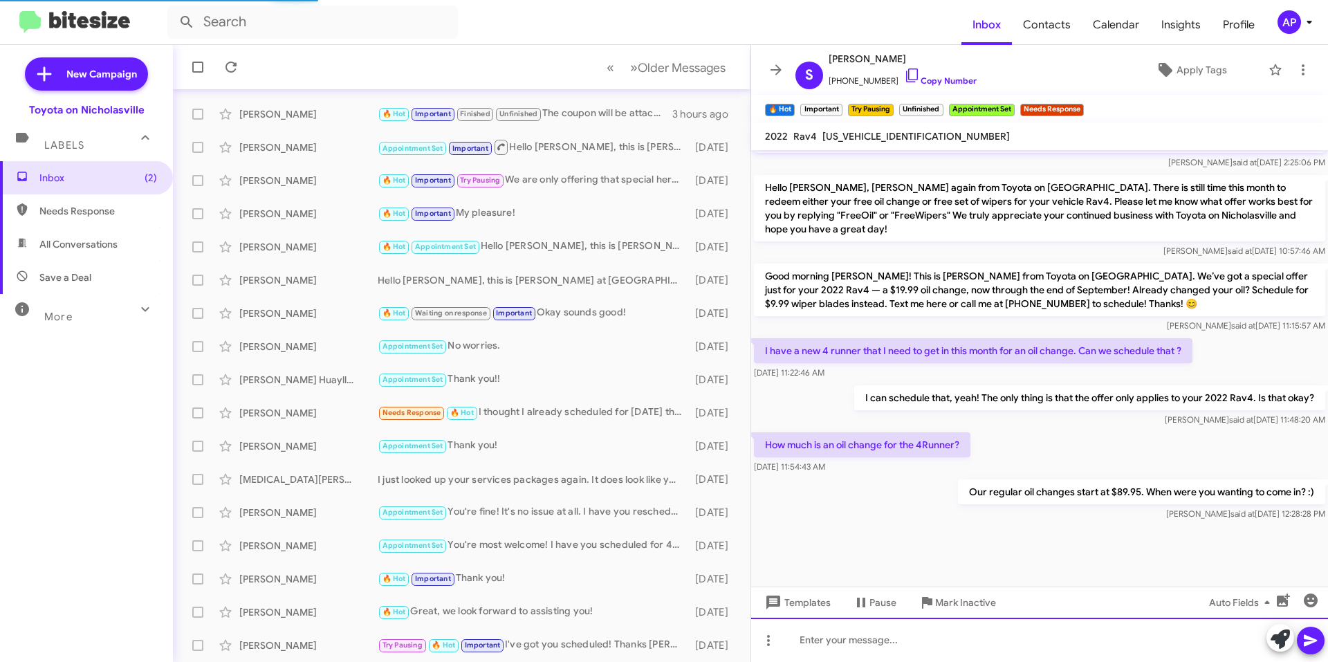
scroll to position [3224, 0]
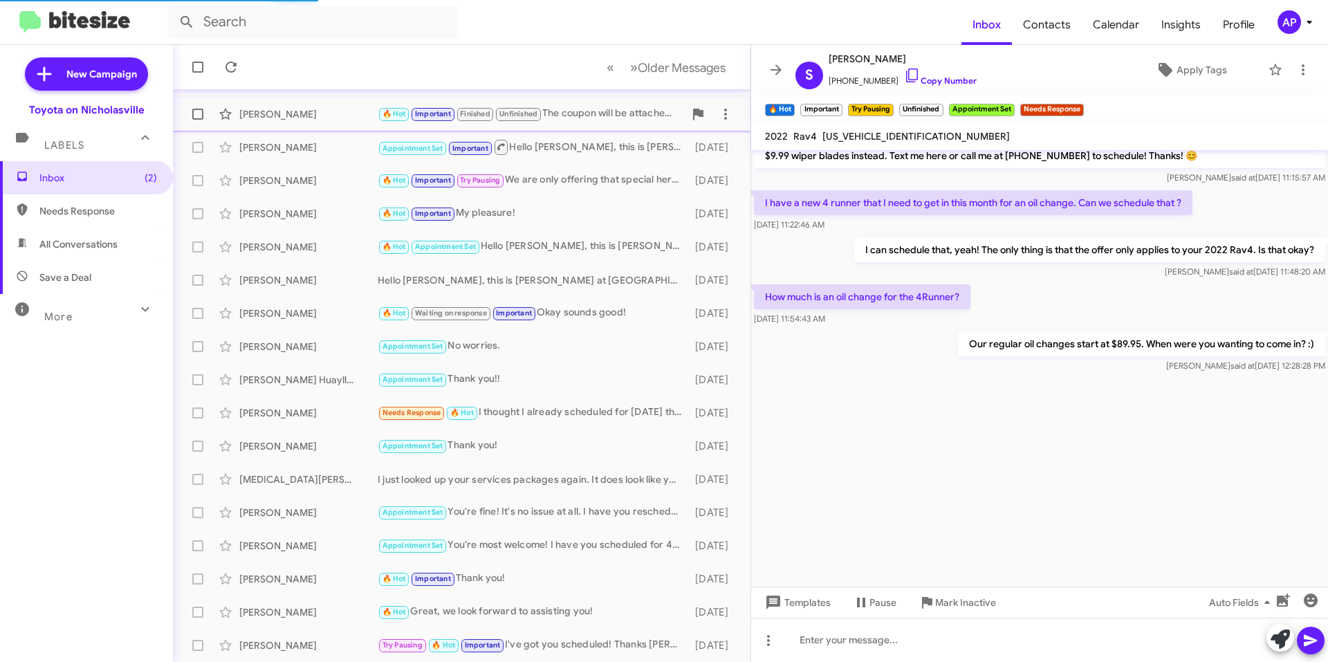
drag, startPoint x: 776, startPoint y: 77, endPoint x: 775, endPoint y: 102, distance: 24.9
click at [777, 76] on icon at bounding box center [776, 70] width 17 height 17
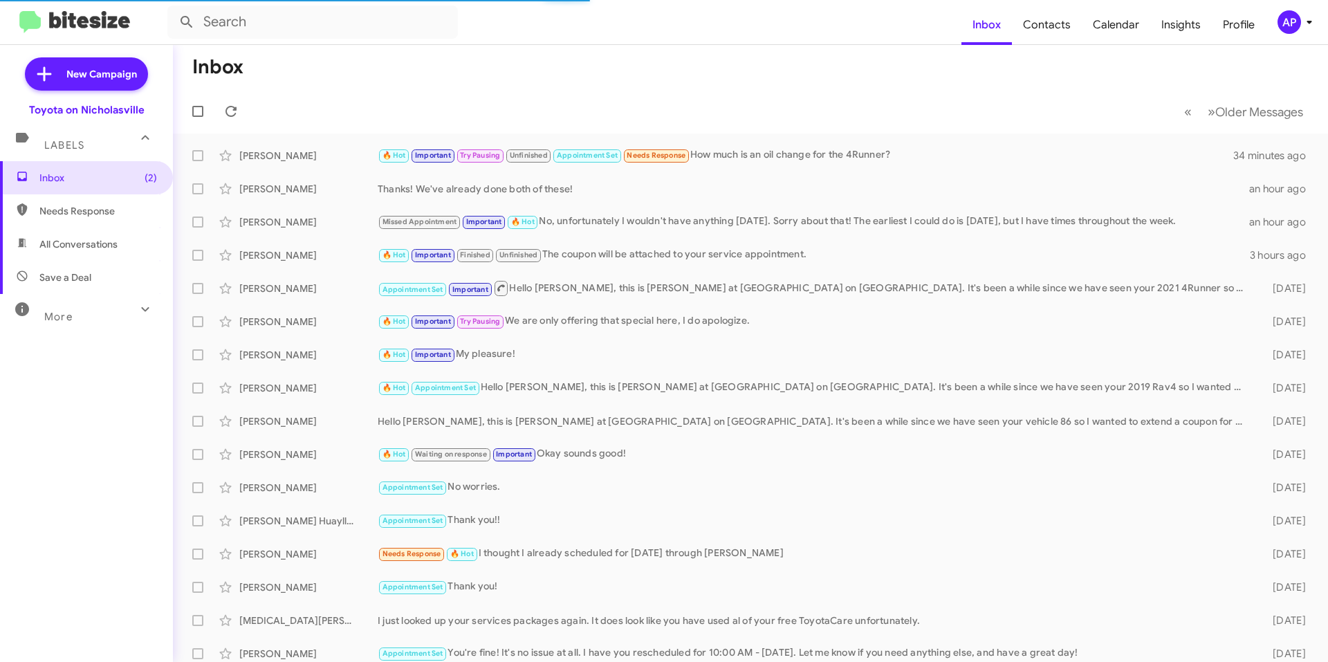
click at [129, 244] on span "All Conversations" at bounding box center [86, 244] width 173 height 33
type input "in:all-conversations"
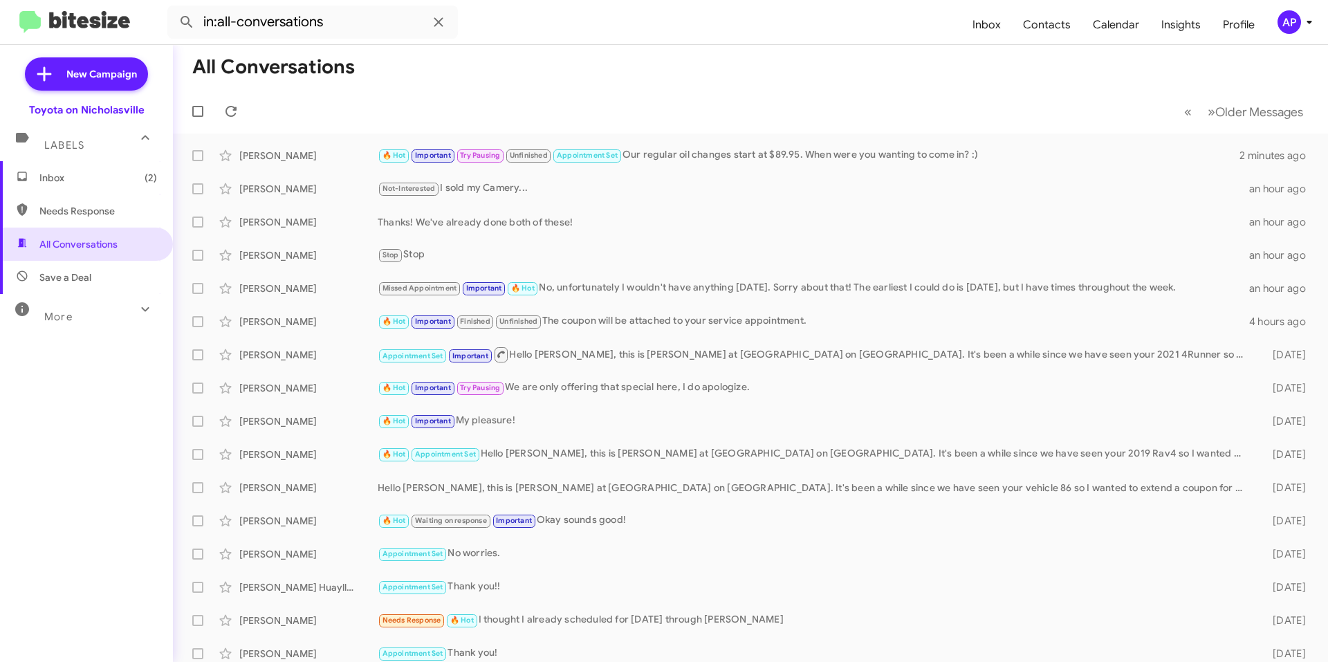
click at [629, 86] on mat-toolbar-row "All Conversations" at bounding box center [750, 67] width 1155 height 44
click at [790, 102] on mat-toolbar-row "« Previous » Next Older Messages" at bounding box center [750, 111] width 1155 height 44
click at [111, 170] on span "Inbox (2)" at bounding box center [86, 177] width 173 height 33
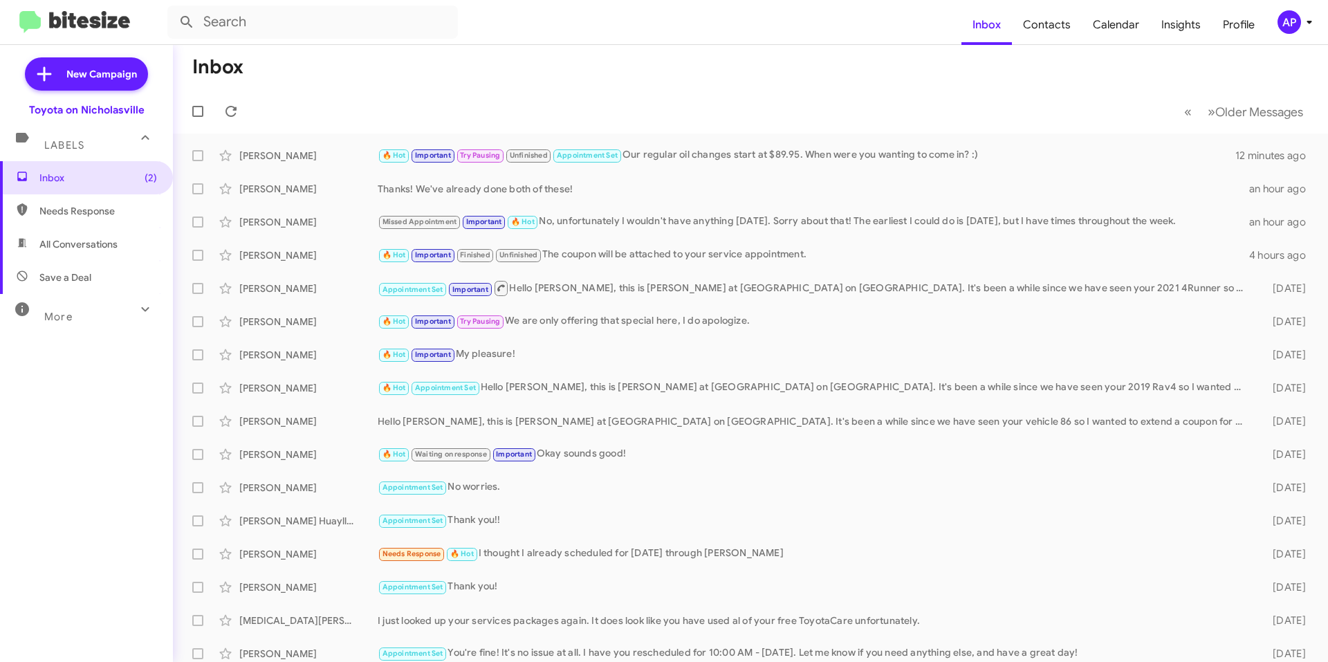
click at [93, 237] on span "All Conversations" at bounding box center [78, 244] width 78 height 14
type input "in:all-conversations"
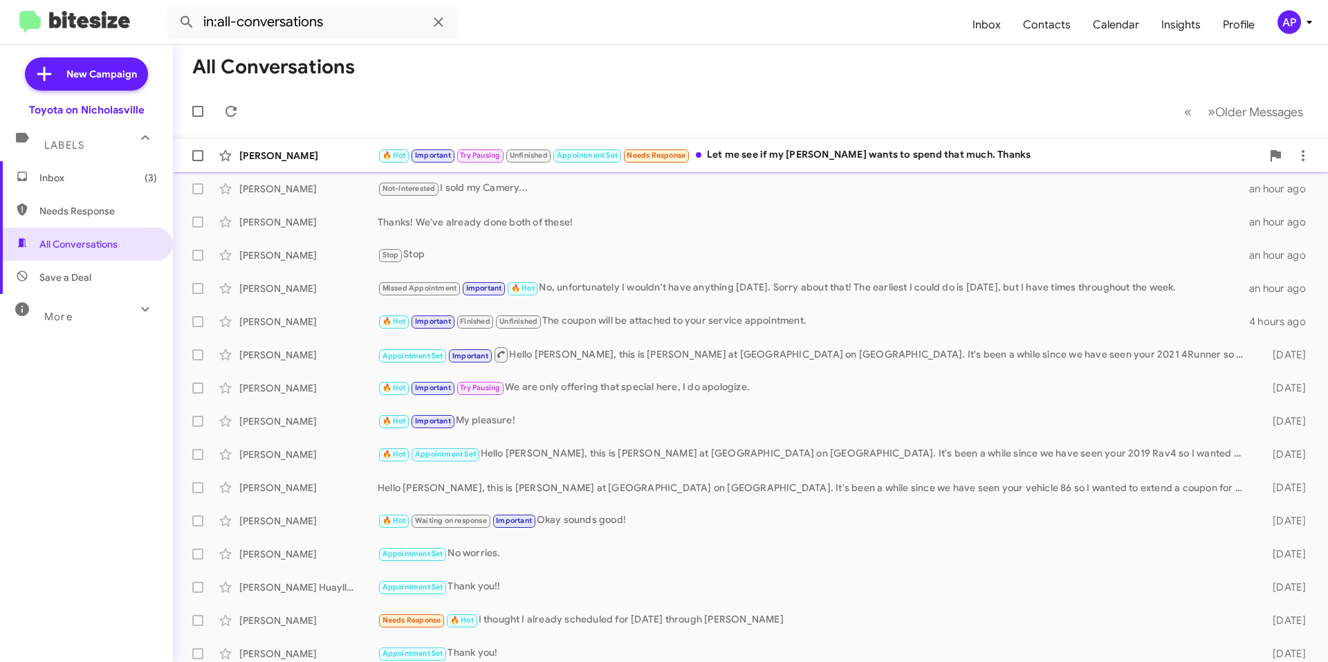
click at [836, 152] on div "🔥 Hot Important Try Pausing Unfinished Appointment Set Needs Response Let me se…" at bounding box center [820, 155] width 884 height 16
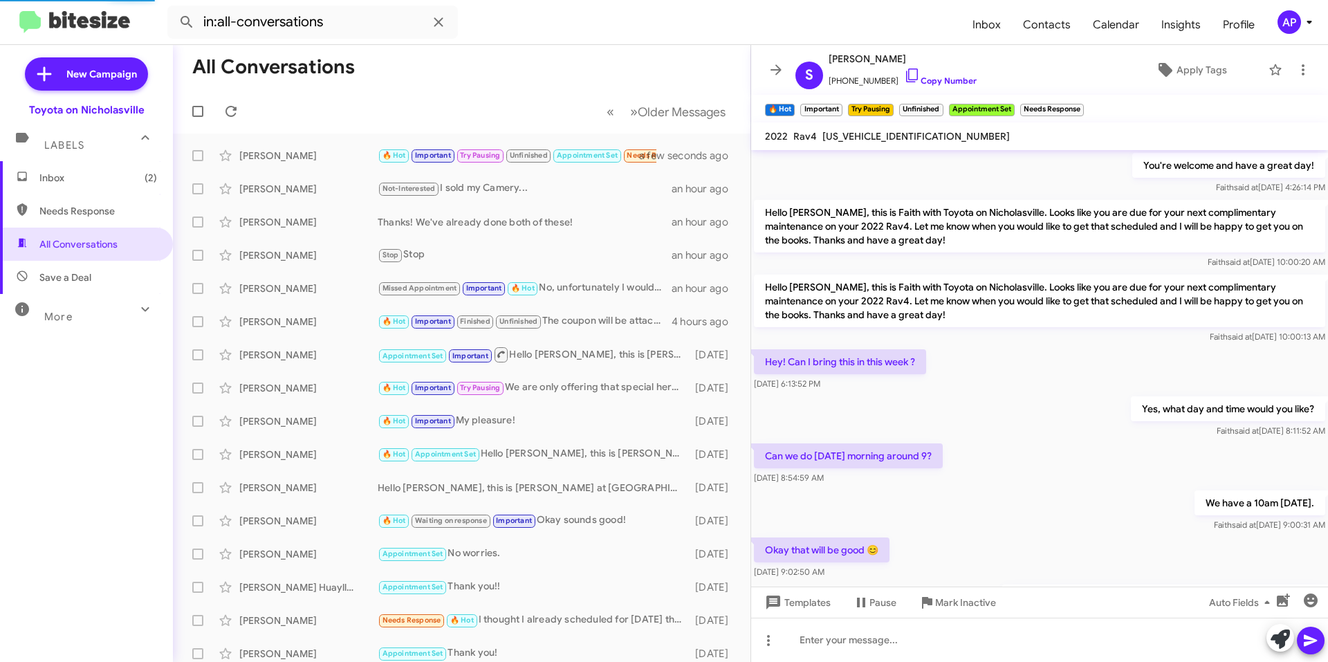
scroll to position [753, 0]
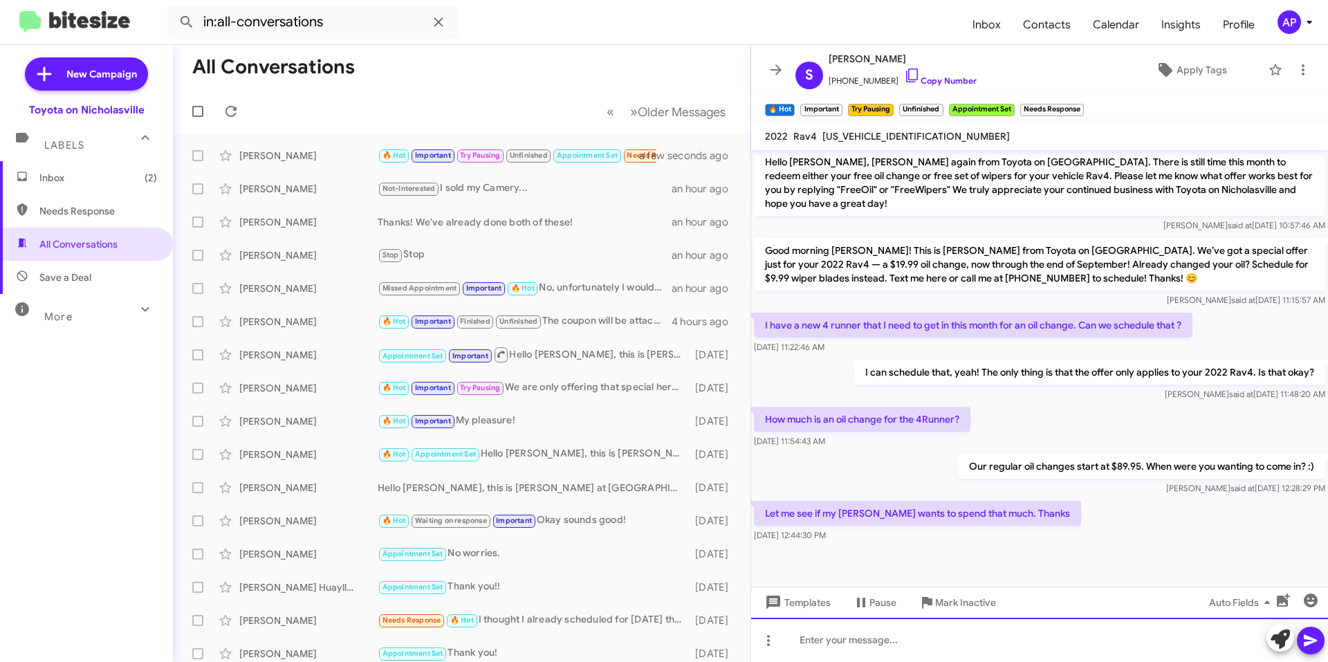
click at [893, 647] on div at bounding box center [1039, 640] width 577 height 44
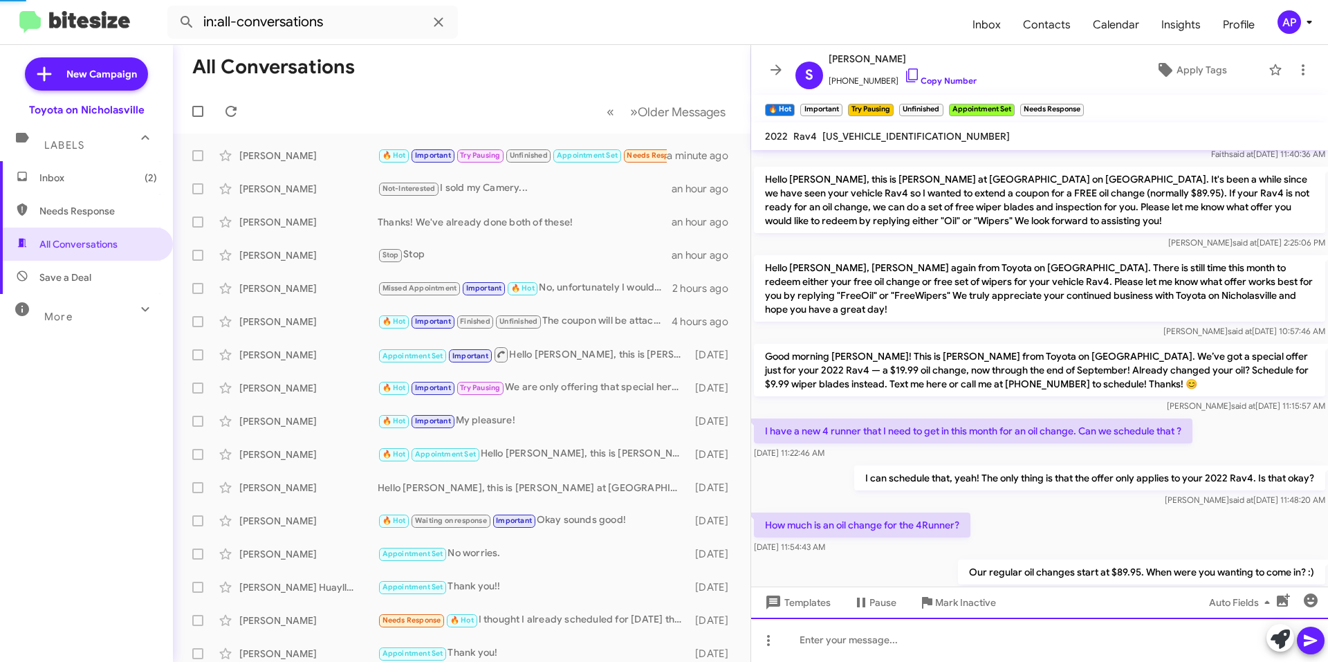
scroll to position [2048, 0]
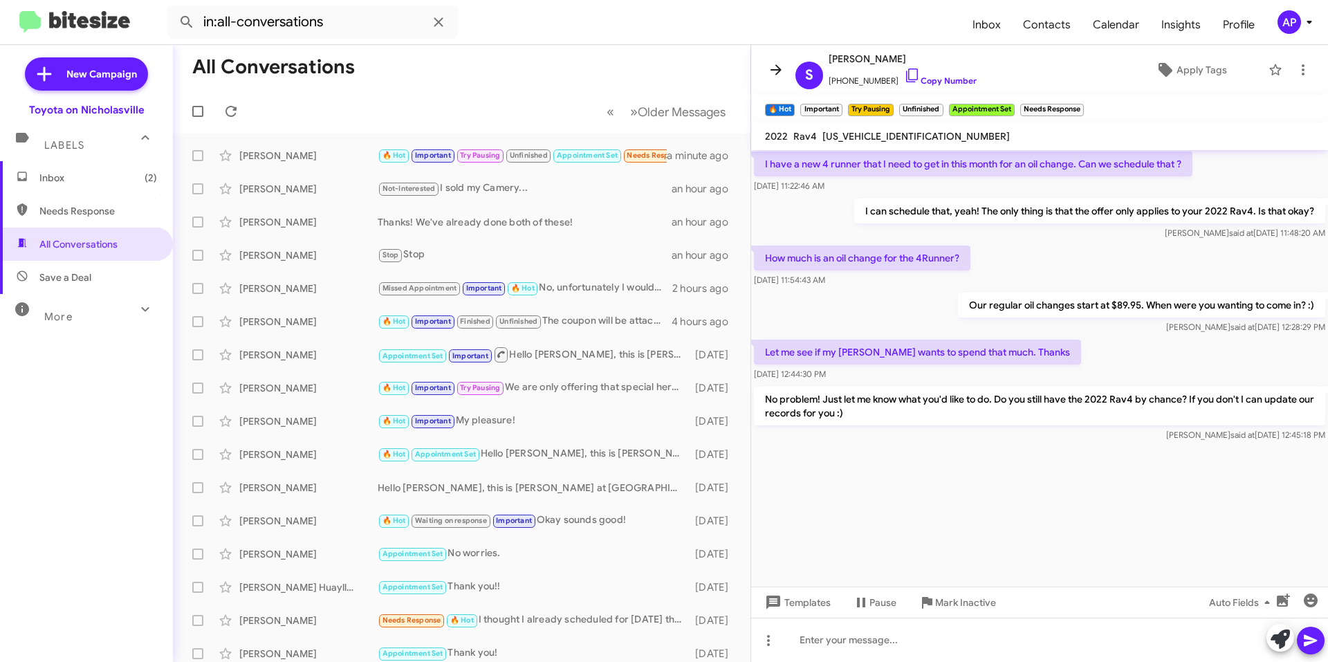
click at [777, 73] on icon at bounding box center [775, 69] width 11 height 10
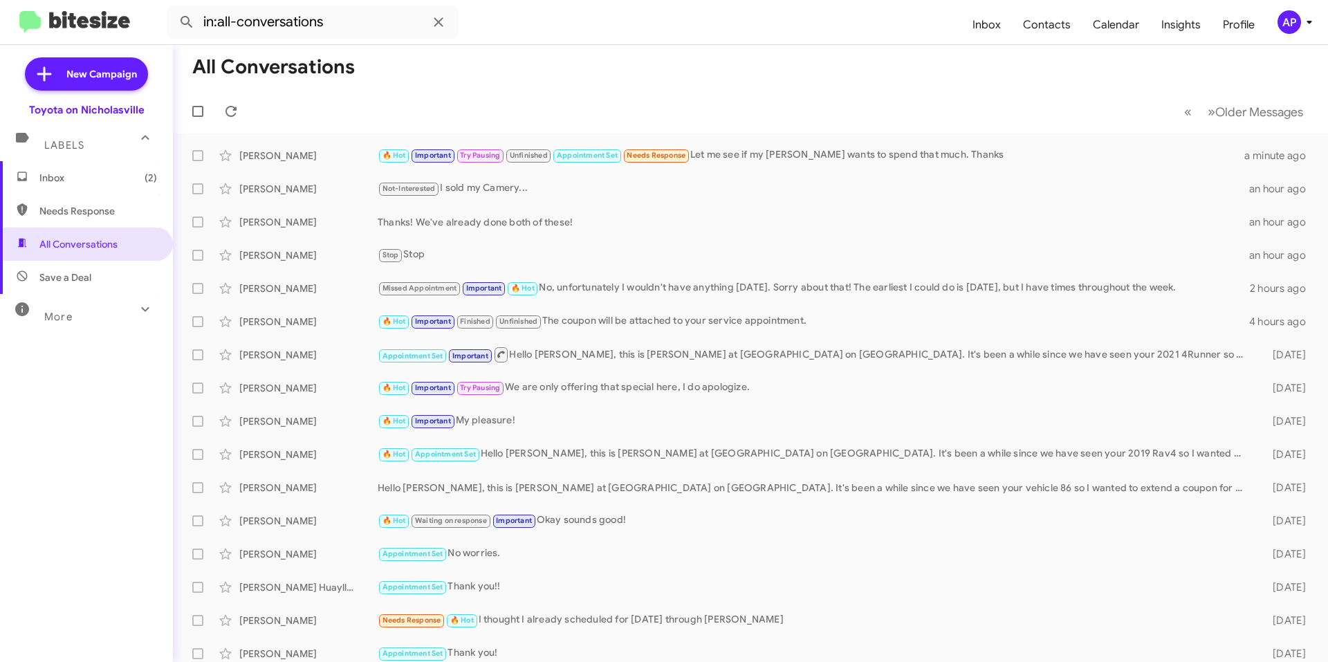
click at [84, 186] on span "Inbox (2)" at bounding box center [86, 177] width 173 height 33
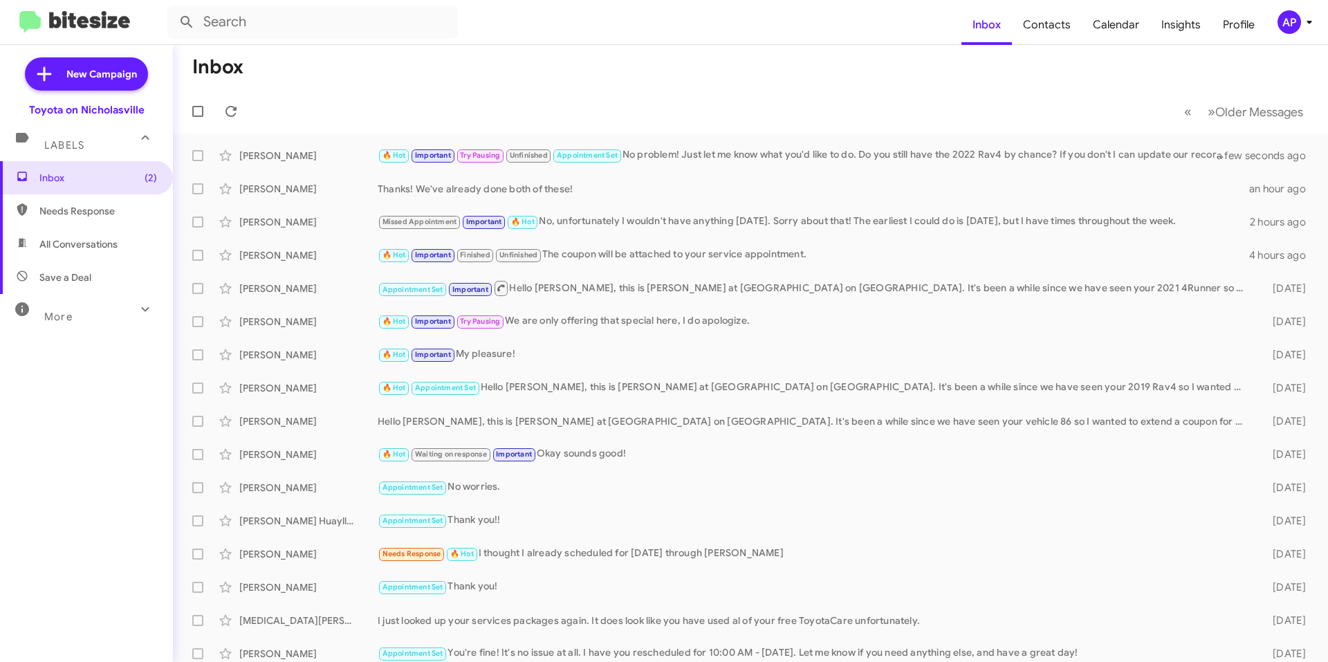
click at [83, 252] on span "All Conversations" at bounding box center [86, 244] width 173 height 33
type input "in:all-conversations"
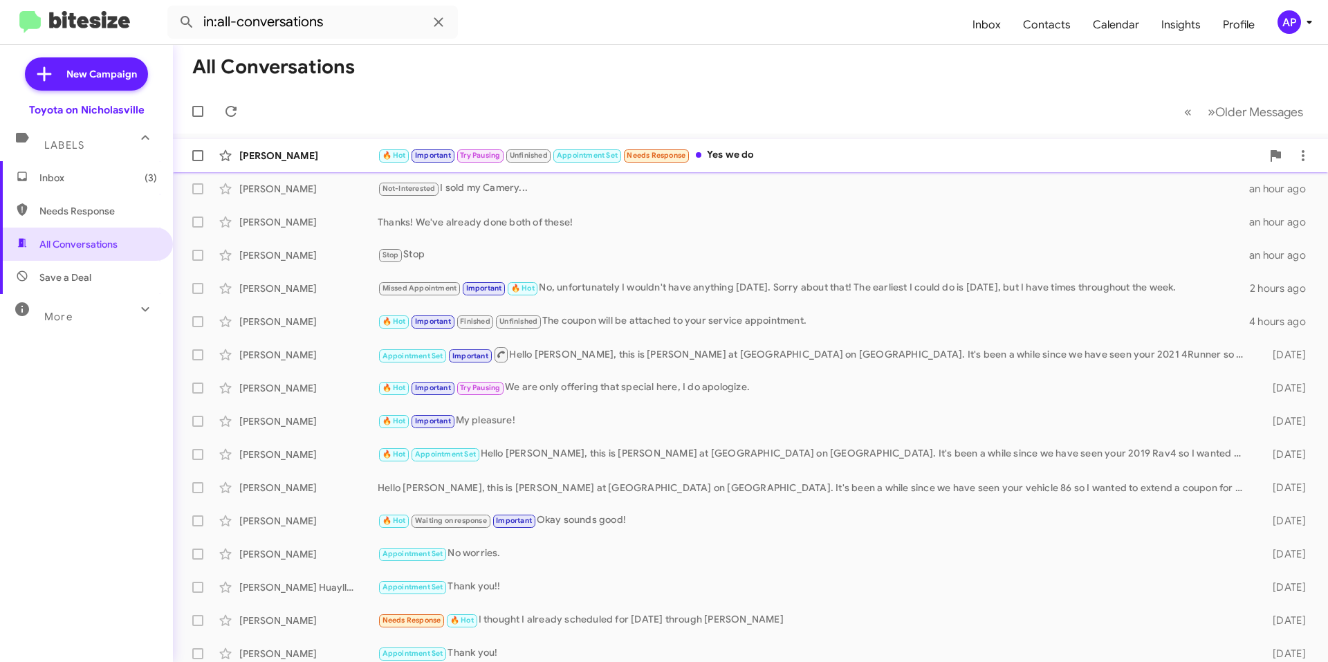
click at [786, 154] on div "🔥 Hot Important Try Pausing Unfinished Appointment Set Needs Response Yes we do" at bounding box center [820, 155] width 884 height 16
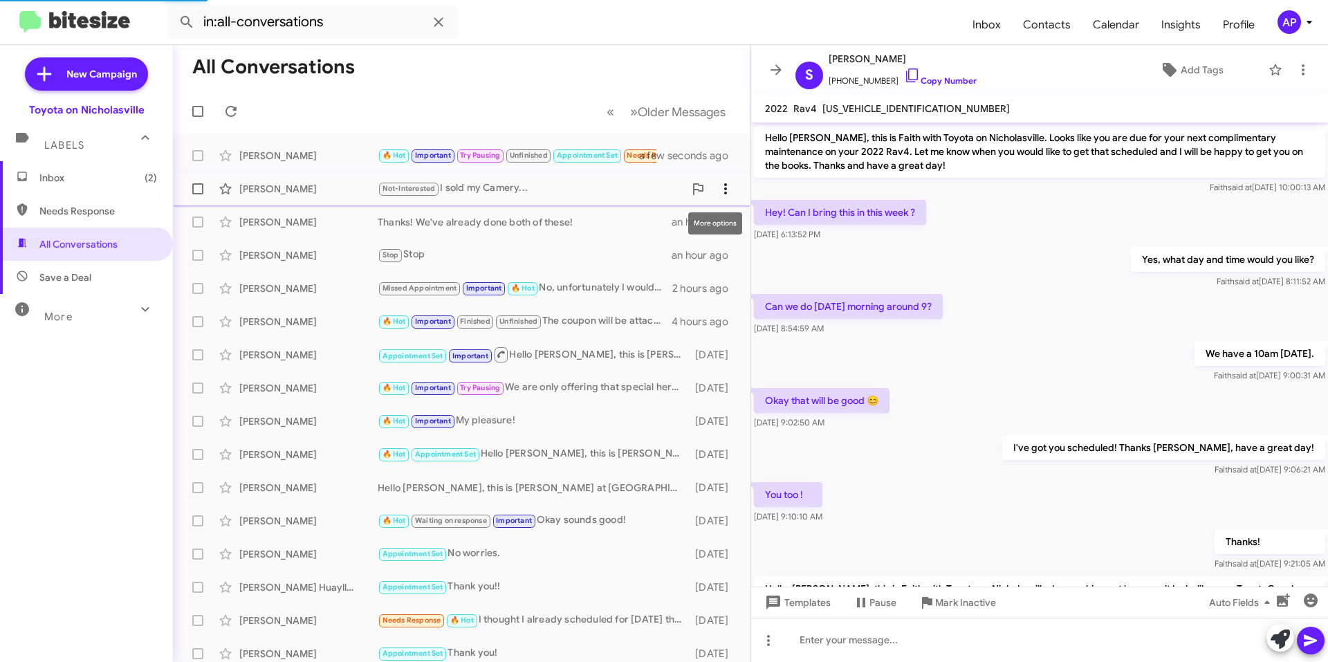
scroll to position [712, 0]
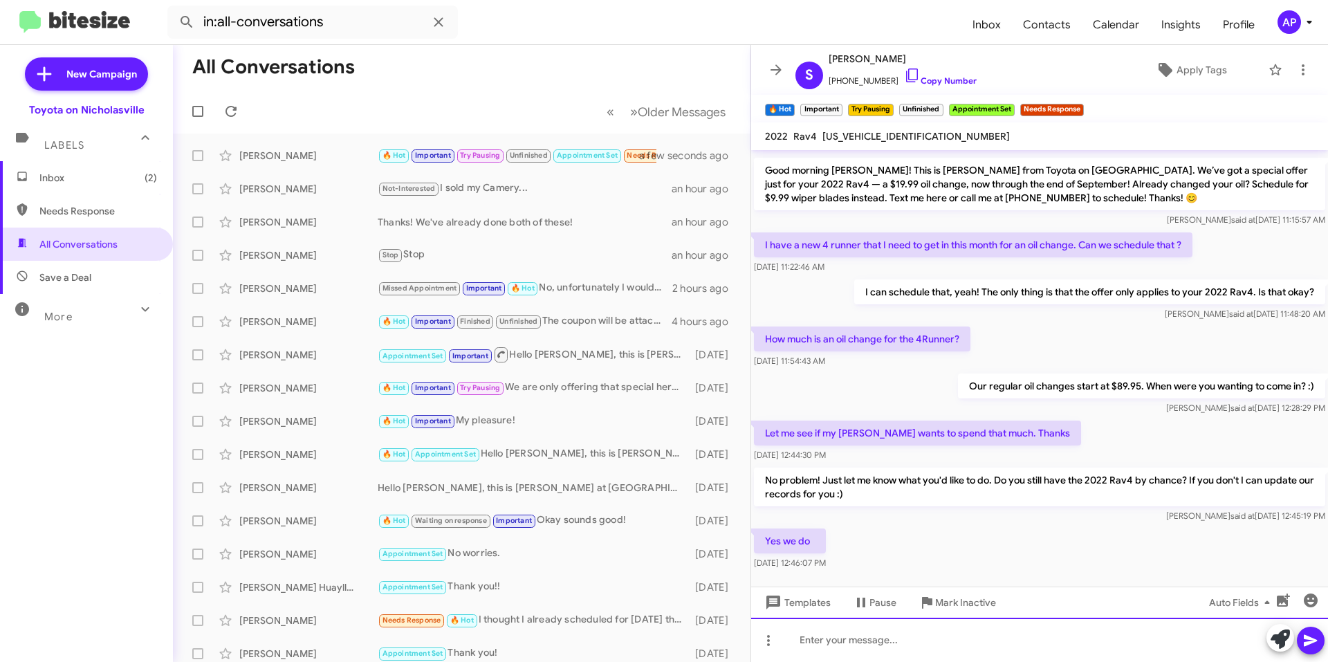
click at [898, 638] on div at bounding box center [1039, 640] width 577 height 44
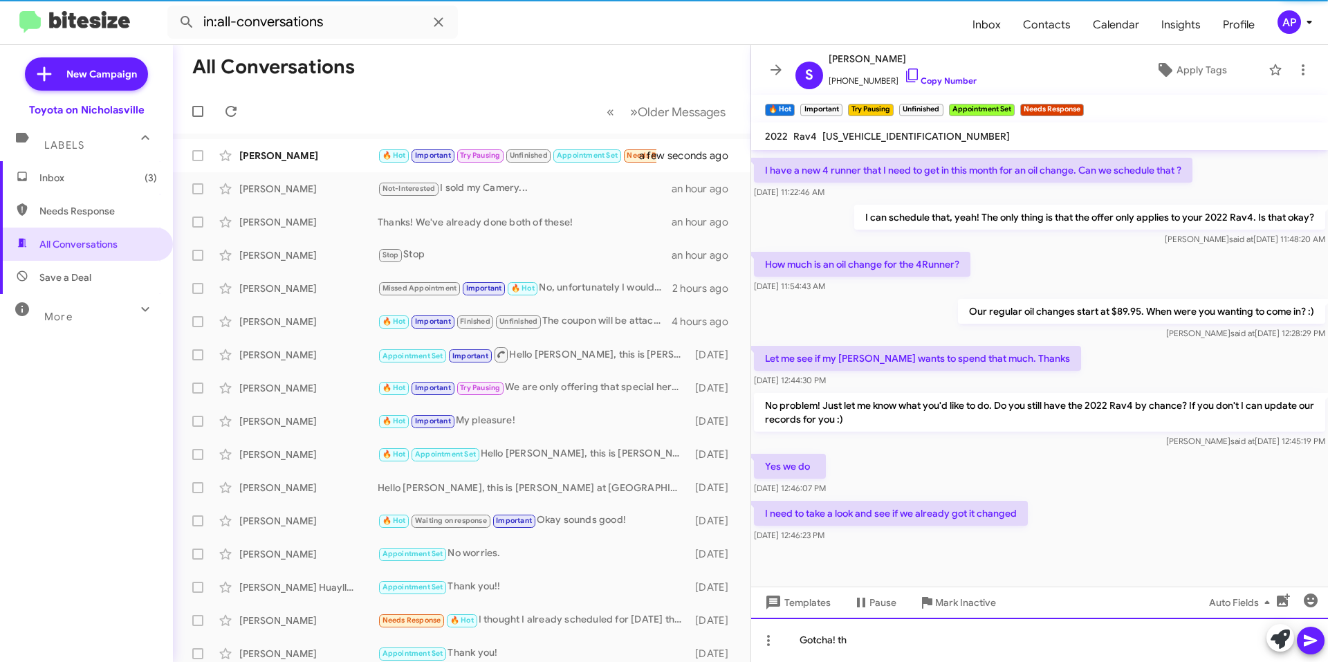
scroll to position [739, 0]
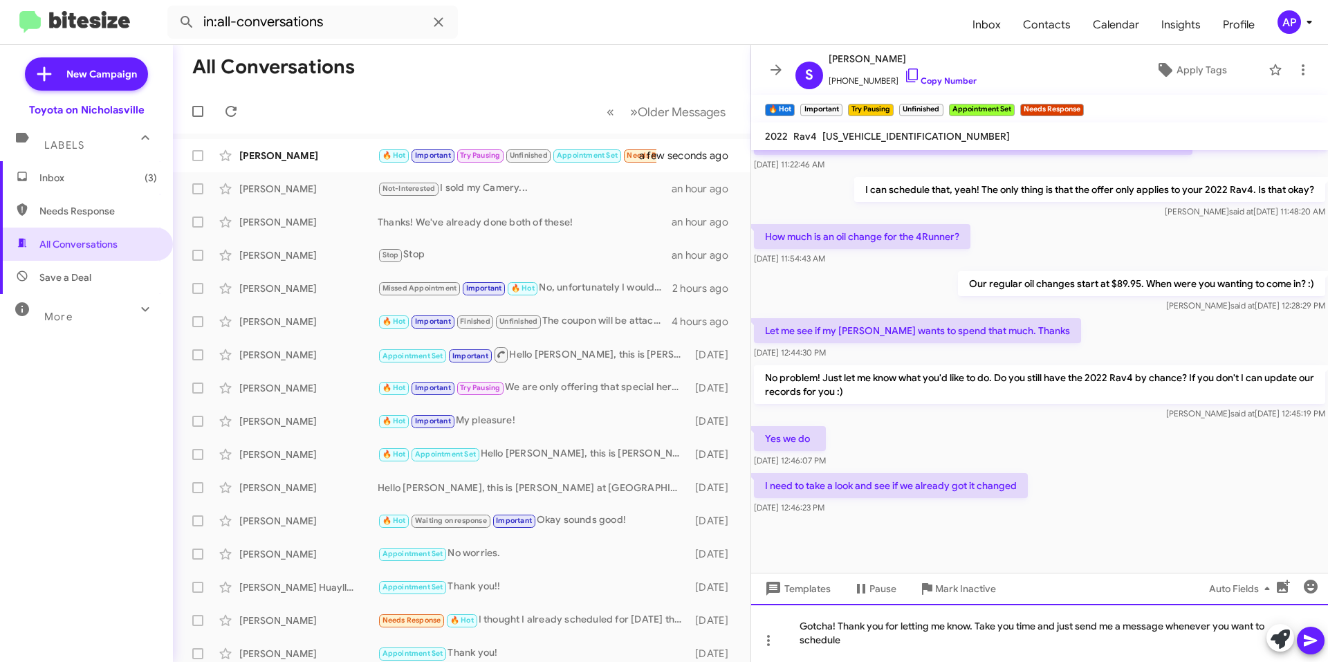
click at [1016, 626] on div "Gotcha! Thank you for letting me know. Take you time and just send me a message…" at bounding box center [1039, 633] width 577 height 58
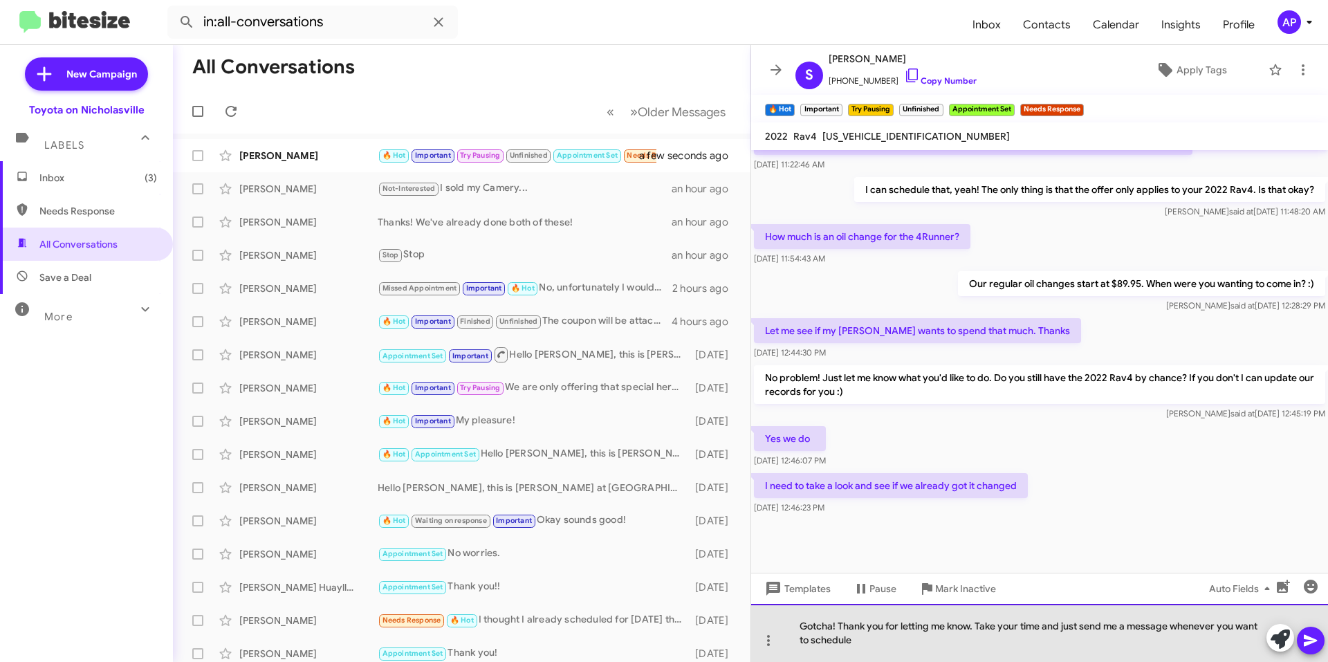
click at [972, 647] on div "Gotcha! Thank you for letting me know. Take your time and just send me a messag…" at bounding box center [1039, 633] width 577 height 58
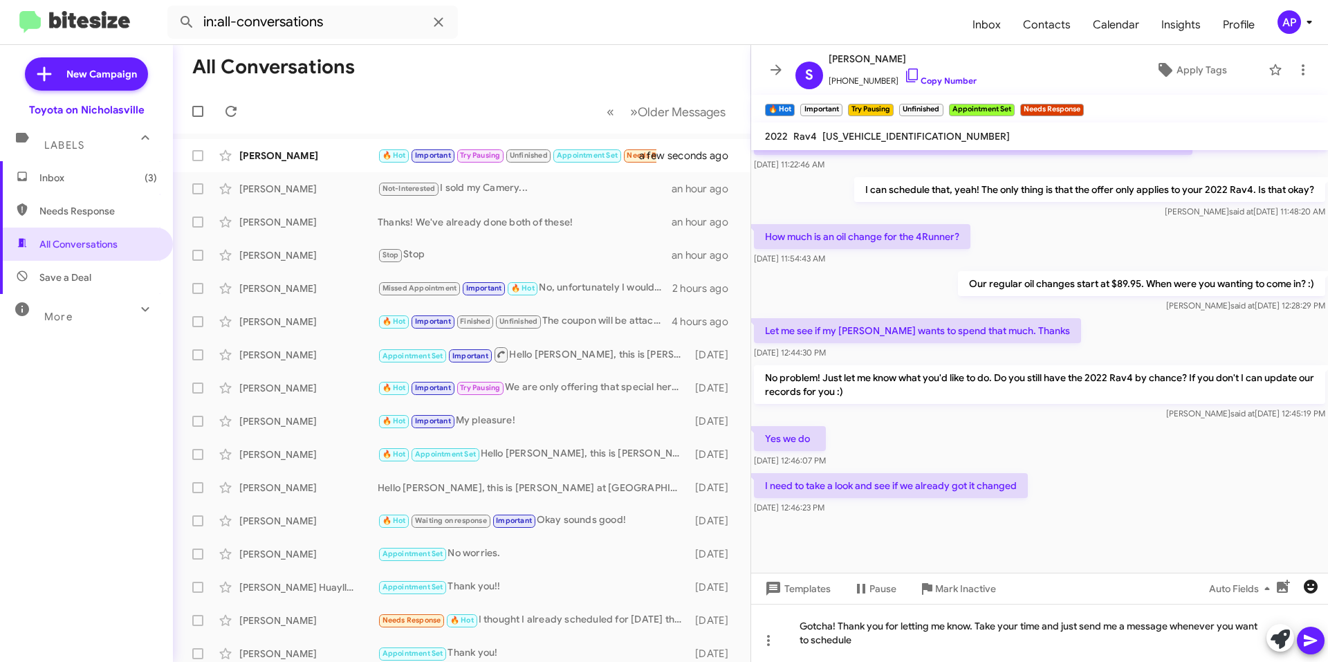
click at [1307, 587] on icon "button" at bounding box center [1311, 587] width 14 height 14
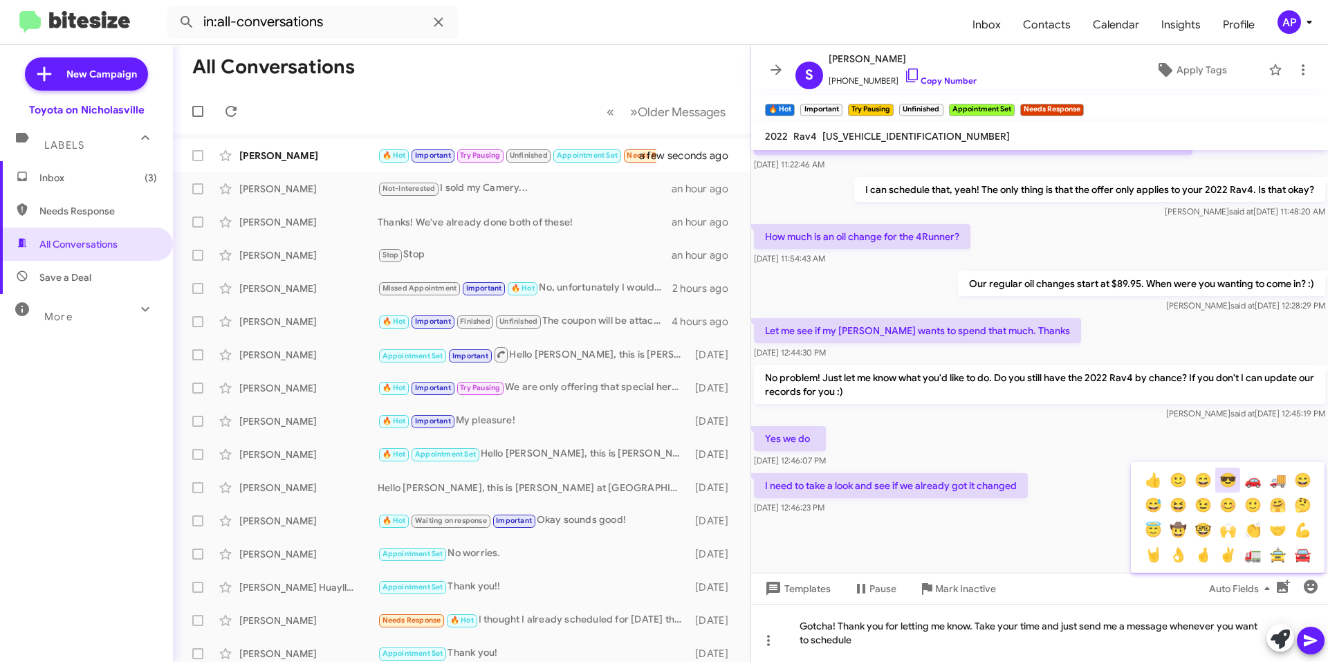
click at [1224, 482] on button "😎" at bounding box center [1227, 479] width 25 height 25
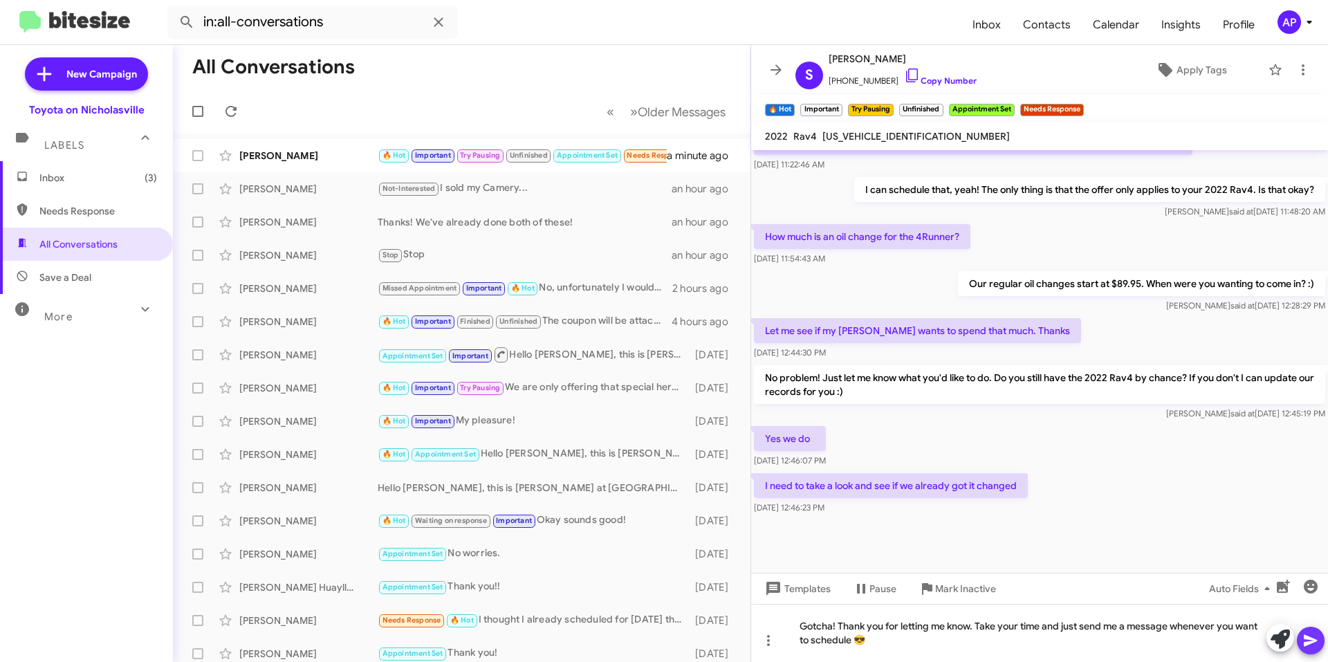
click at [1311, 641] on icon at bounding box center [1310, 641] width 13 height 12
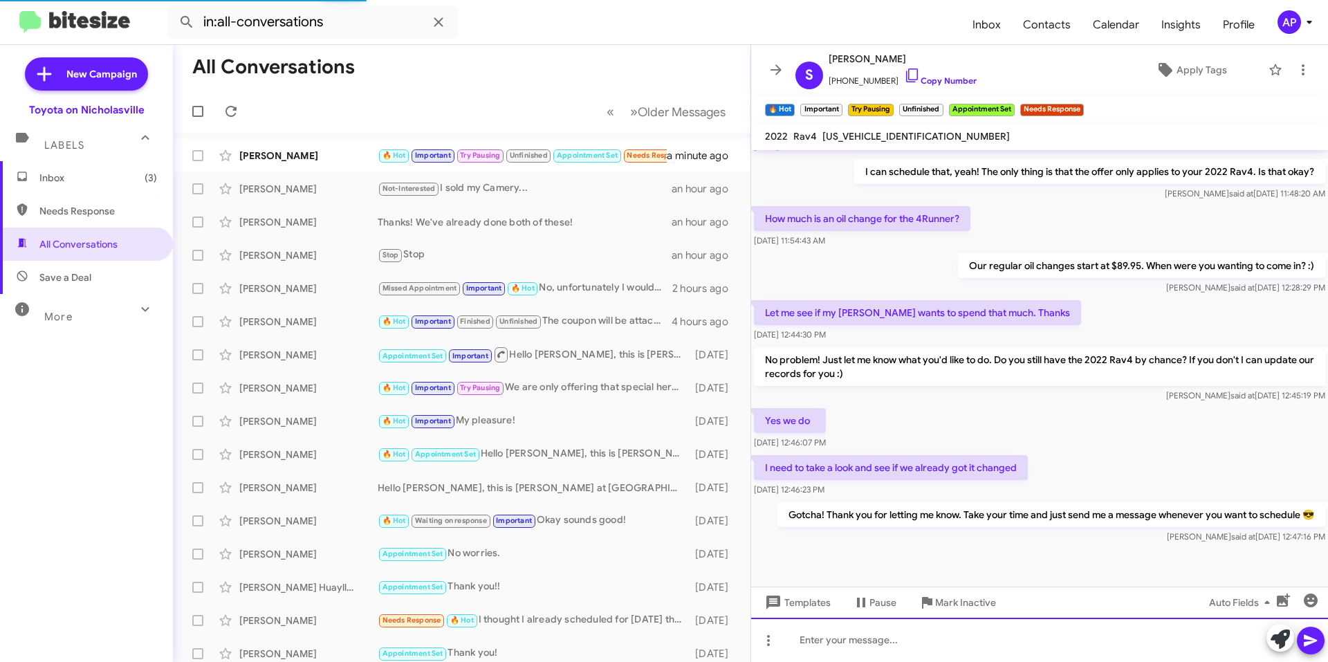
scroll to position [2021, 0]
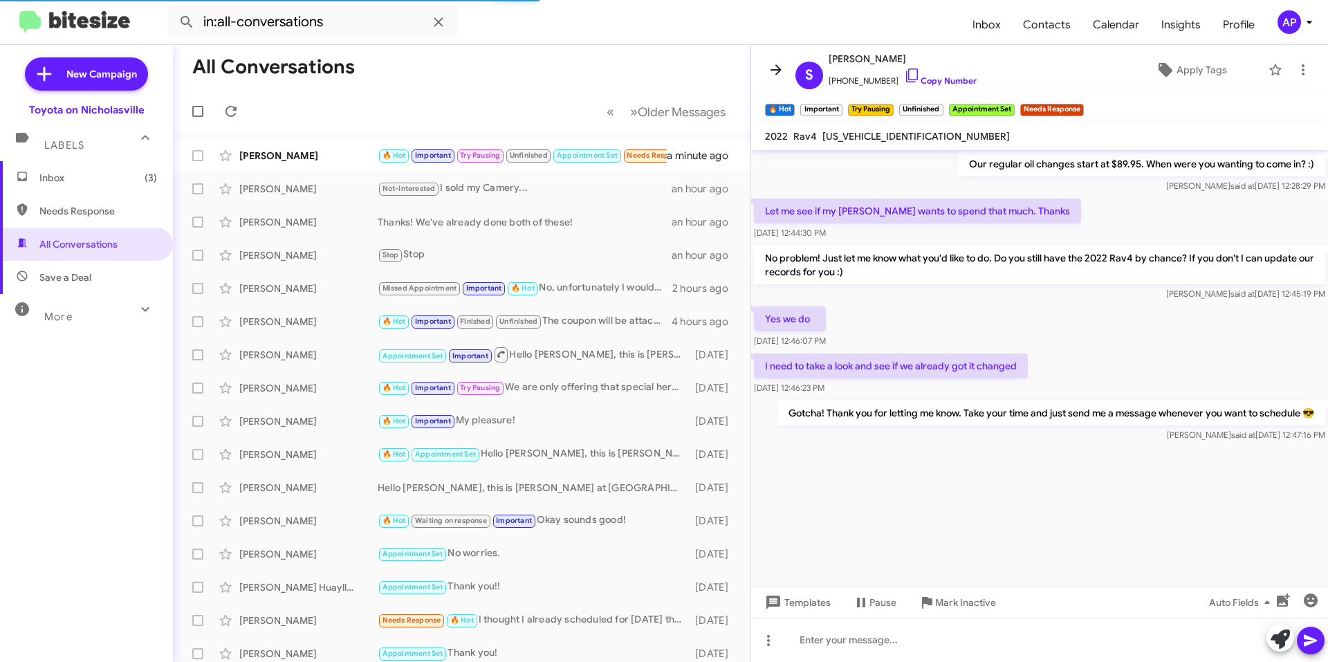
click at [775, 70] on icon at bounding box center [775, 69] width 11 height 10
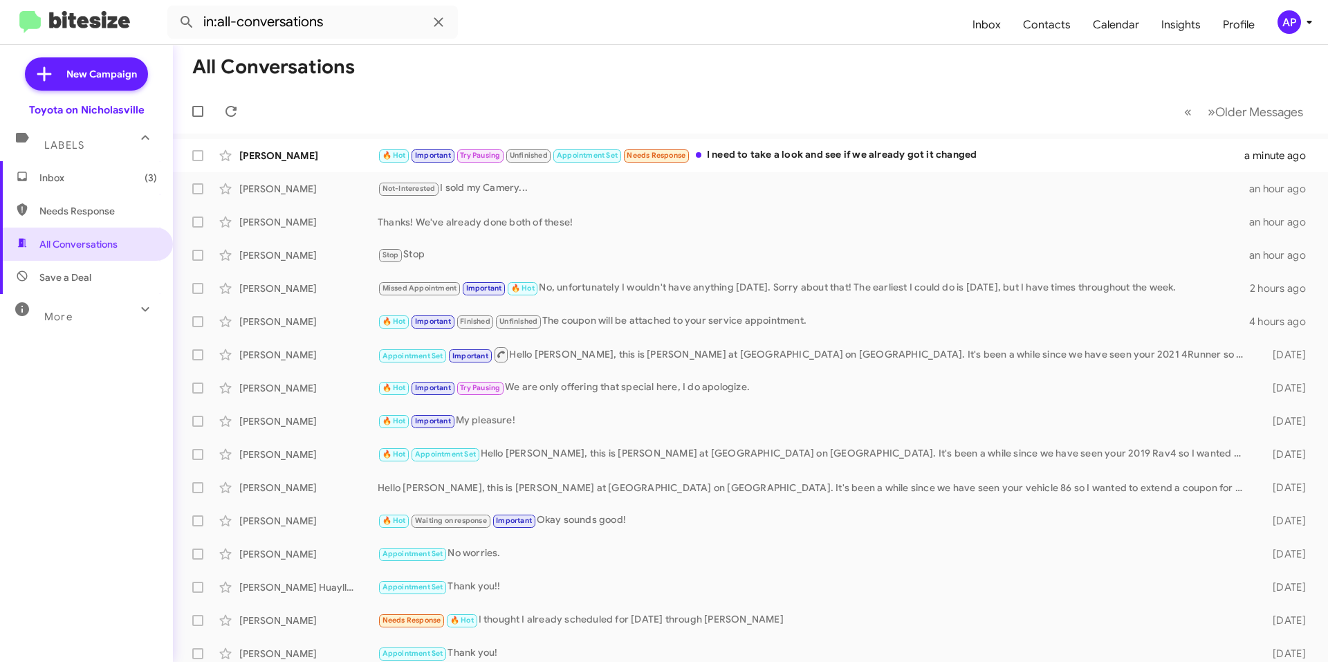
click at [97, 180] on span "Inbox (3)" at bounding box center [98, 178] width 118 height 14
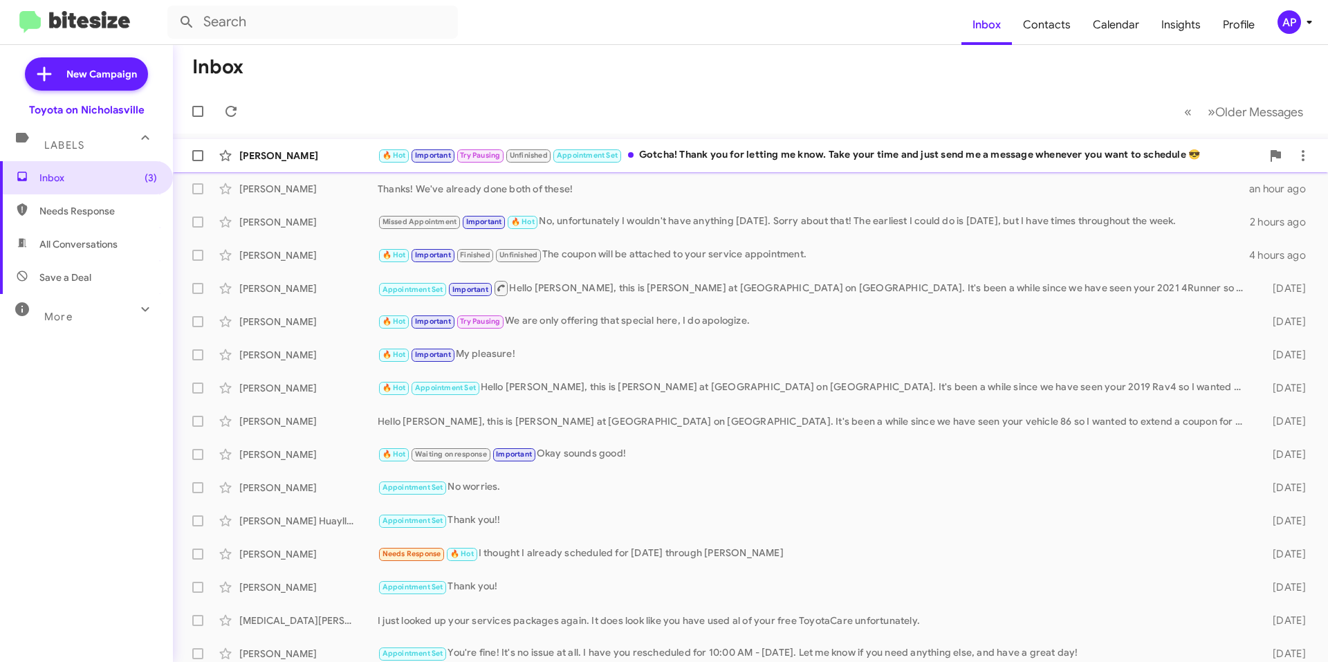
click at [771, 146] on div "[PERSON_NAME] 🔥 Hot Important Try Pausing Unfinished Appointment Set Gotcha! Th…" at bounding box center [750, 156] width 1133 height 28
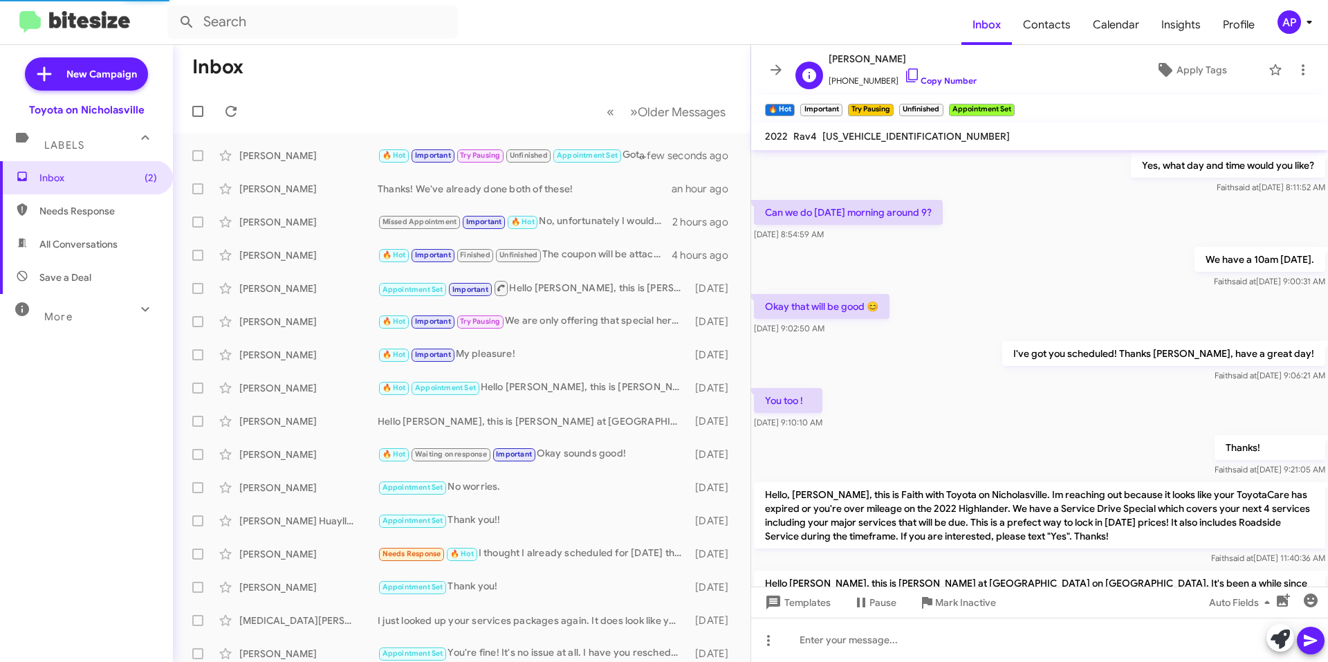
scroll to position [739, 0]
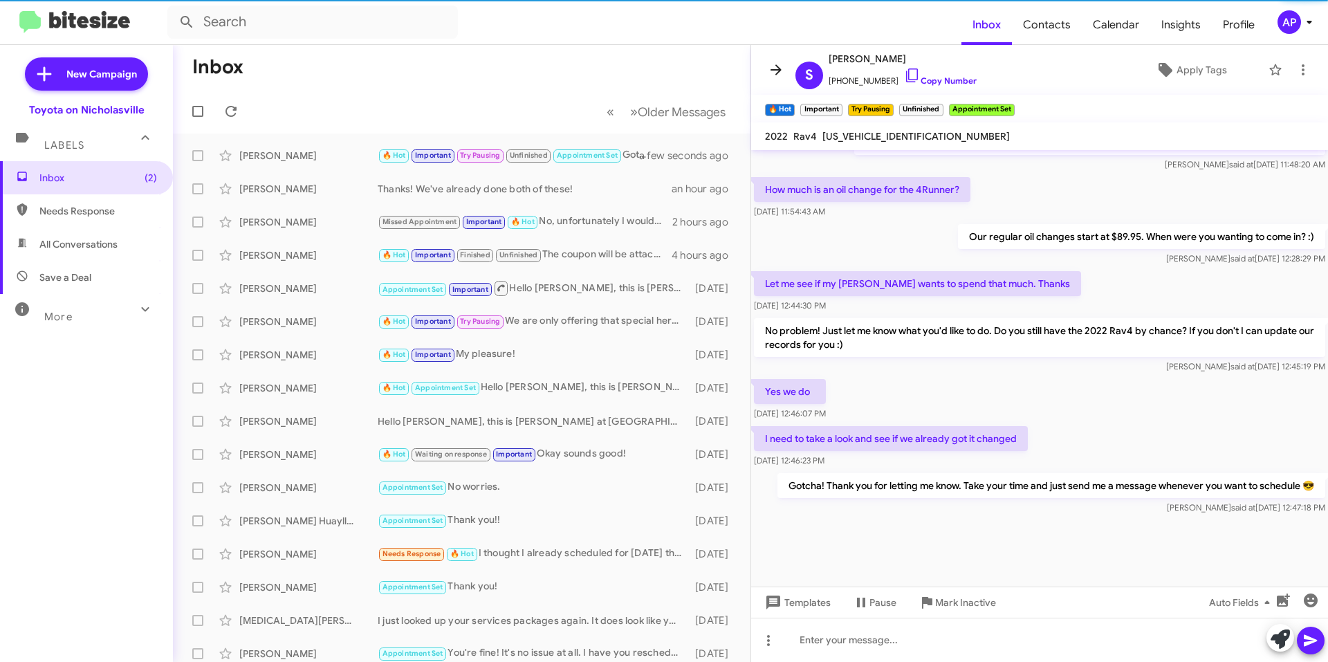
click at [779, 70] on icon at bounding box center [775, 69] width 11 height 10
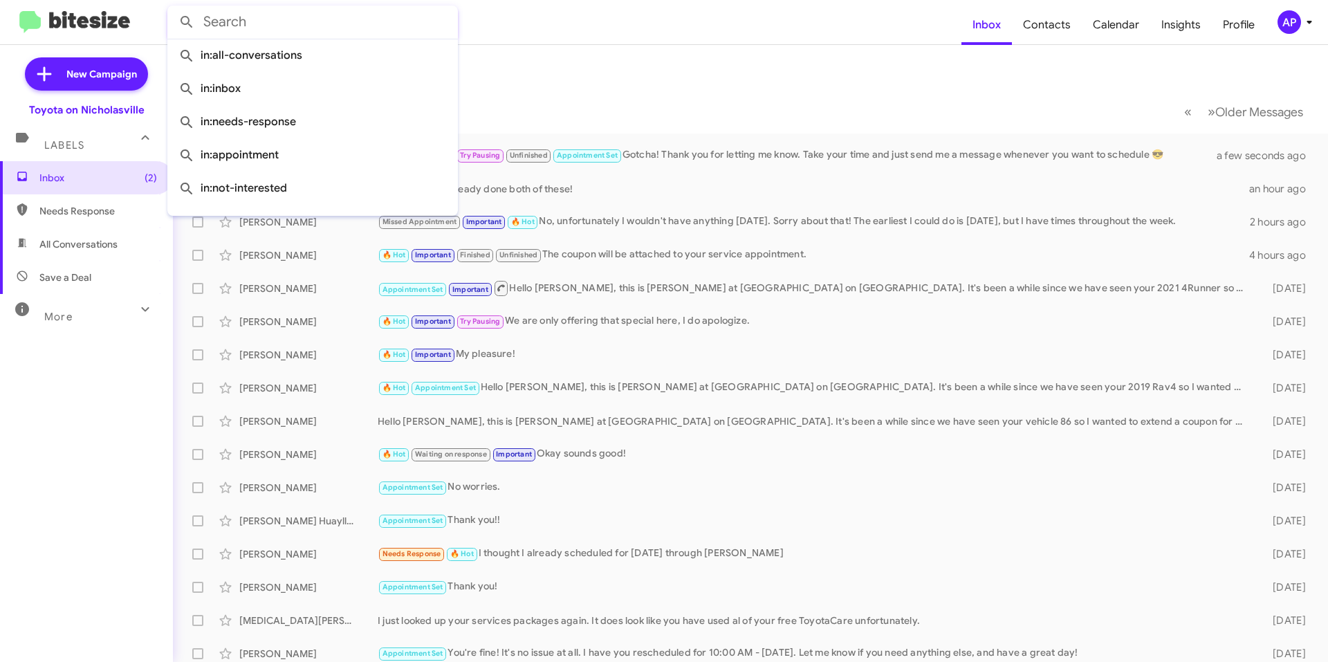
click at [308, 26] on input "text" at bounding box center [312, 22] width 290 height 33
paste input "[US_VEHICLE_IDENTIFICATION_NUMBER]"
type input "[US_VEHICLE_IDENTIFICATION_NUMBER]"
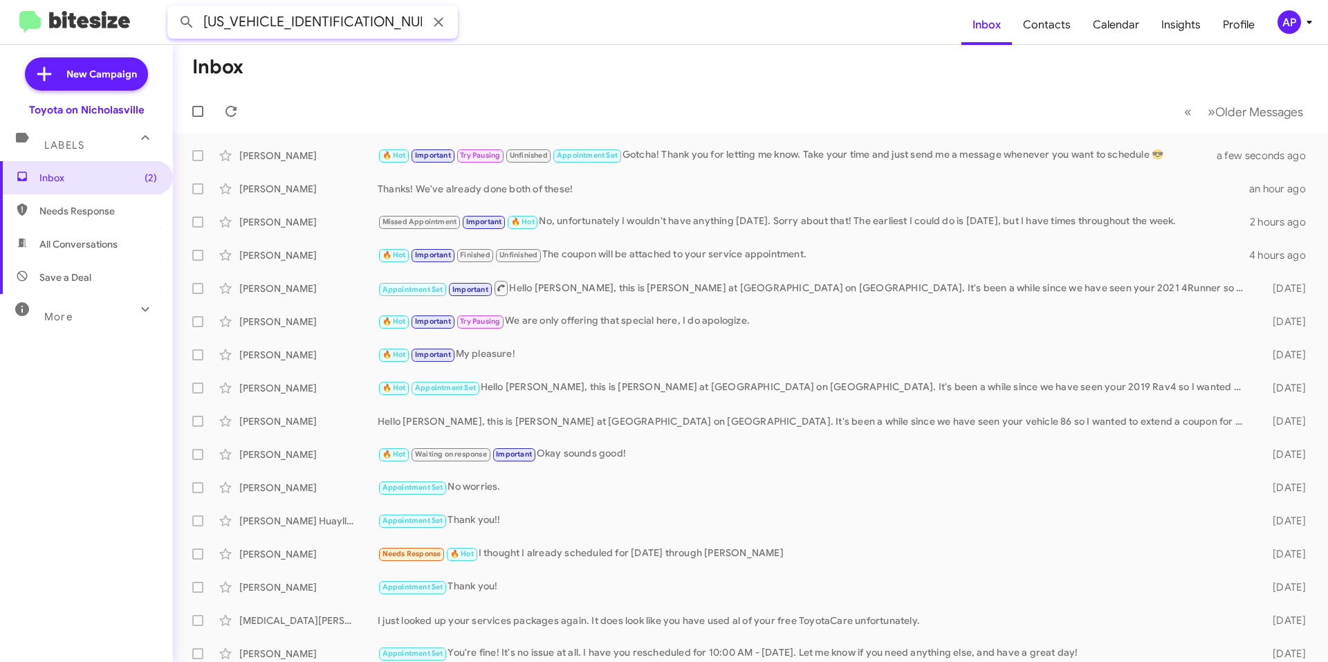
click at [364, 24] on input "[US_VEHICLE_IDENTIFICATION_NUMBER]" at bounding box center [312, 22] width 290 height 33
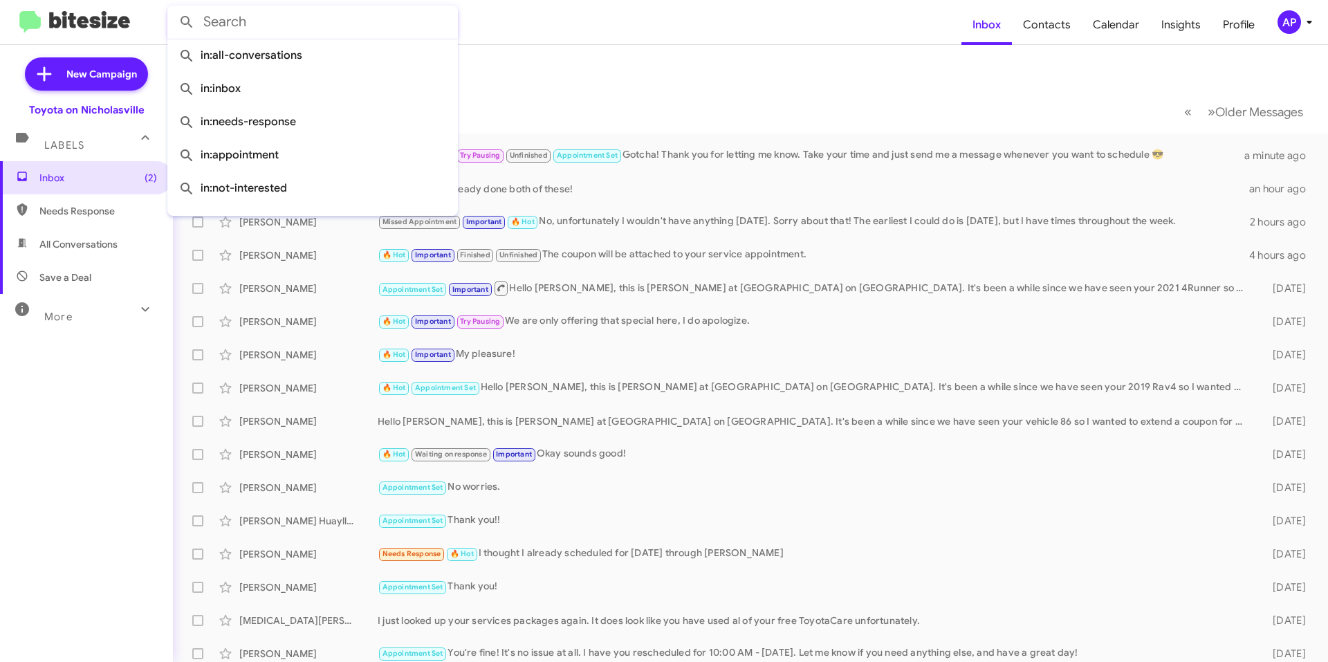
click at [91, 254] on span "All Conversations" at bounding box center [86, 244] width 173 height 33
type input "in:all-conversations"
